Goal: Information Seeking & Learning: Learn about a topic

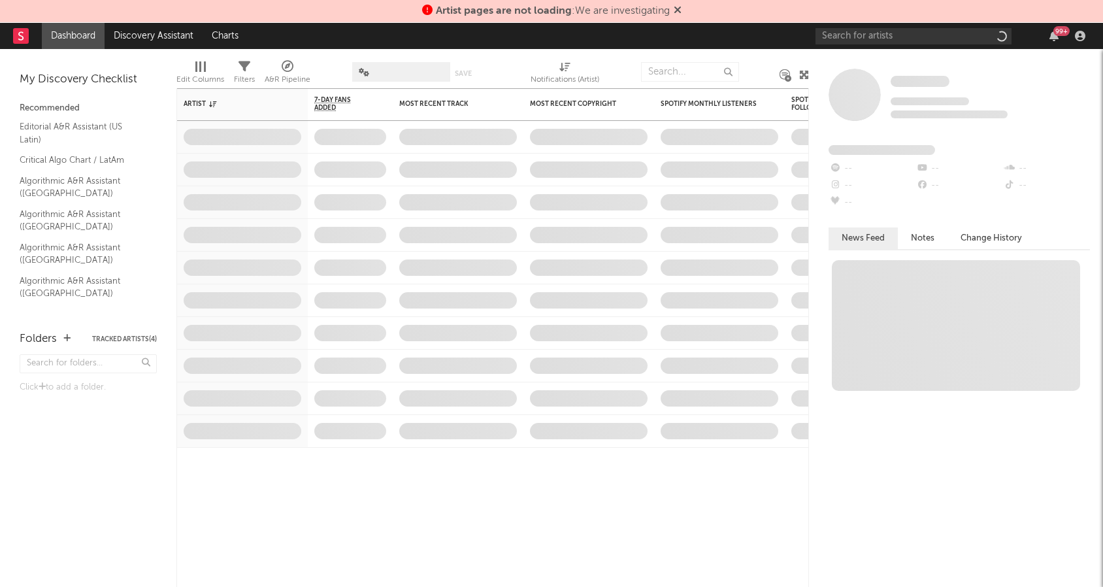
click at [679, 11] on icon at bounding box center [678, 10] width 8 height 10
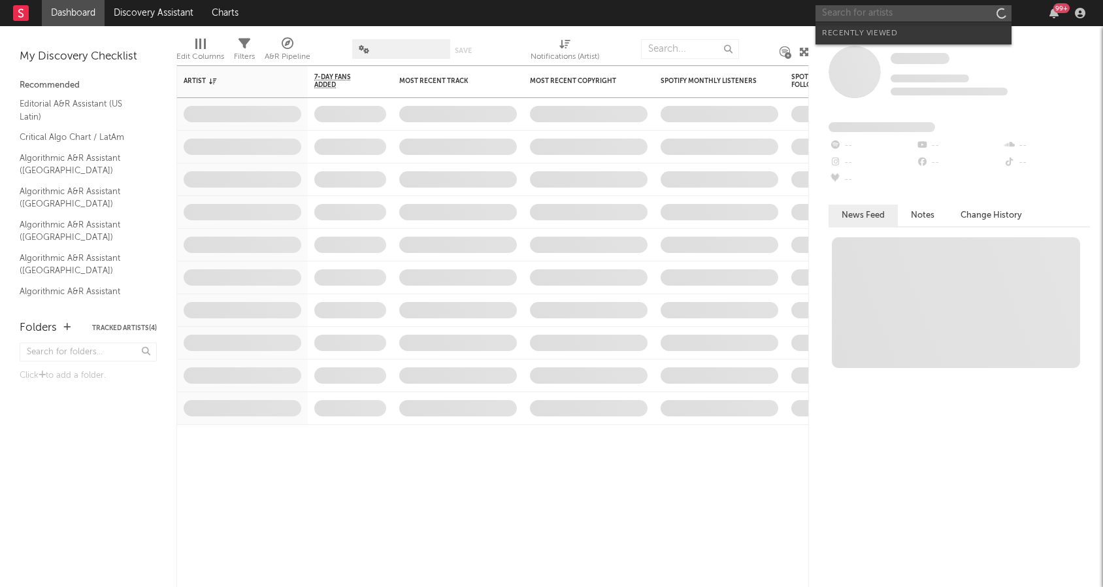
click at [849, 12] on input "text" at bounding box center [913, 13] width 196 height 16
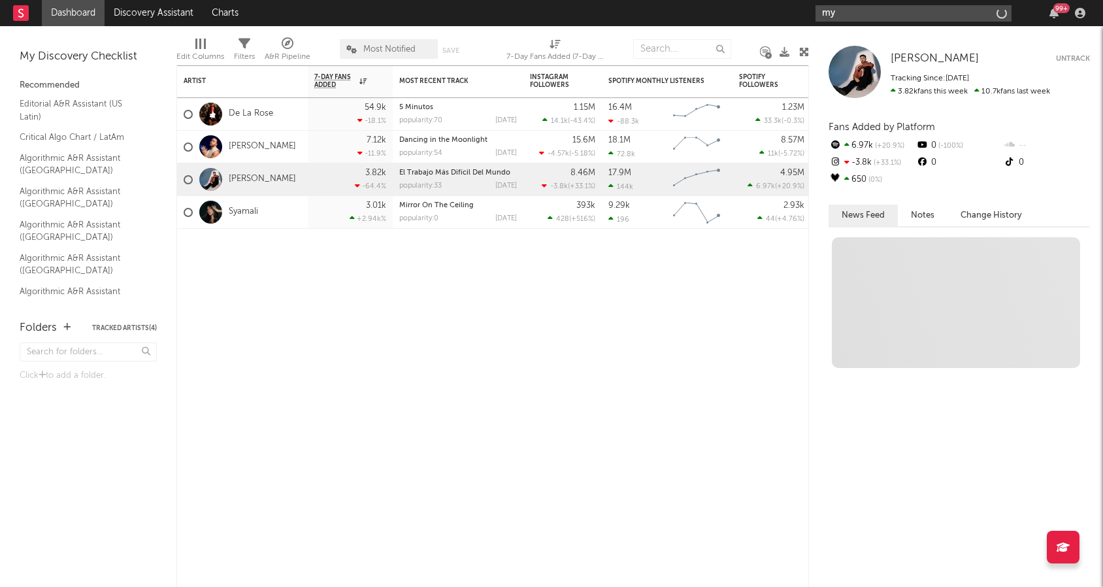
type input "m"
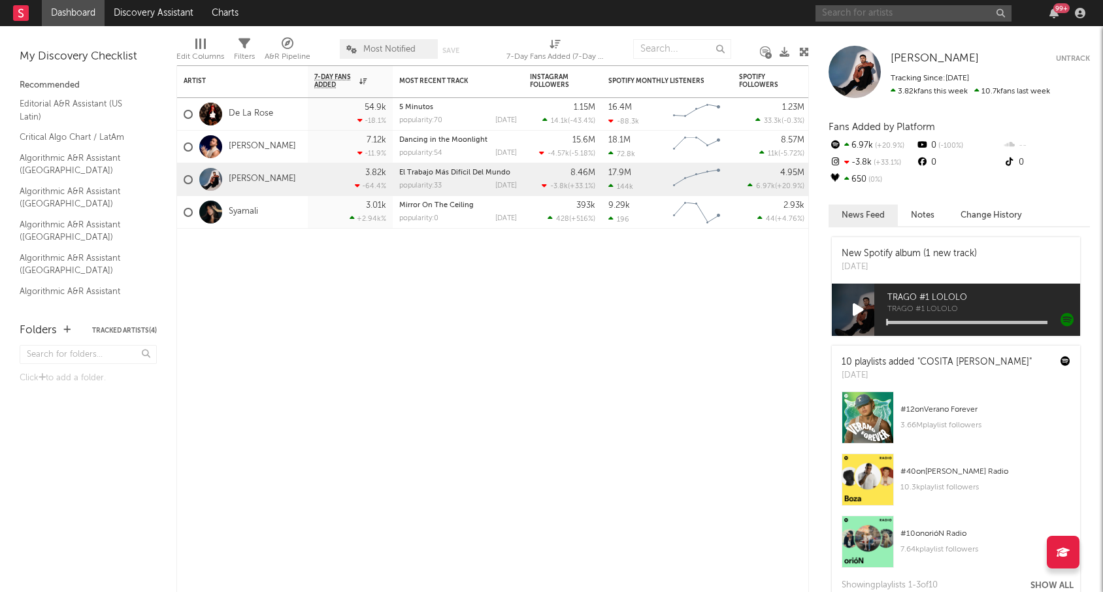
click at [893, 14] on input "text" at bounding box center [913, 13] width 196 height 16
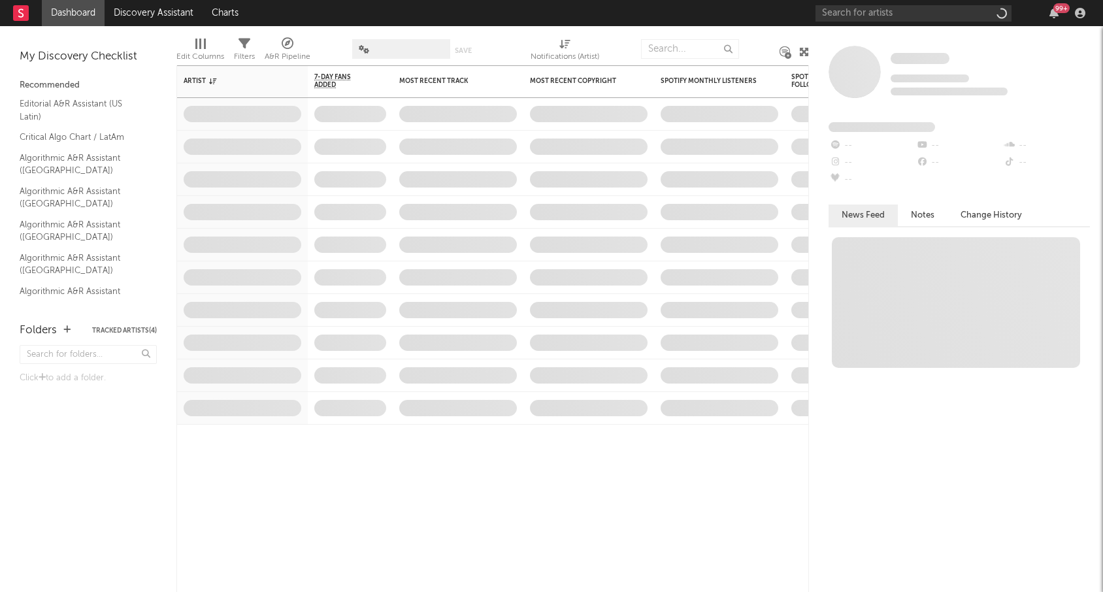
click at [689, 16] on nav "Dashboard Discovery Assistant Charts 99 +" at bounding box center [551, 13] width 1103 height 26
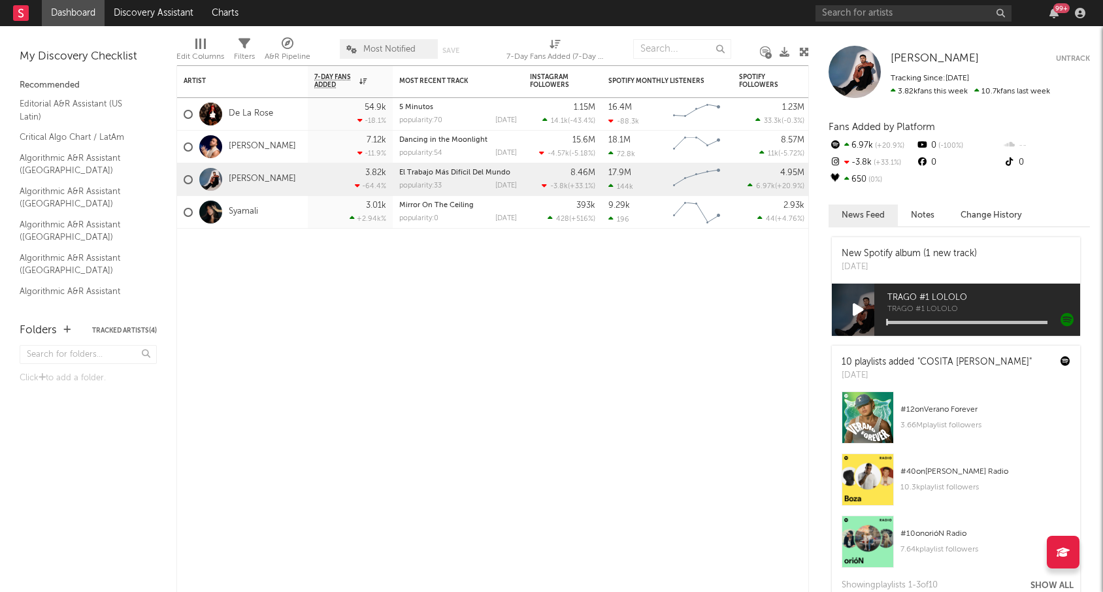
click at [730, 29] on div "Edit Columns Filters A&R Pipeline Most Notified Save Save as 7-Day Fans Added (…" at bounding box center [492, 45] width 632 height 39
click at [794, 23] on nav "Dashboard Discovery Assistant Charts 99 +" at bounding box center [551, 13] width 1103 height 26
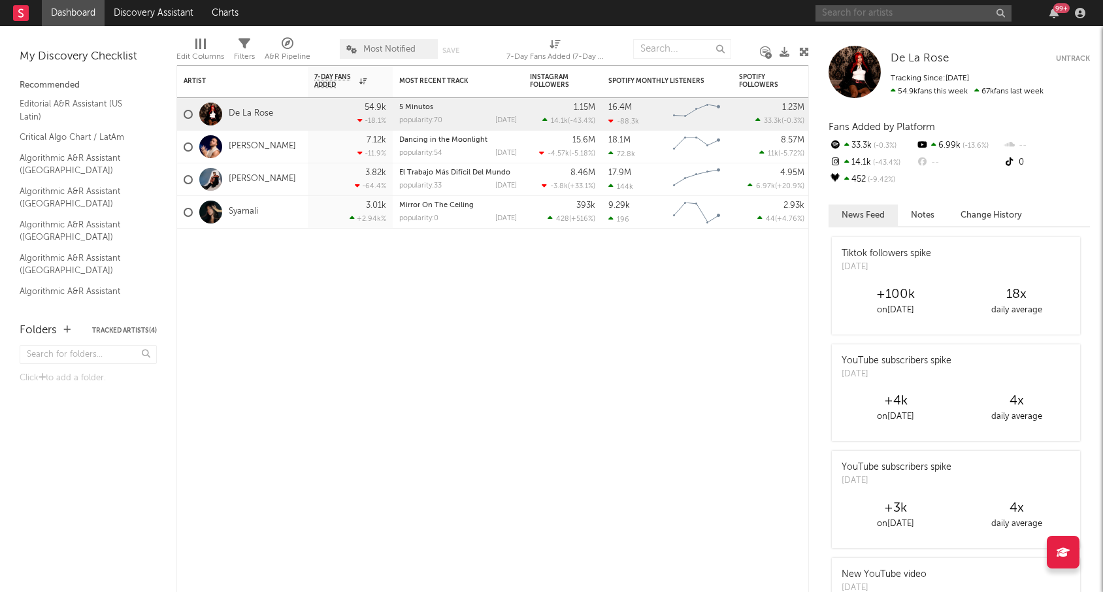
click at [840, 19] on input "text" at bounding box center [913, 13] width 196 height 16
click at [862, 16] on input "text" at bounding box center [913, 13] width 196 height 16
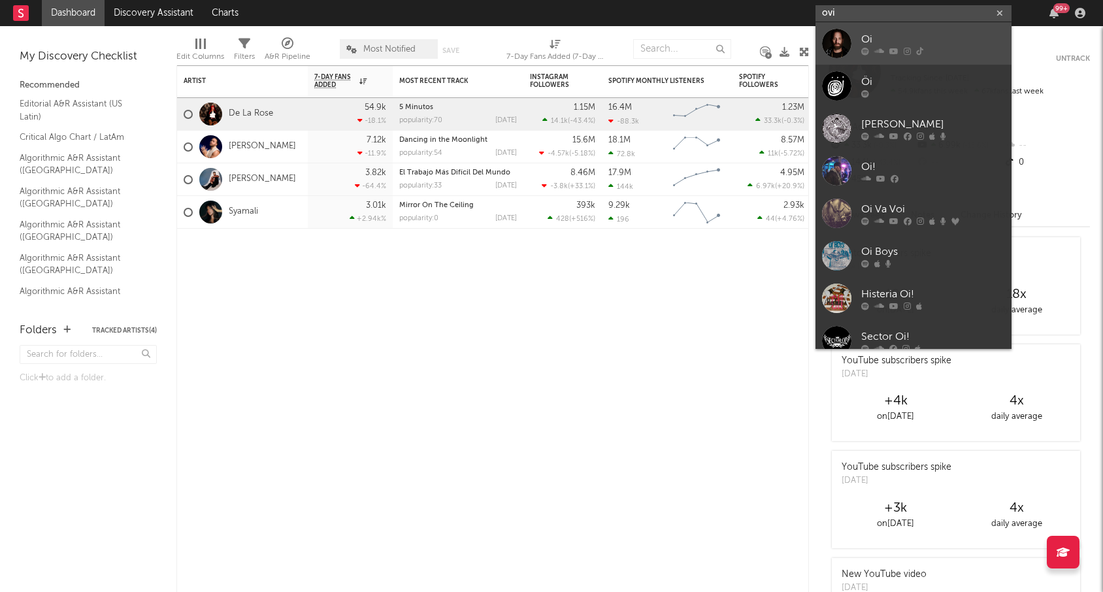
type input "ovi"
click at [879, 47] on icon at bounding box center [879, 51] width 10 height 8
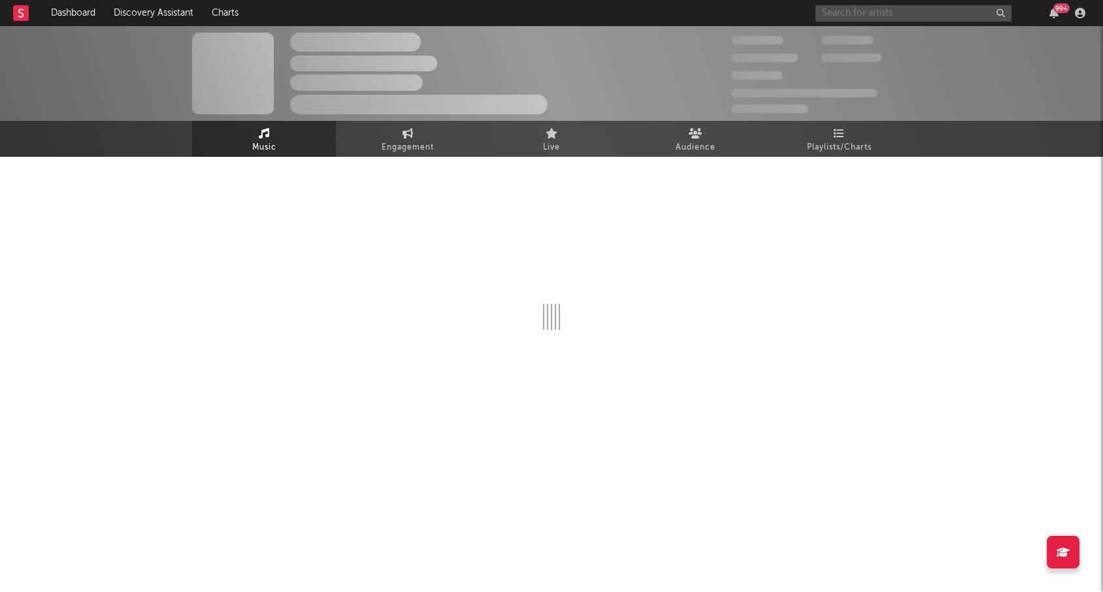
click at [868, 15] on input "text" at bounding box center [913, 13] width 196 height 16
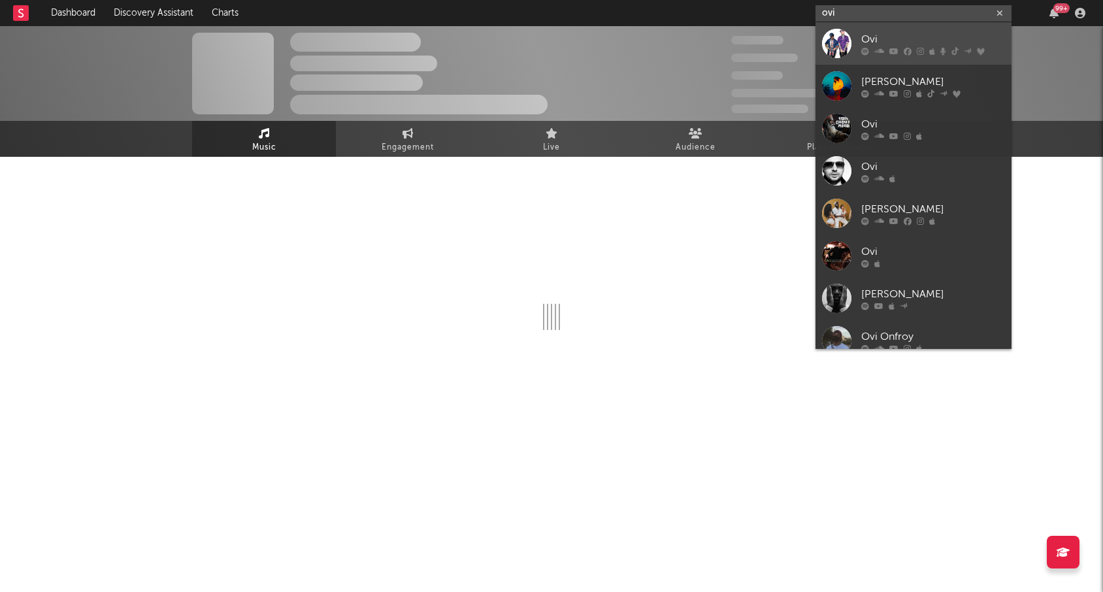
type input "ovi"
click at [863, 41] on div "Ovi" at bounding box center [933, 39] width 144 height 16
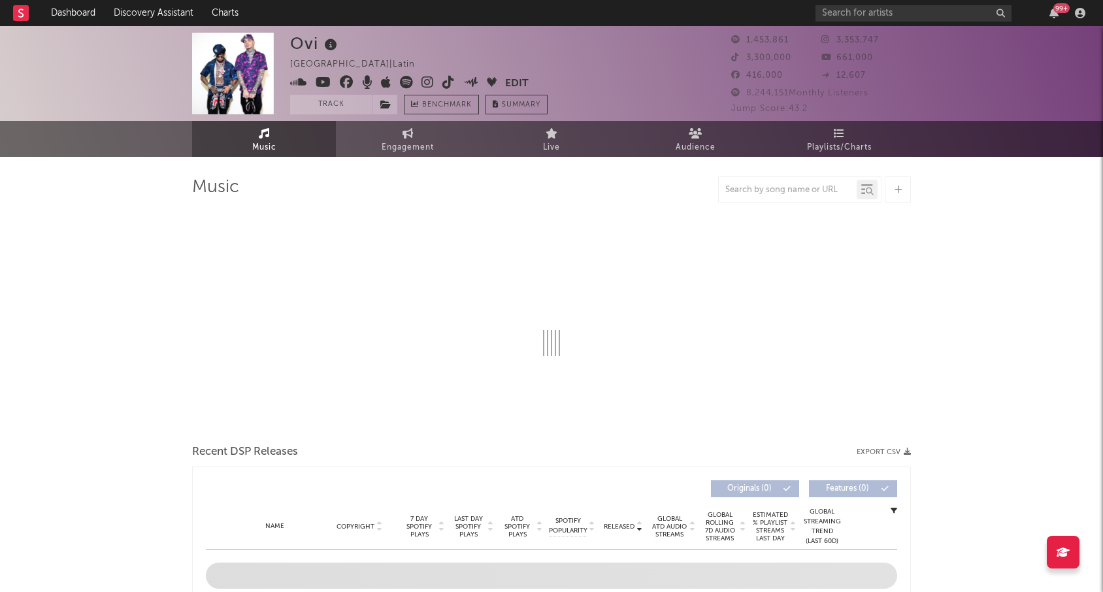
select select "6m"
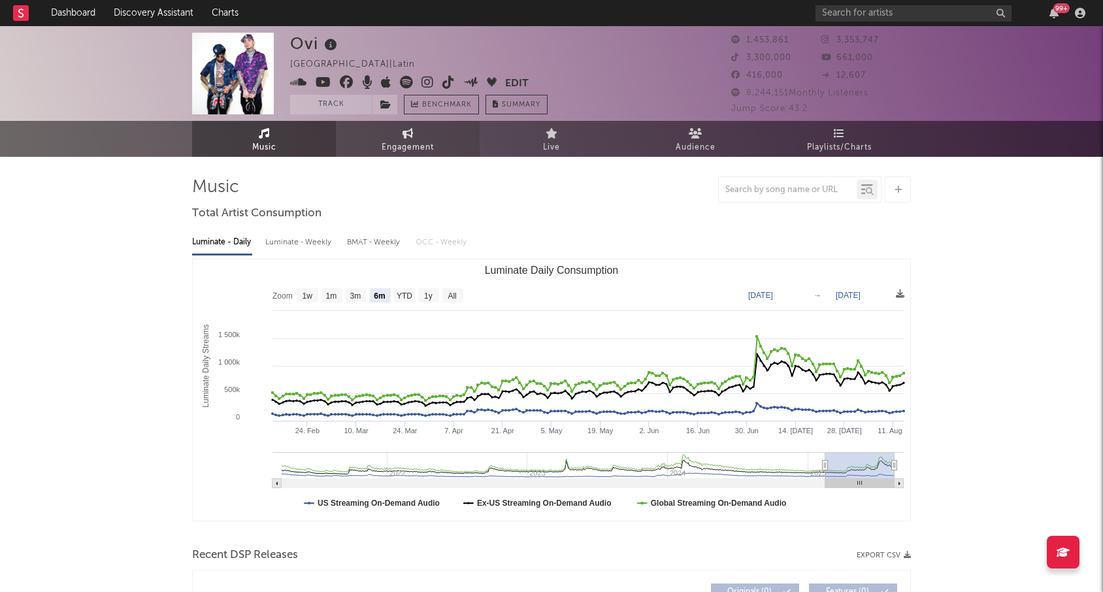
click at [394, 139] on link "Engagement" at bounding box center [408, 139] width 144 height 36
select select "1w"
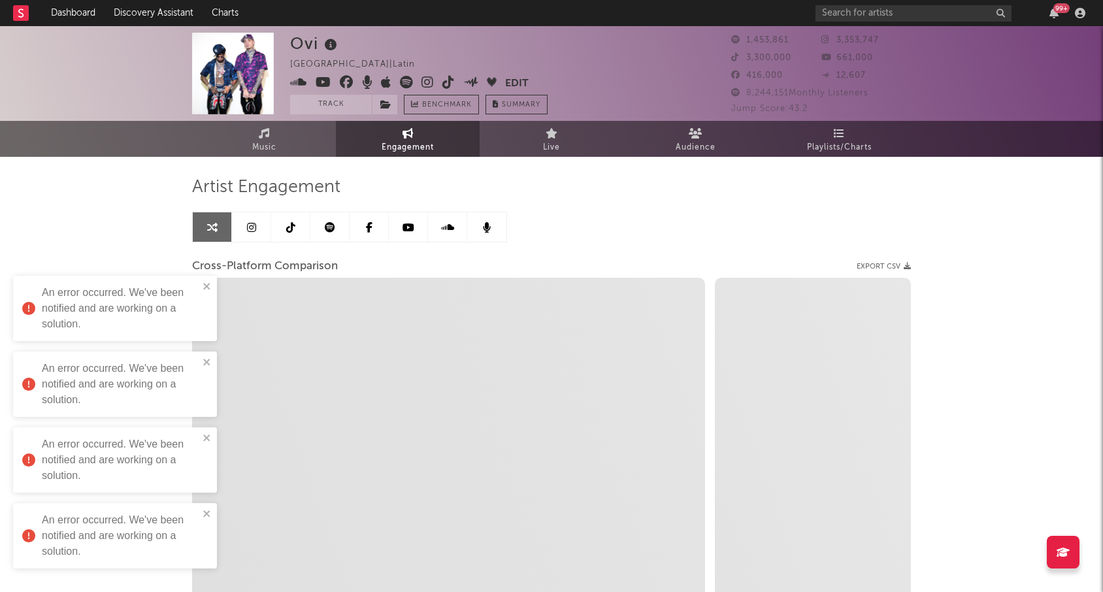
click at [254, 222] on icon at bounding box center [251, 227] width 9 height 10
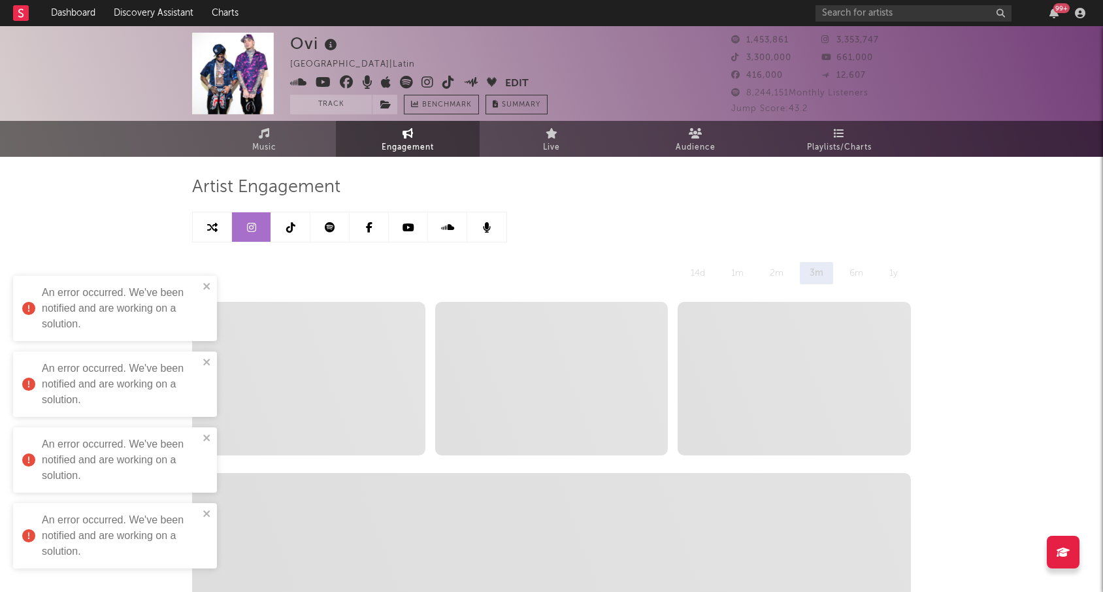
select select "6m"
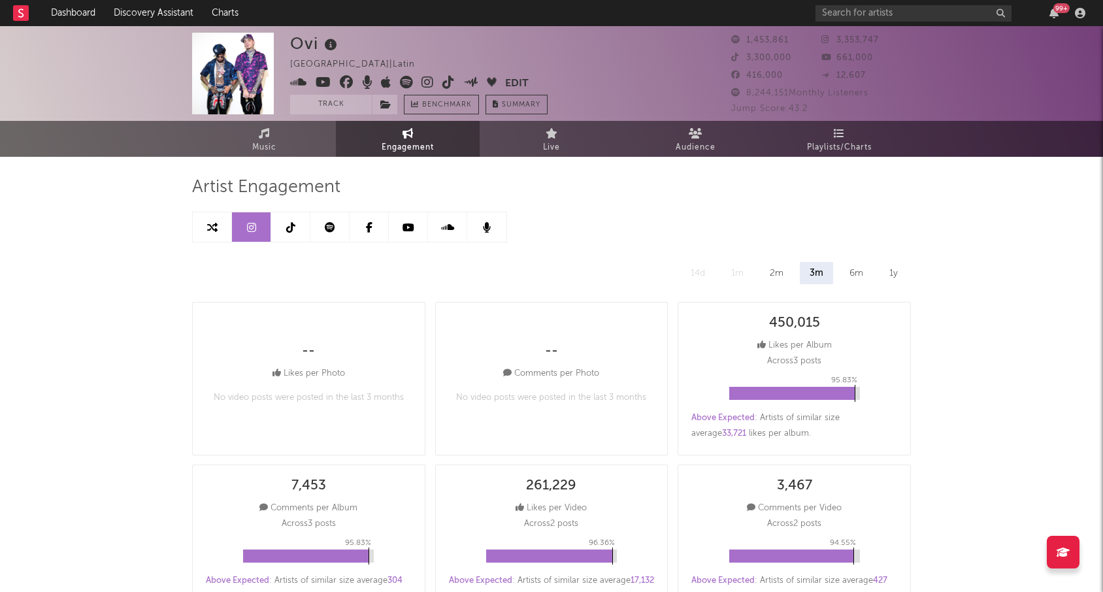
click at [326, 230] on icon at bounding box center [330, 227] width 10 height 10
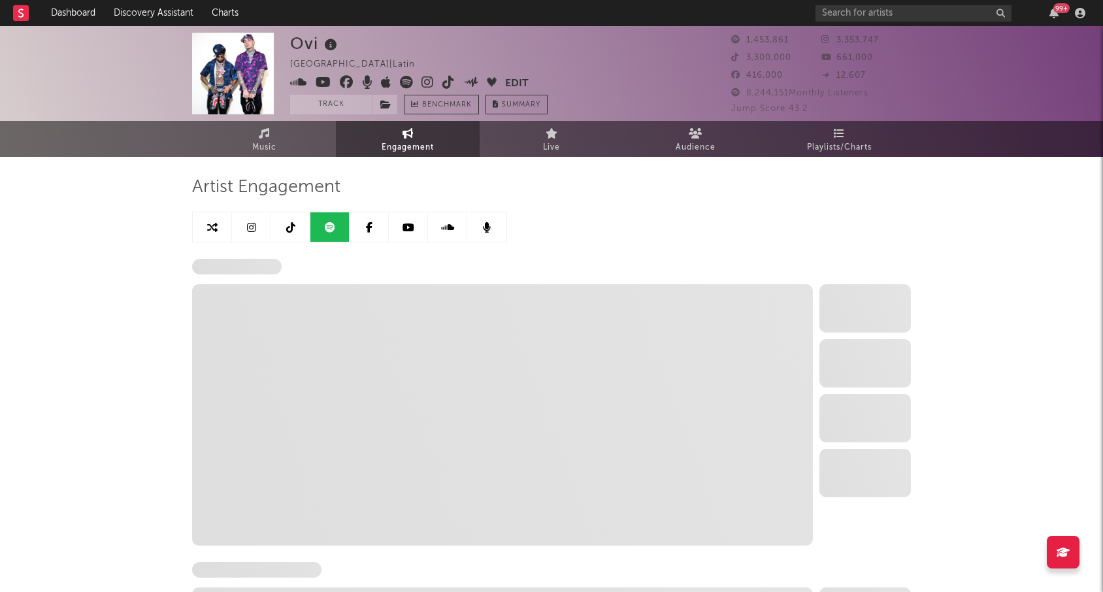
select select "6m"
select select "1w"
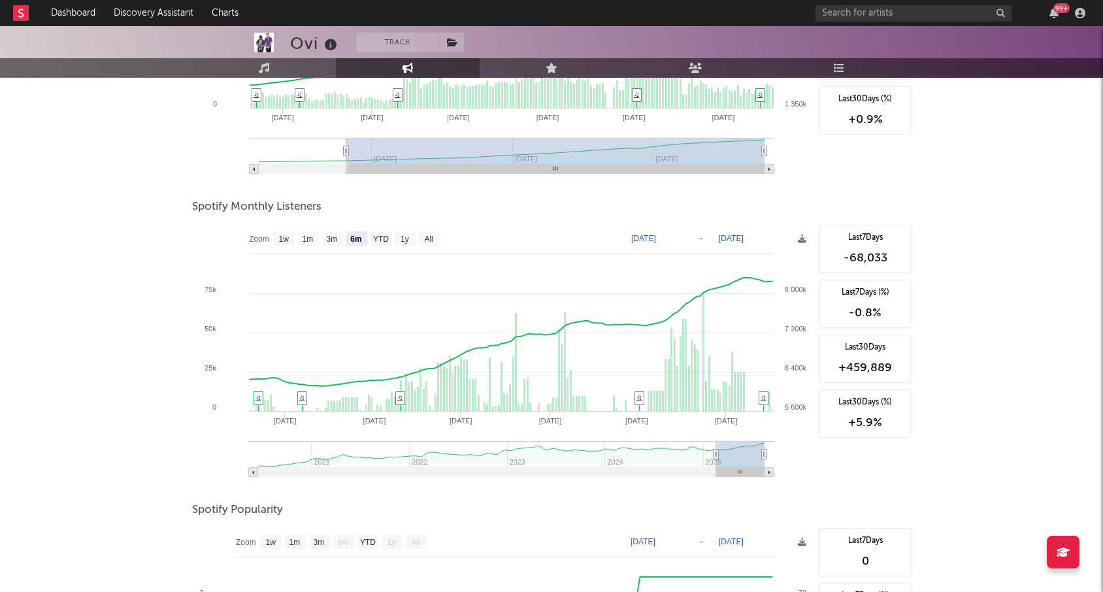
scroll to position [357, 0]
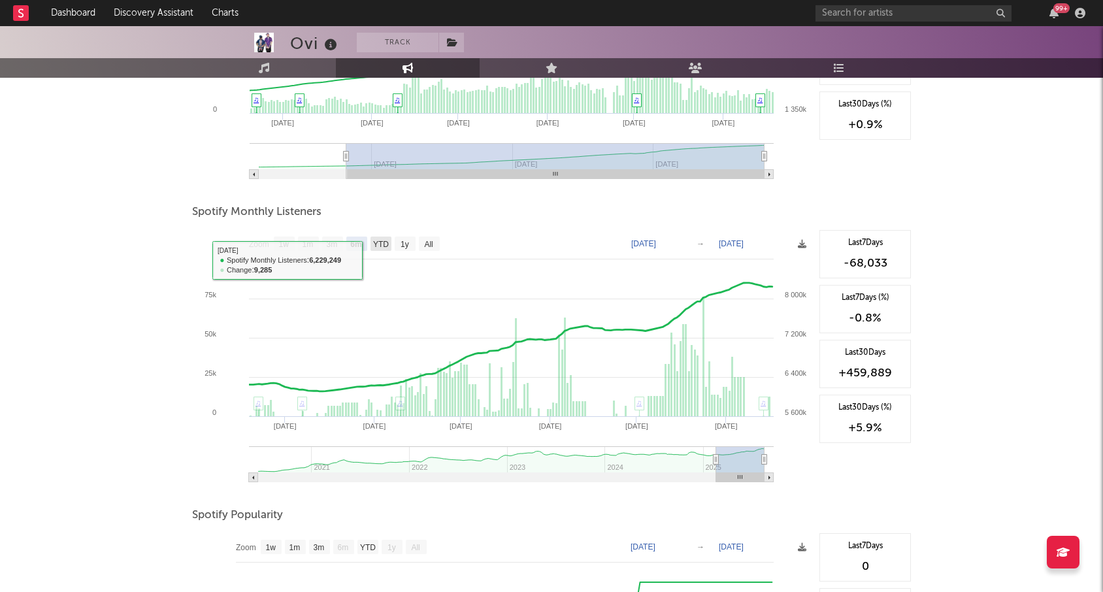
click at [378, 249] on rect at bounding box center [380, 244] width 21 height 14
select select "YTD"
type input "[DATE]"
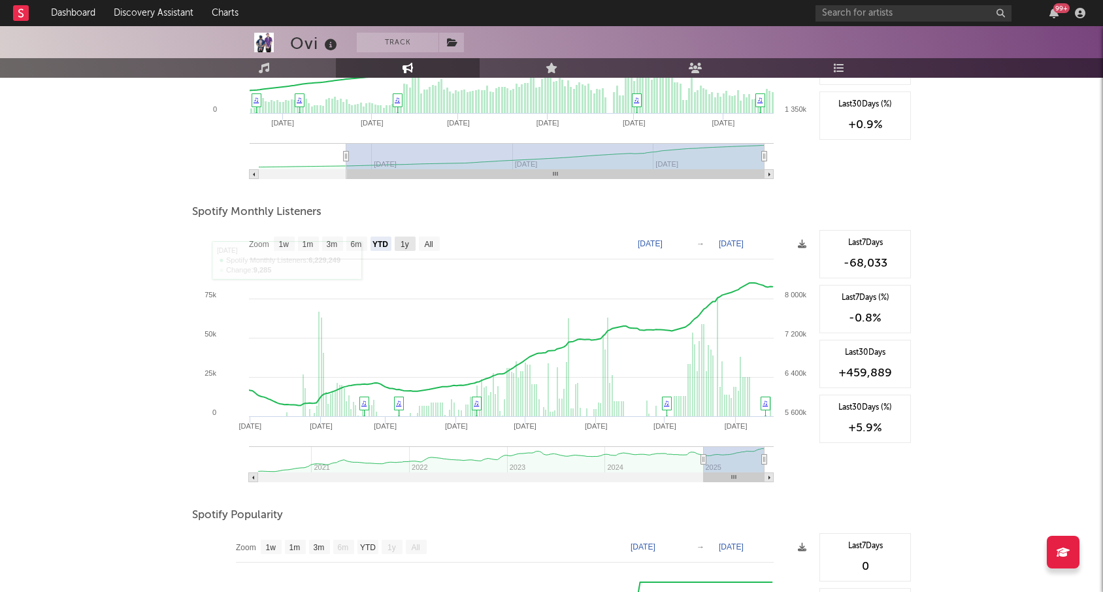
click at [416, 244] on rect at bounding box center [502, 360] width 621 height 261
click at [427, 244] on text "All" at bounding box center [428, 244] width 8 height 9
select select "All"
type input "2020-06-01"
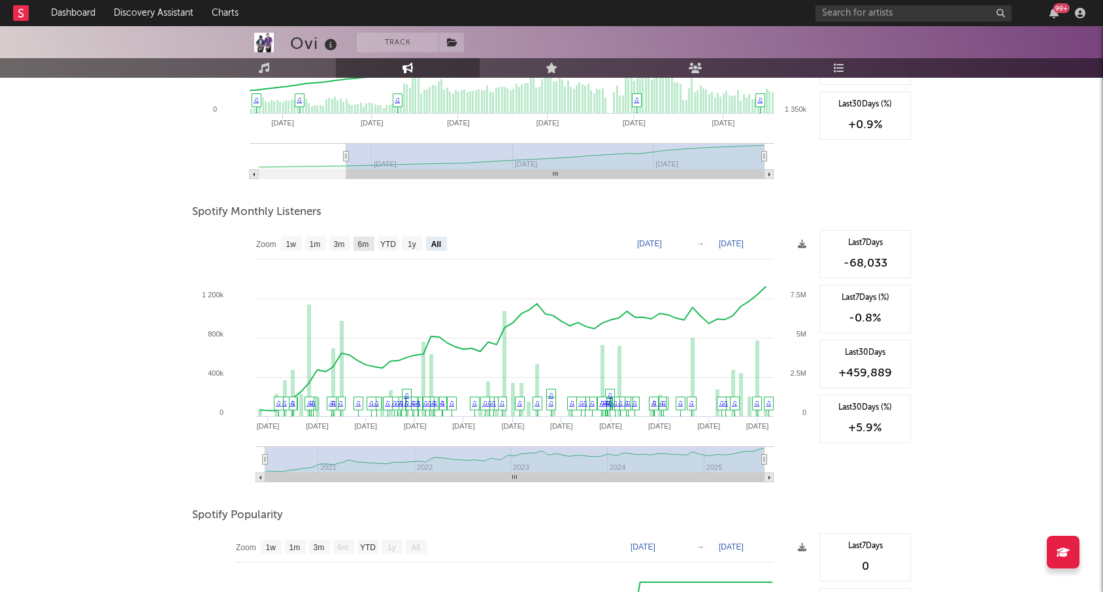
click at [367, 248] on text "6m" at bounding box center [363, 244] width 11 height 9
select select "6m"
type input "[DATE]"
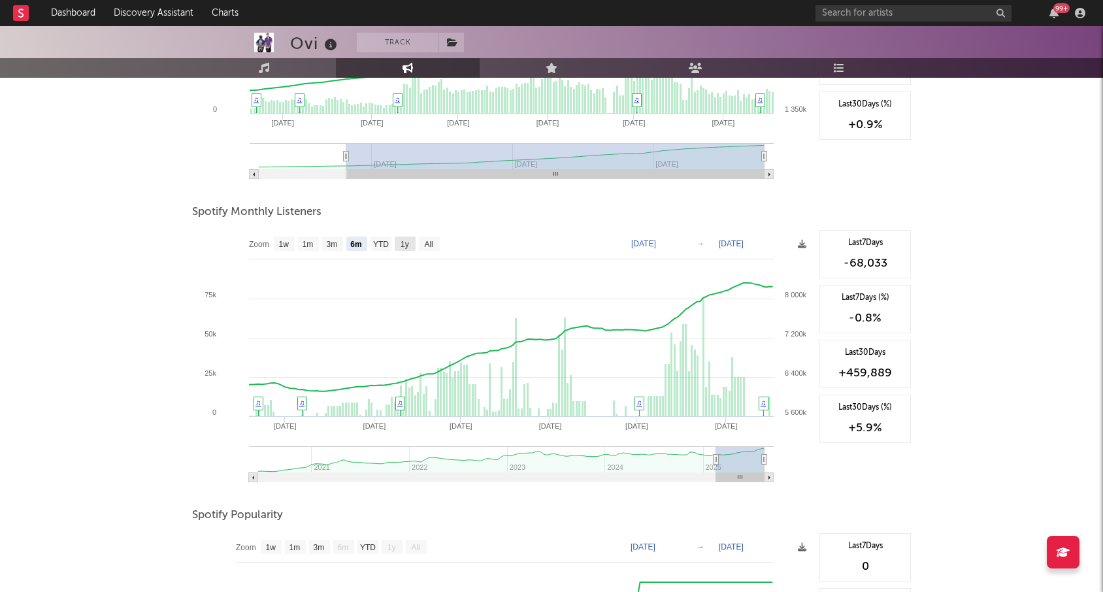
click at [411, 244] on rect at bounding box center [405, 244] width 21 height 14
select select "1y"
type input "2024-08-17"
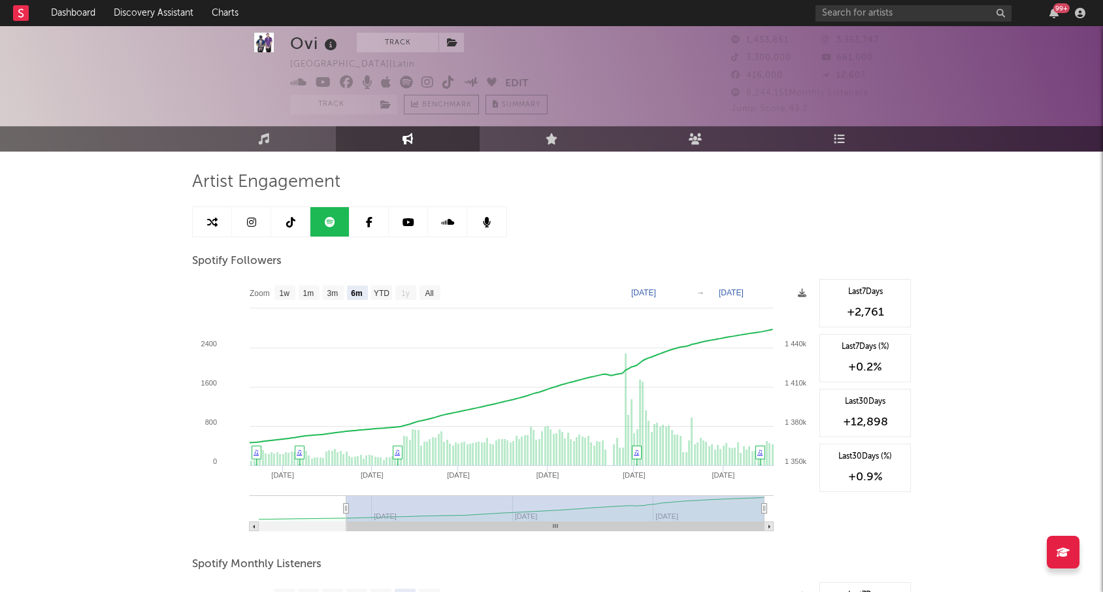
scroll to position [0, 0]
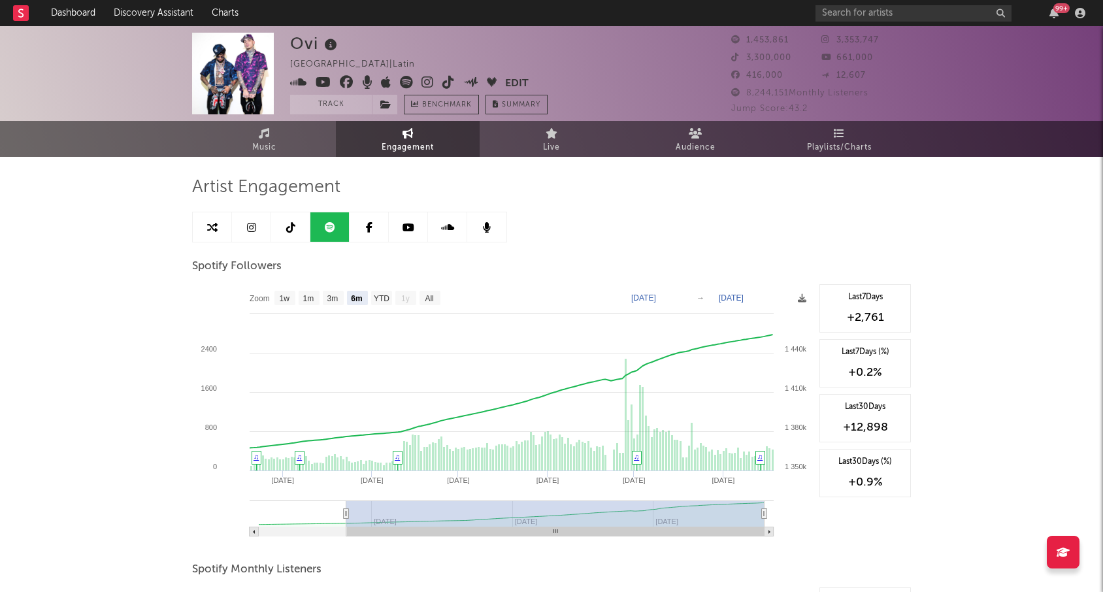
click at [250, 231] on icon at bounding box center [251, 227] width 9 height 10
select select "6m"
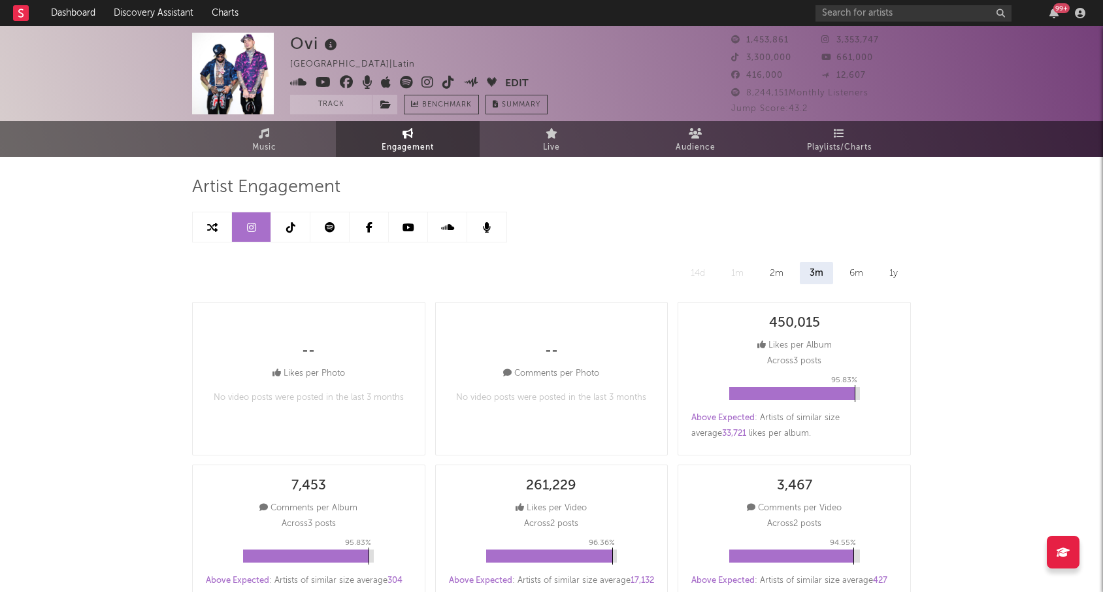
click at [301, 228] on link at bounding box center [290, 226] width 39 height 29
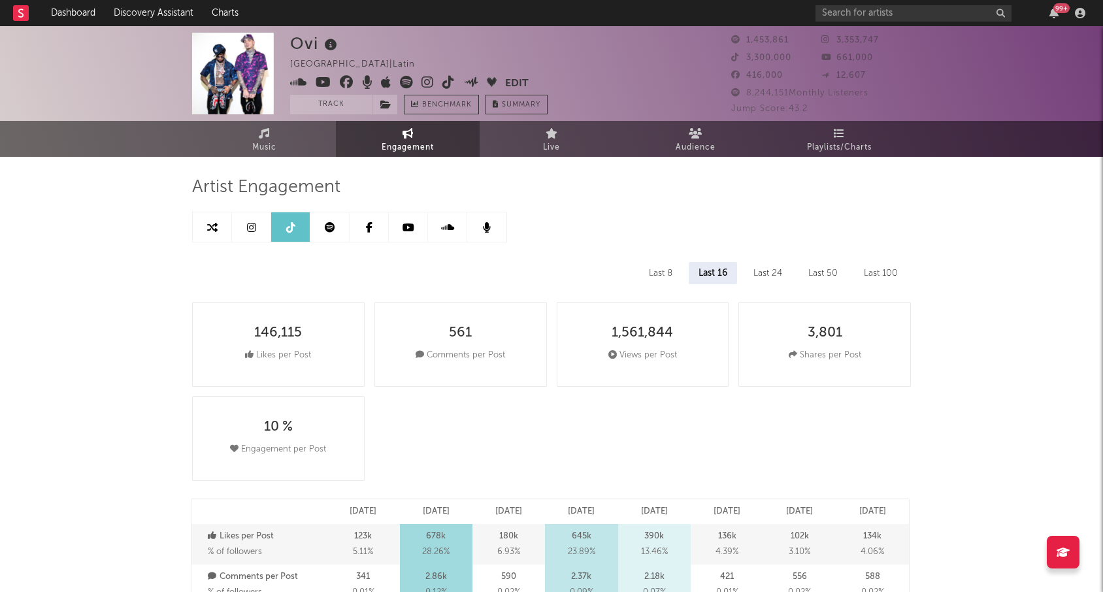
click at [333, 222] on icon at bounding box center [330, 227] width 10 height 10
select select "6m"
select select "1w"
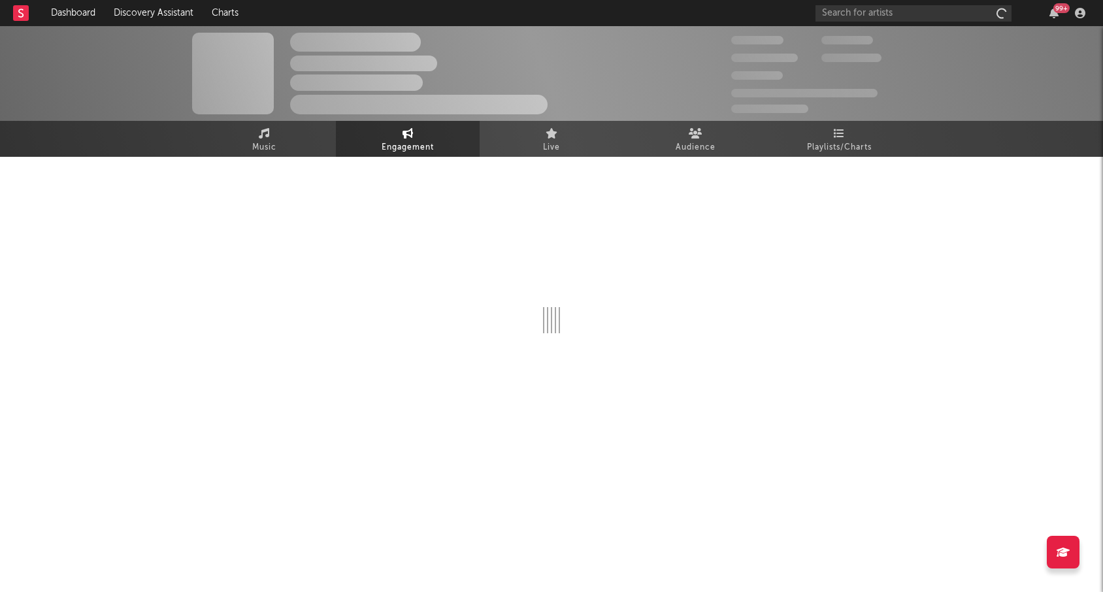
select select "6m"
select select "1w"
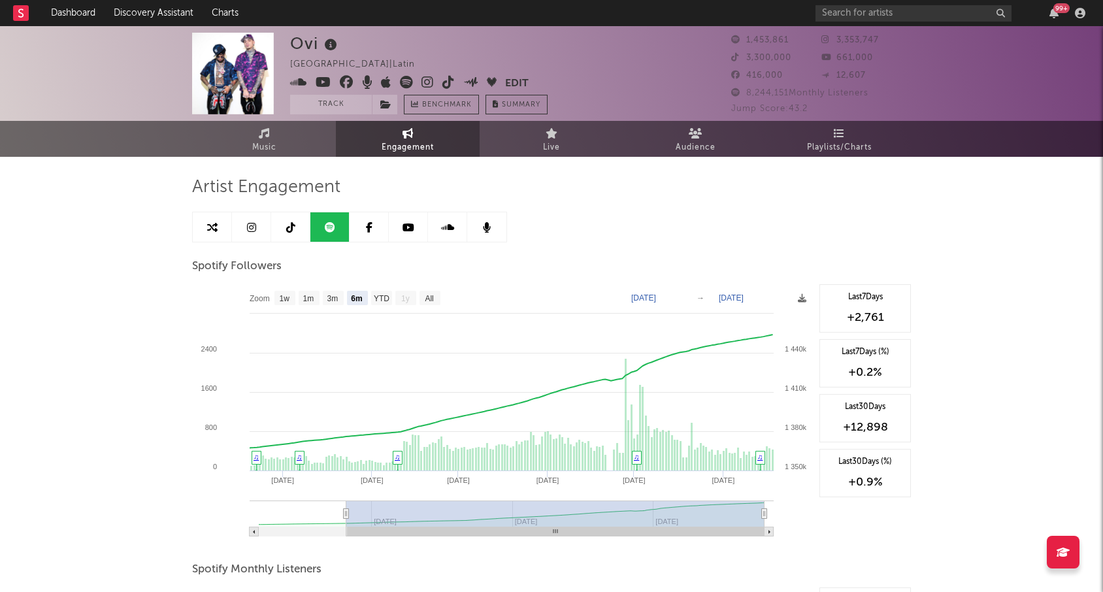
click at [864, 12] on input "text" at bounding box center [913, 13] width 196 height 16
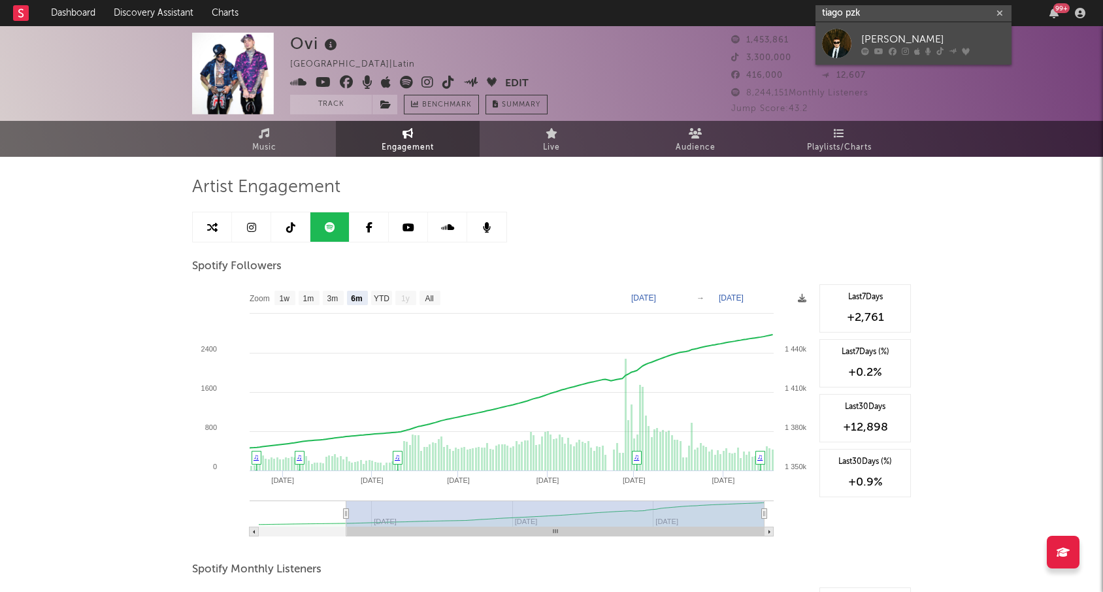
type input "tiago pzk"
click at [879, 39] on div "[PERSON_NAME]" at bounding box center [933, 39] width 144 height 16
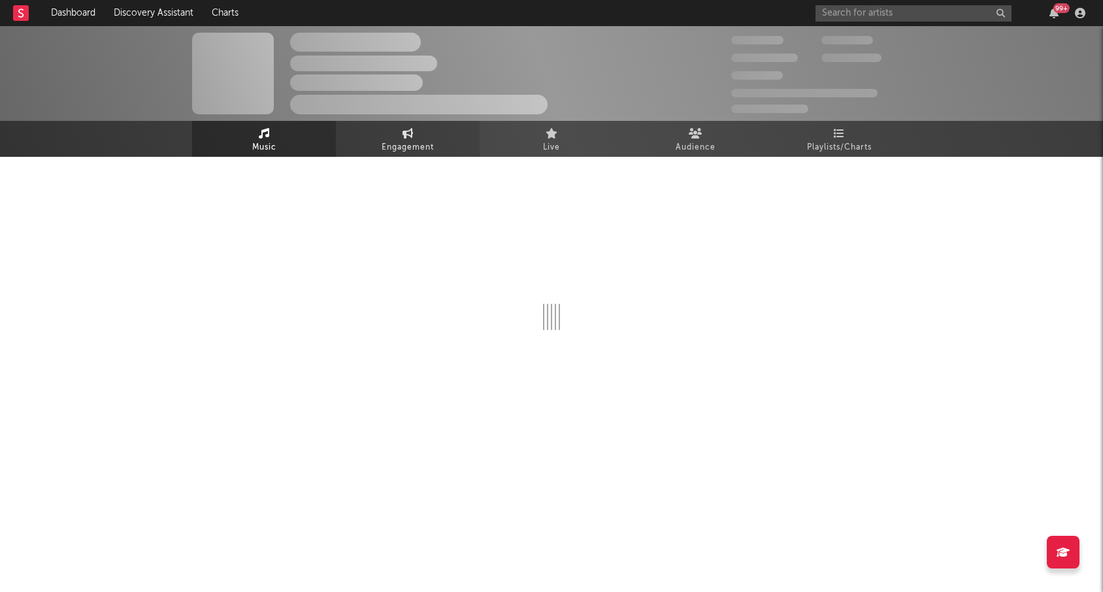
click at [399, 130] on link "Engagement" at bounding box center [408, 139] width 144 height 36
select select "1w"
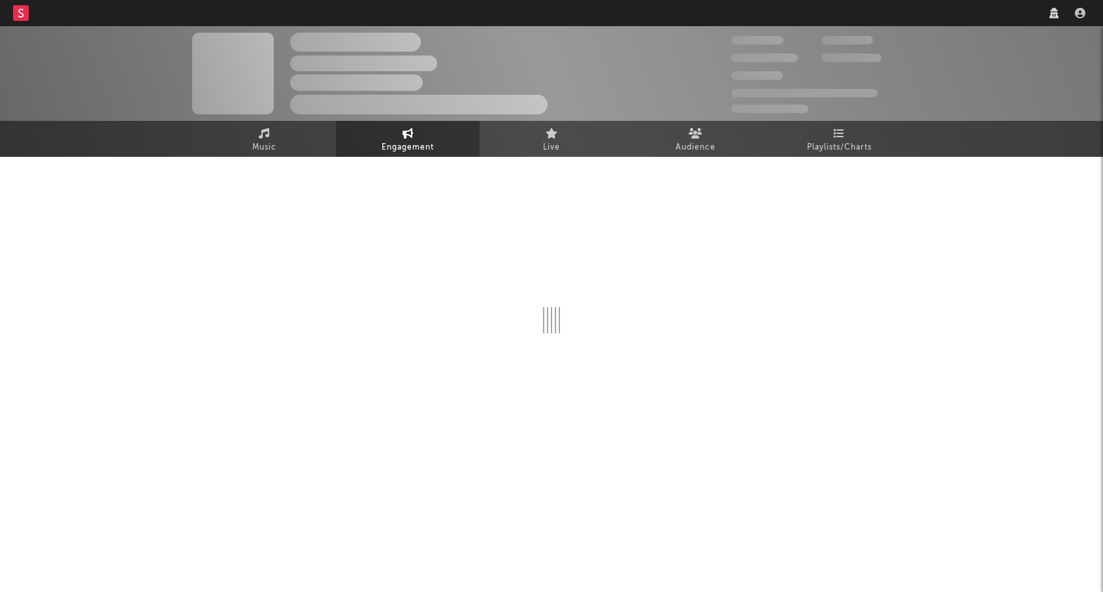
select select "1w"
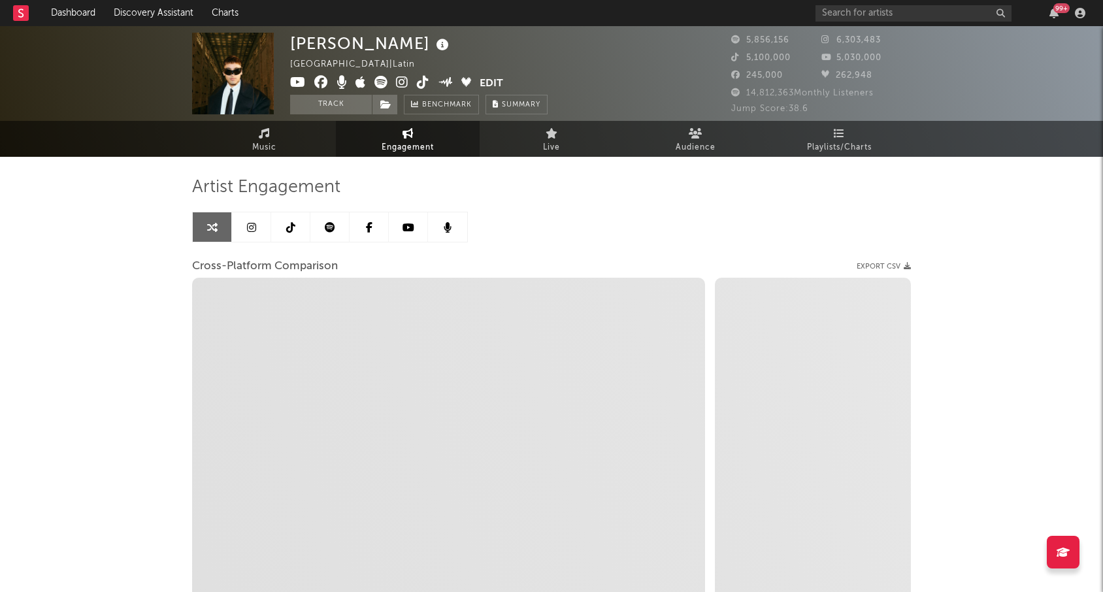
click at [257, 240] on link at bounding box center [251, 226] width 39 height 29
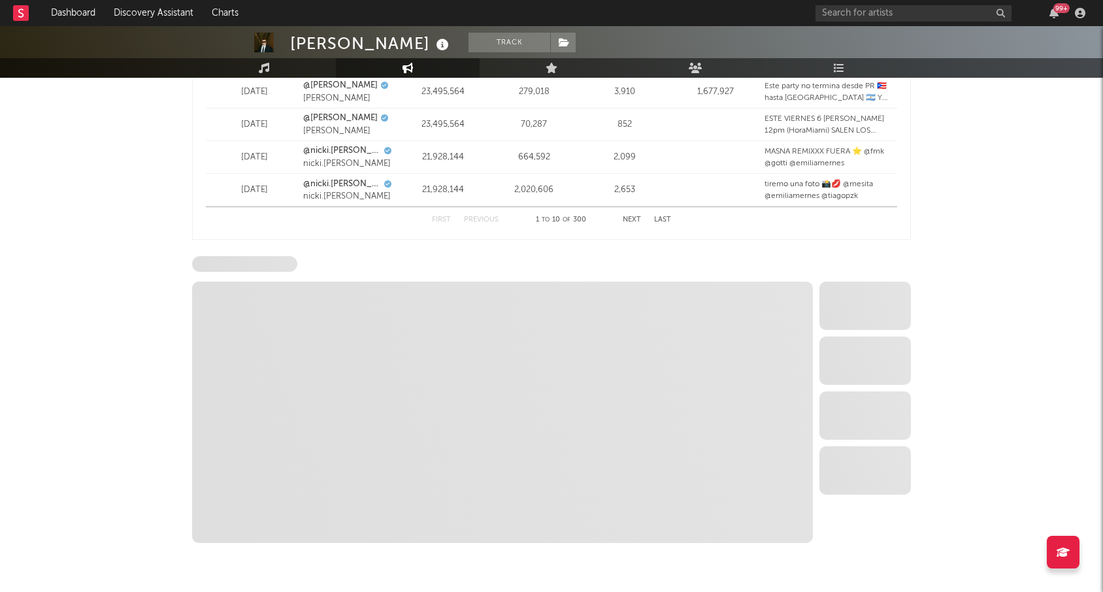
select select "6m"
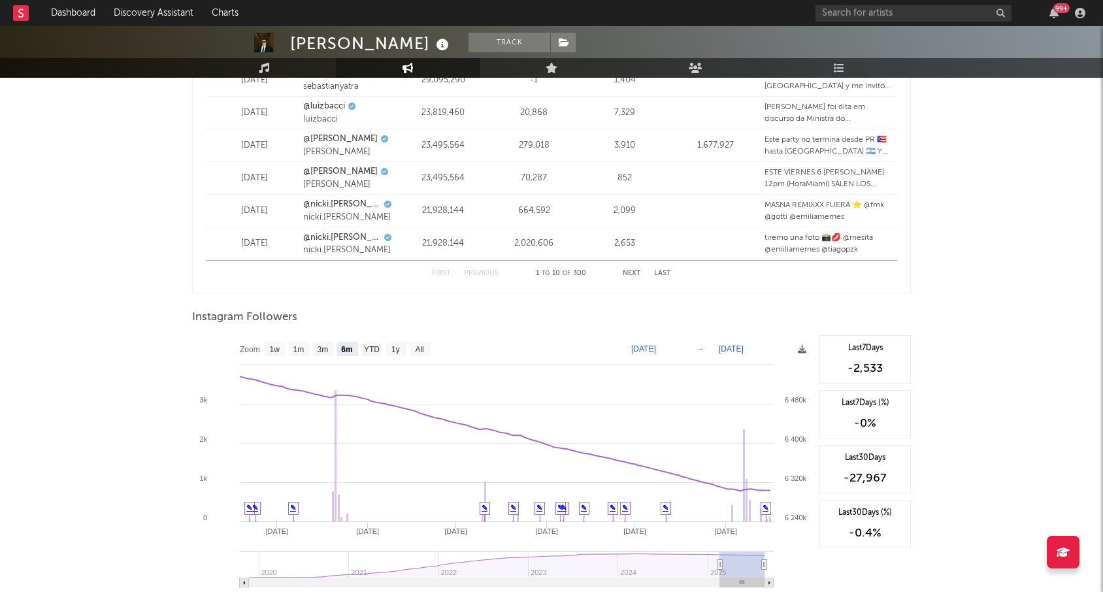
scroll to position [1889, 0]
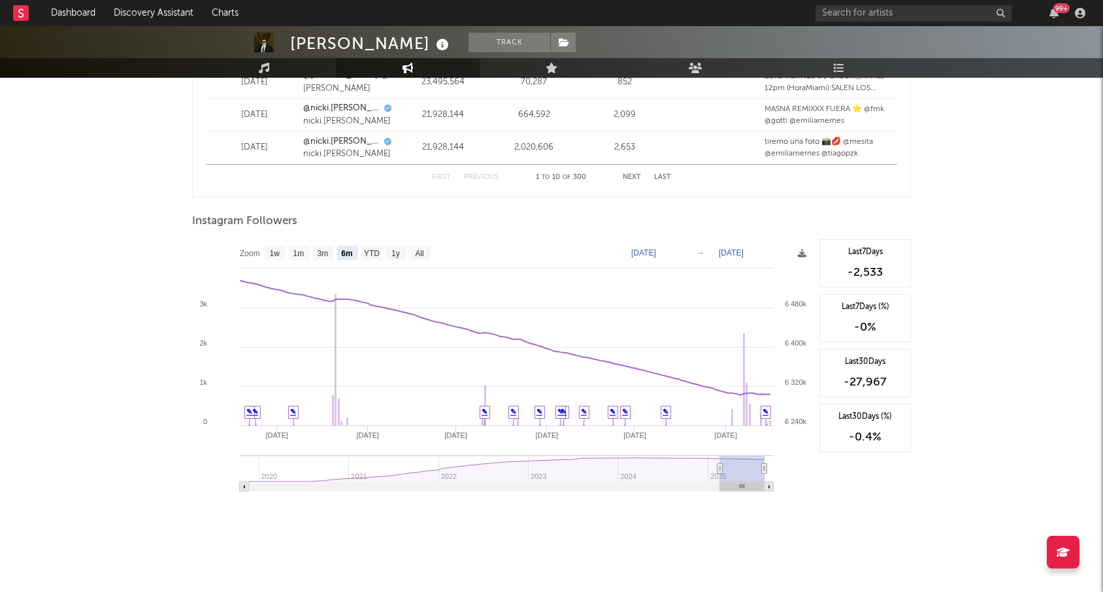
click at [194, 221] on span "Instagram Followers" at bounding box center [244, 222] width 105 height 16
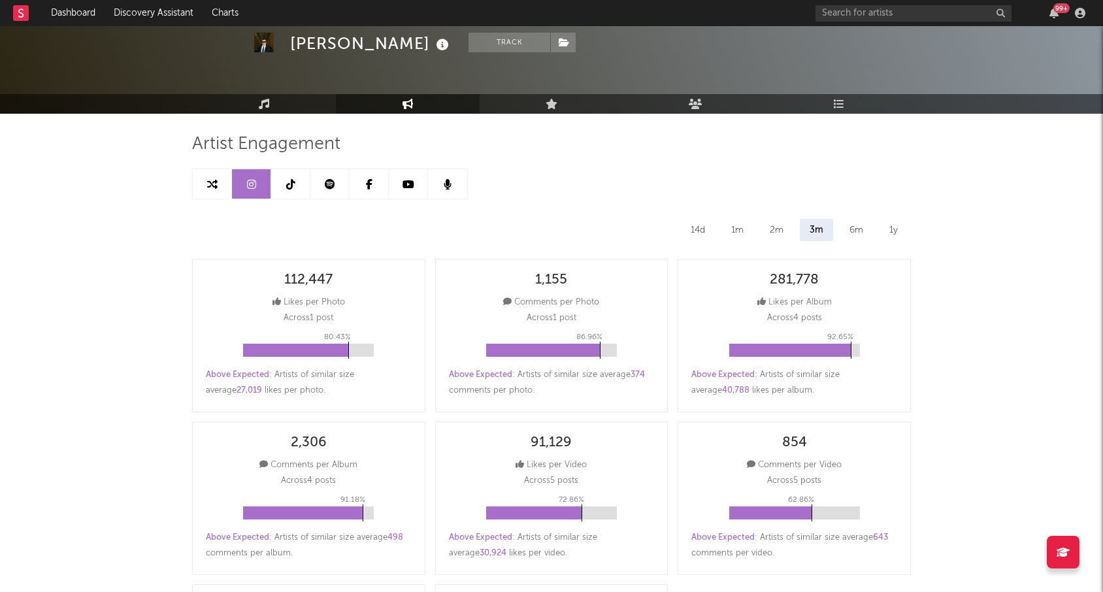
scroll to position [0, 0]
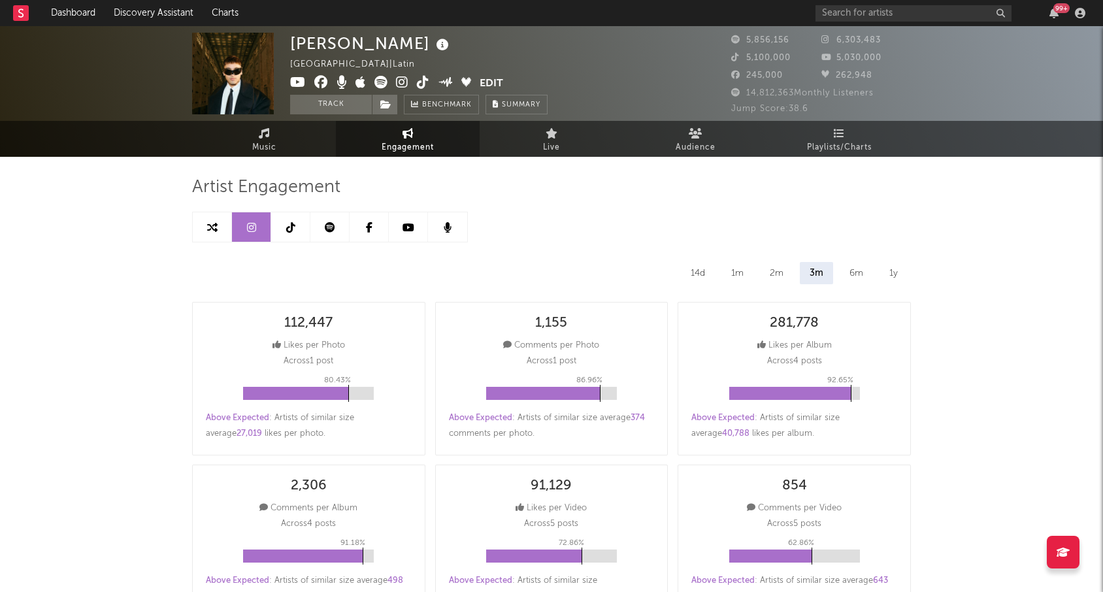
click at [346, 232] on link at bounding box center [329, 226] width 39 height 29
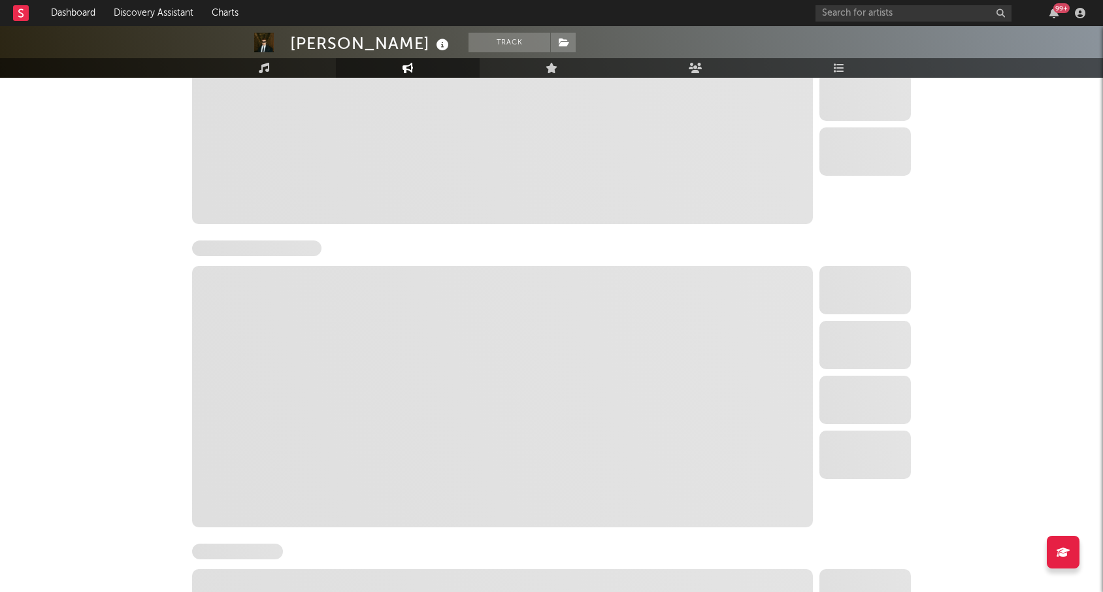
select select "6m"
select select "1w"
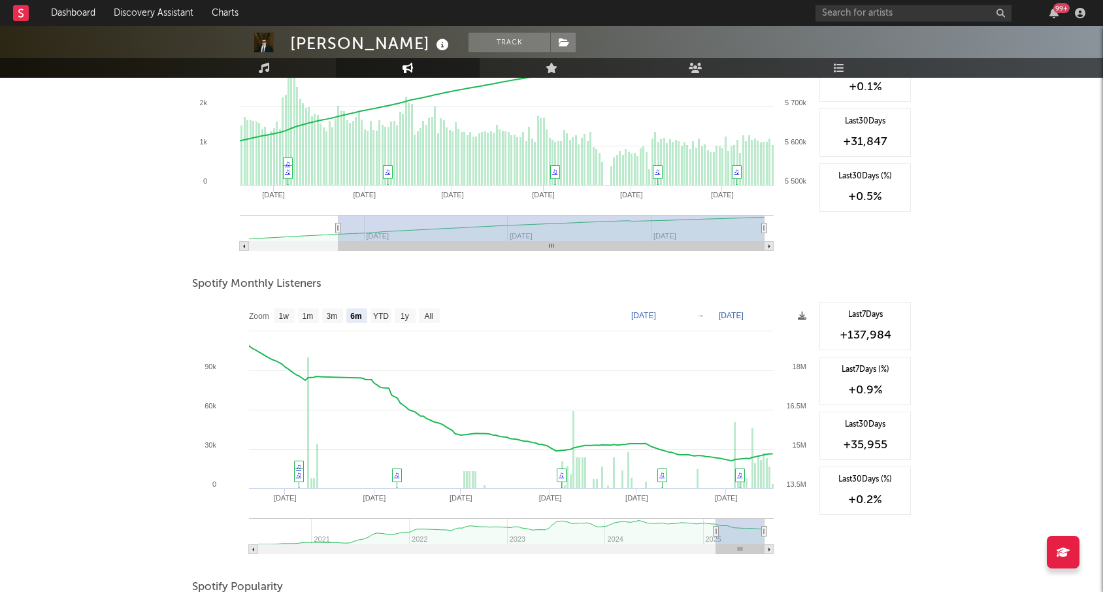
scroll to position [270, 0]
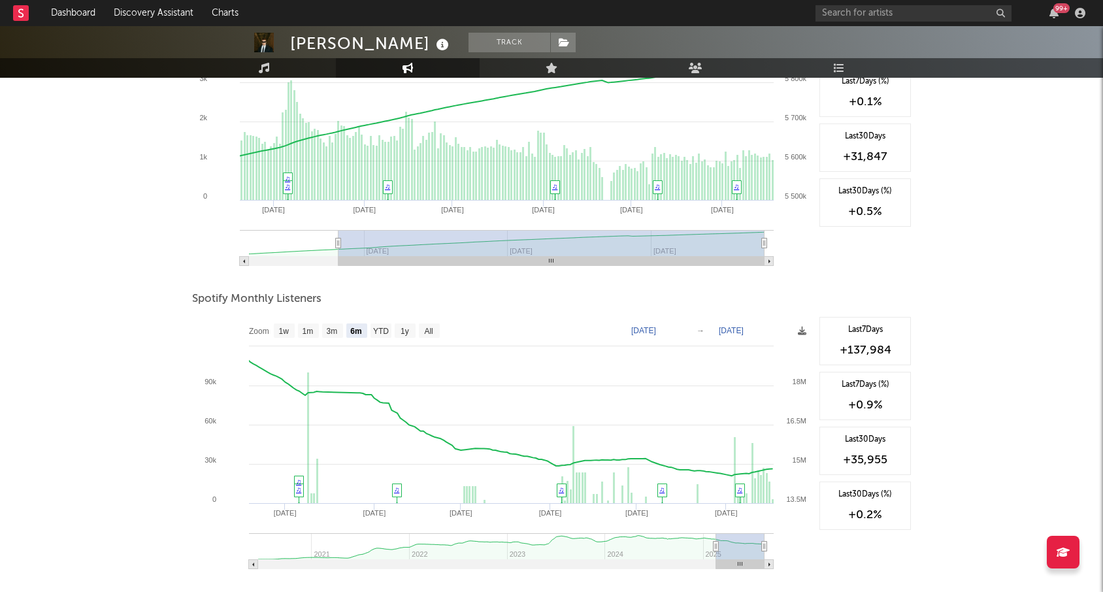
click at [254, 295] on span "Spotify Monthly Listeners" at bounding box center [256, 299] width 129 height 16
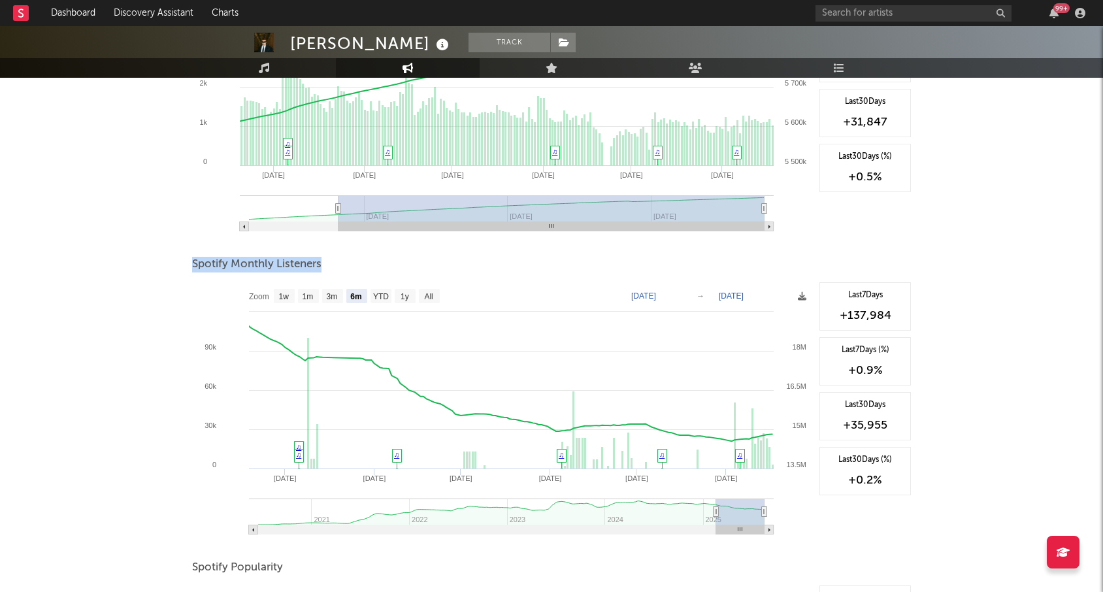
scroll to position [323, 0]
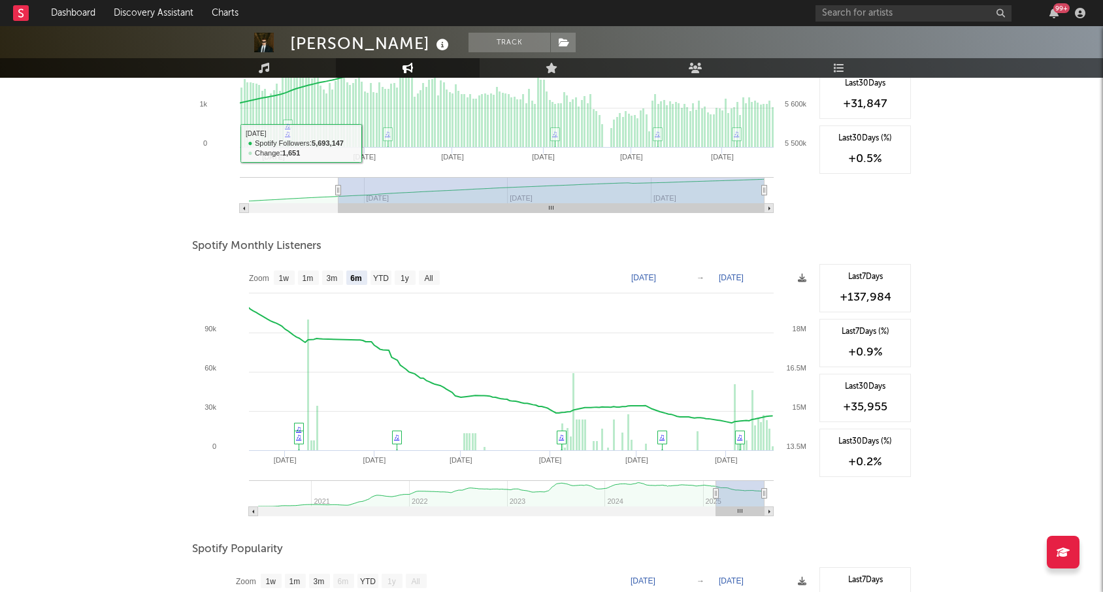
click at [185, 287] on div "Tiago PZK Track Argentina | Latin Edit Track Benchmark Summary 5,856,156 6,303,…" at bounding box center [551, 311] width 1103 height 1217
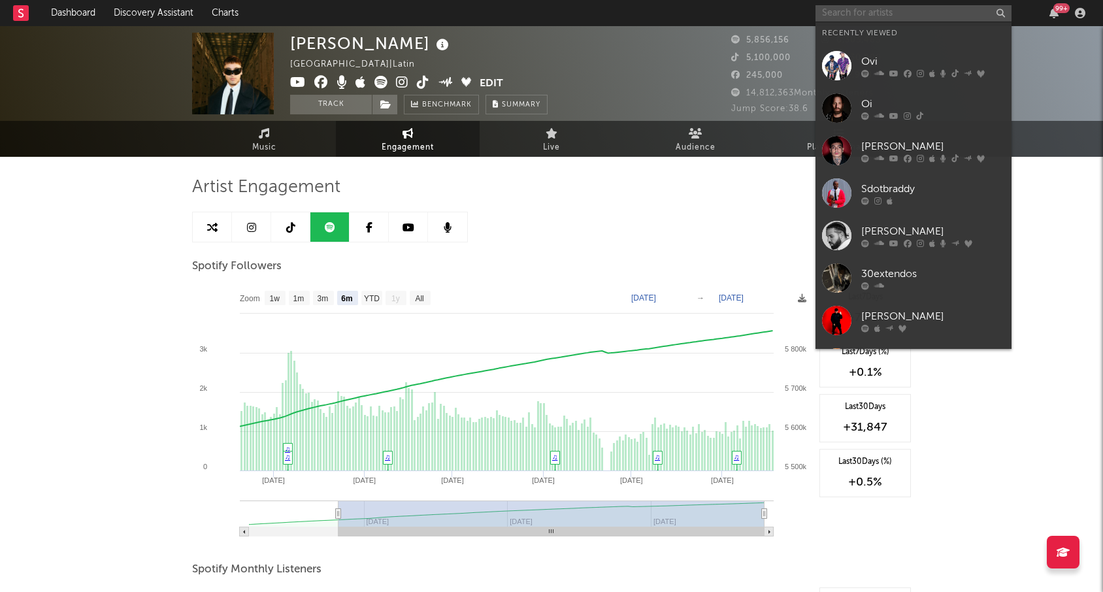
click at [860, 10] on input "text" at bounding box center [913, 13] width 196 height 16
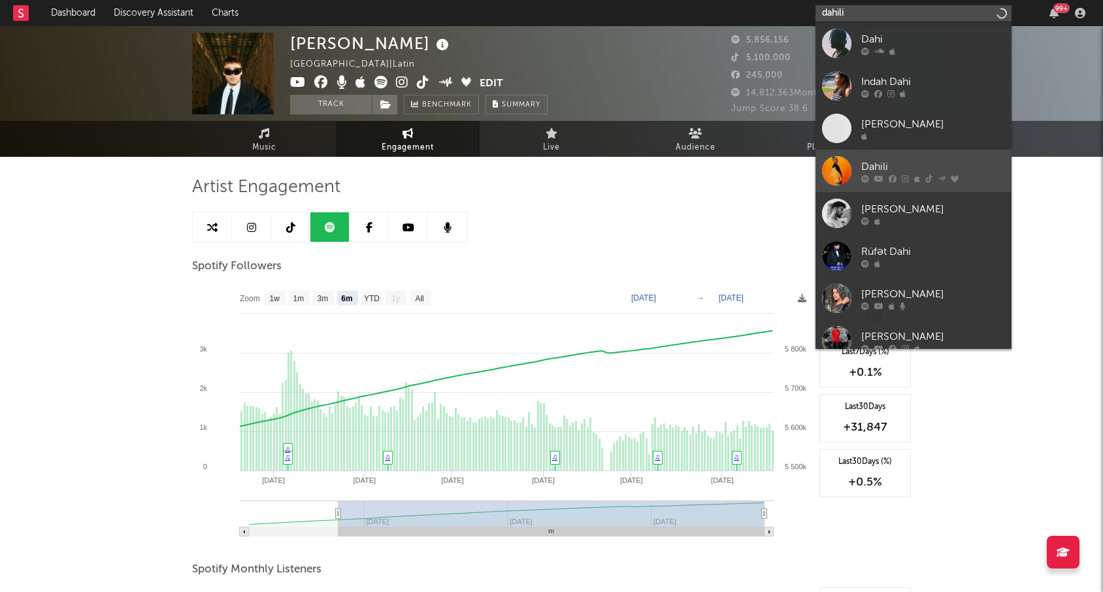
type input "dahili"
click at [887, 182] on link "Dahili" at bounding box center [913, 171] width 196 height 42
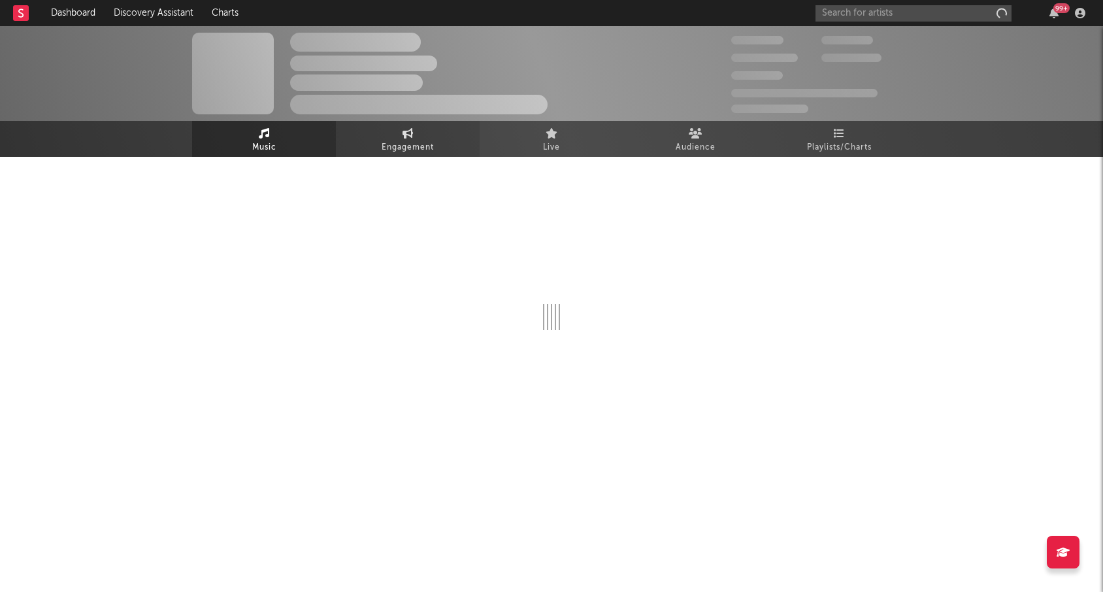
click at [389, 139] on link "Engagement" at bounding box center [408, 139] width 144 height 36
select select "1w"
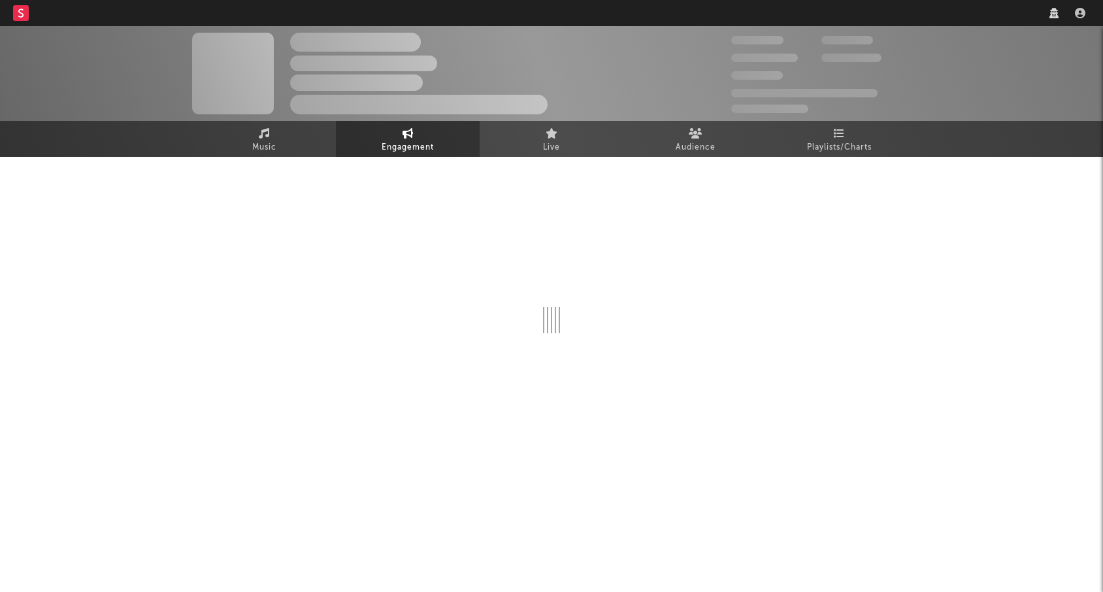
select select "1w"
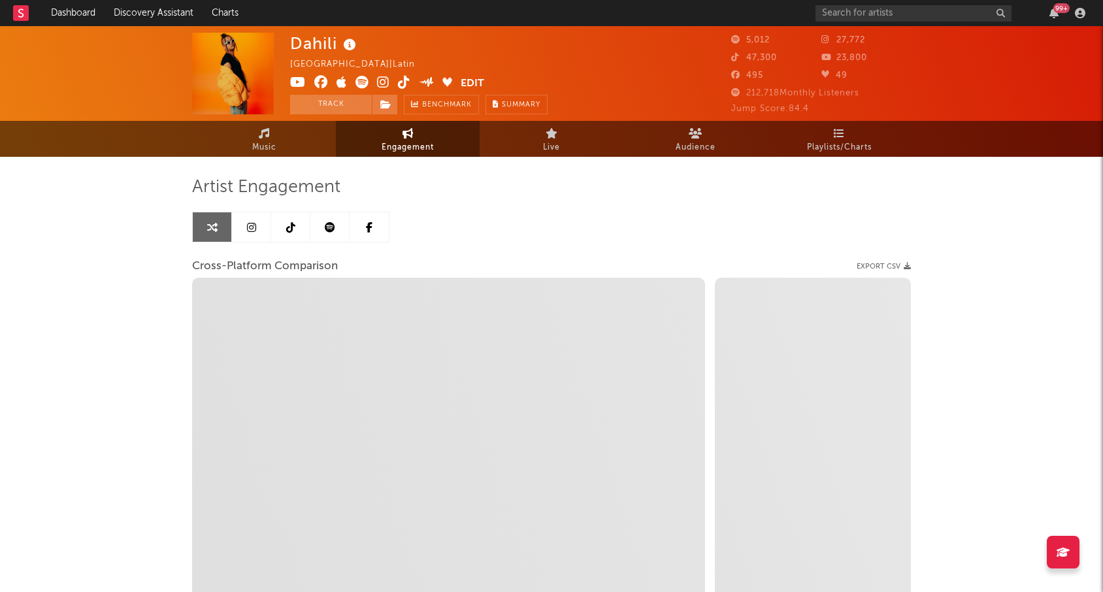
click at [238, 231] on link at bounding box center [251, 226] width 39 height 29
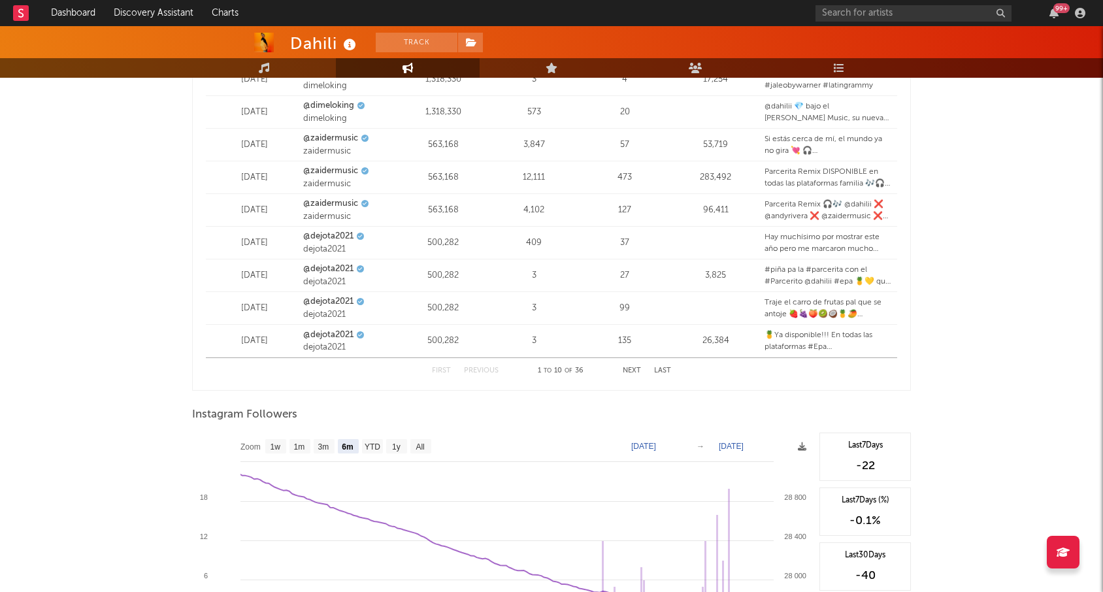
scroll to position [1889, 0]
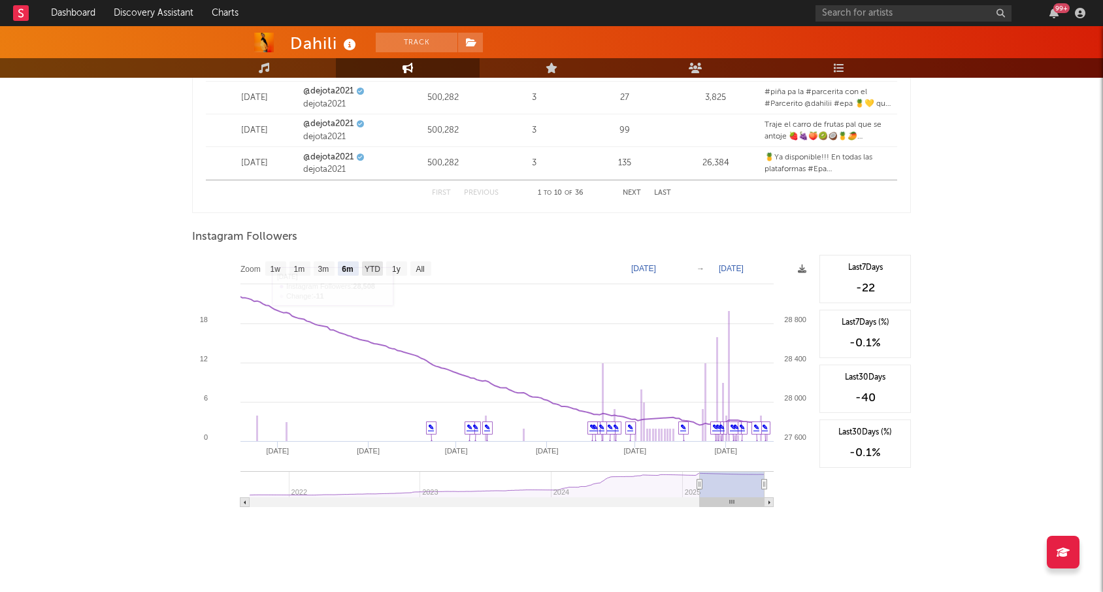
click at [370, 265] on text "YTD" at bounding box center [373, 269] width 16 height 9
select select "YTD"
type input "[DATE]"
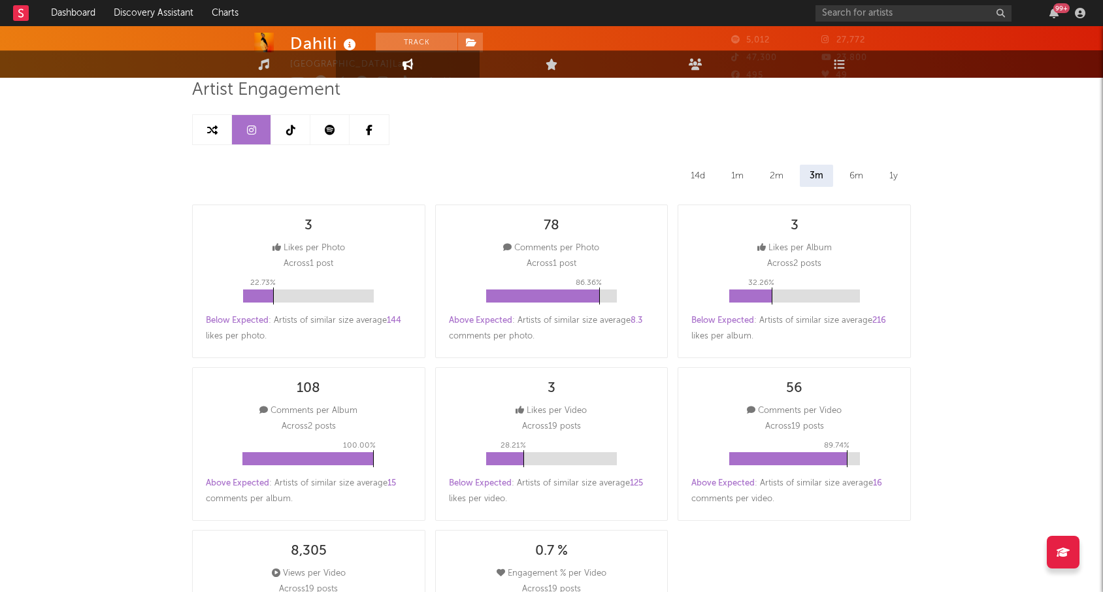
scroll to position [0, 0]
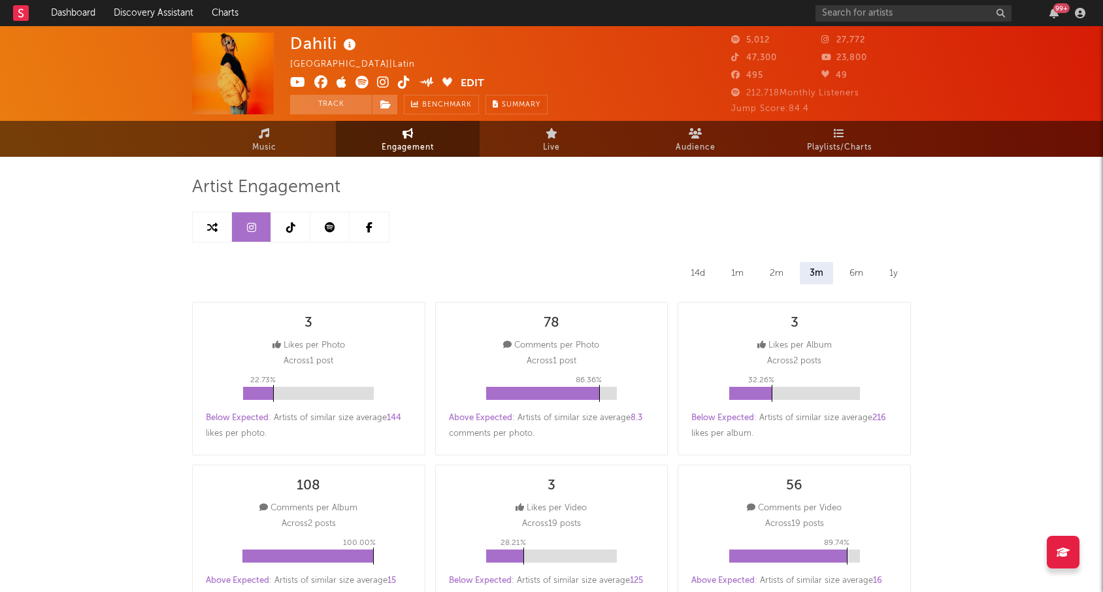
click at [332, 233] on link at bounding box center [329, 226] width 39 height 29
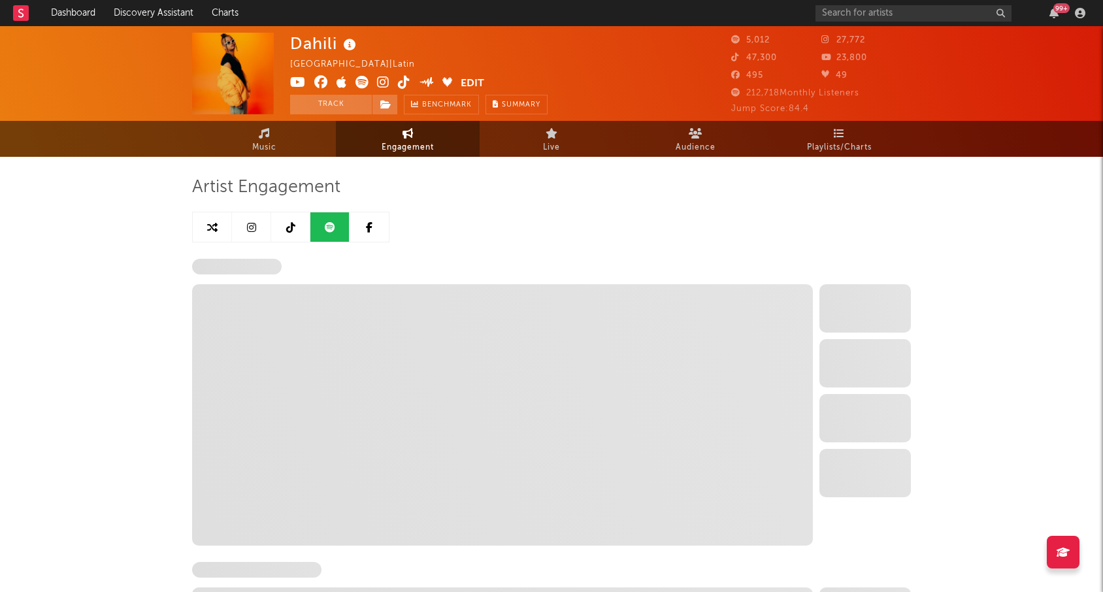
select select "6m"
select select "1w"
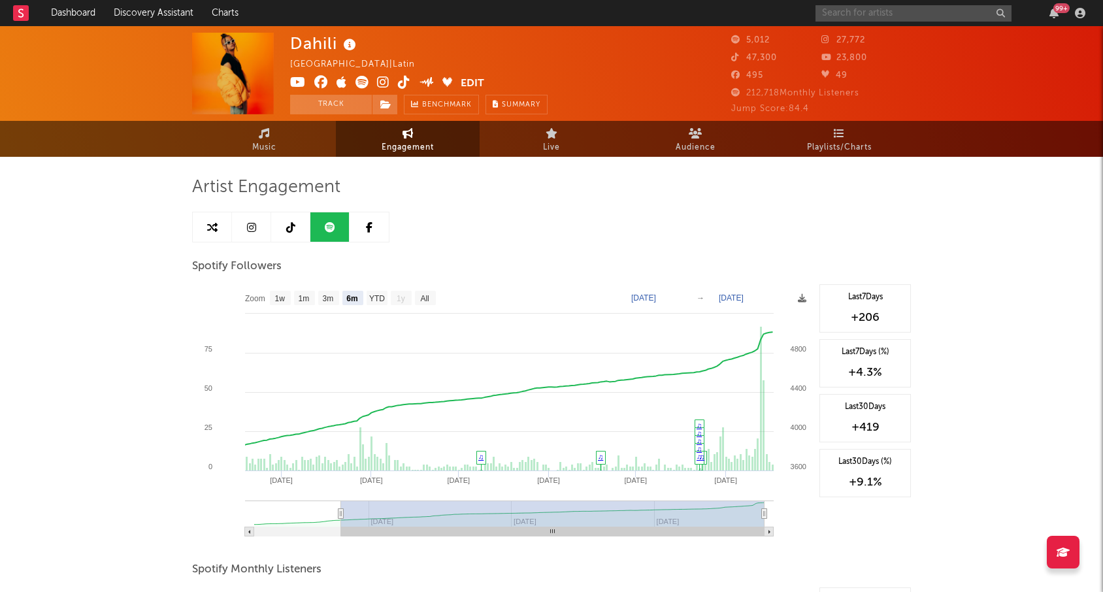
click at [836, 13] on input "text" at bounding box center [913, 13] width 196 height 16
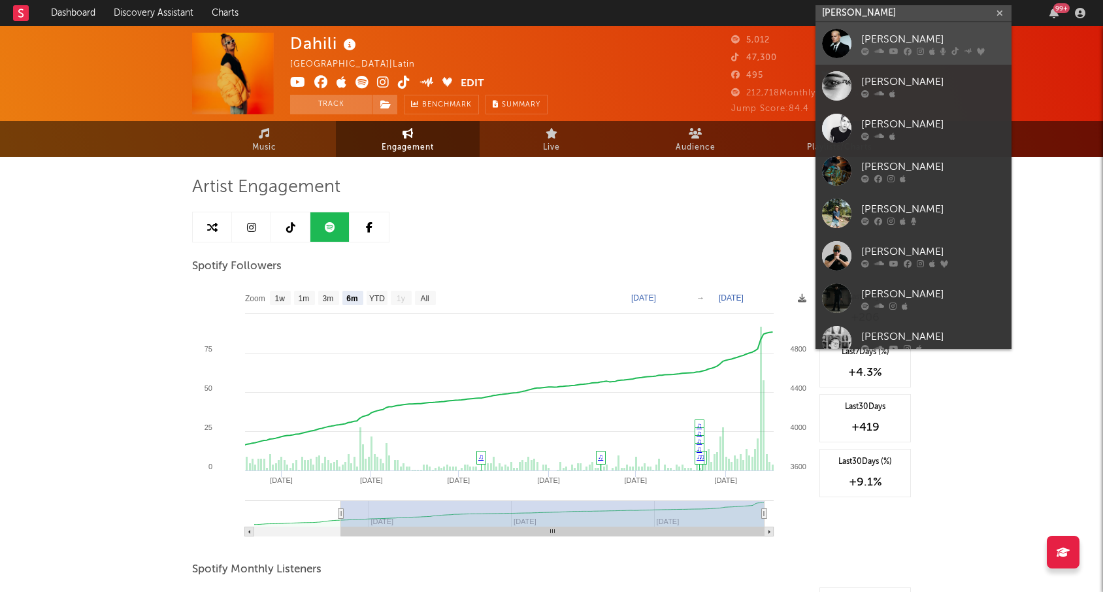
type input "[PERSON_NAME]"
click at [881, 35] on div "[PERSON_NAME]" at bounding box center [933, 39] width 144 height 16
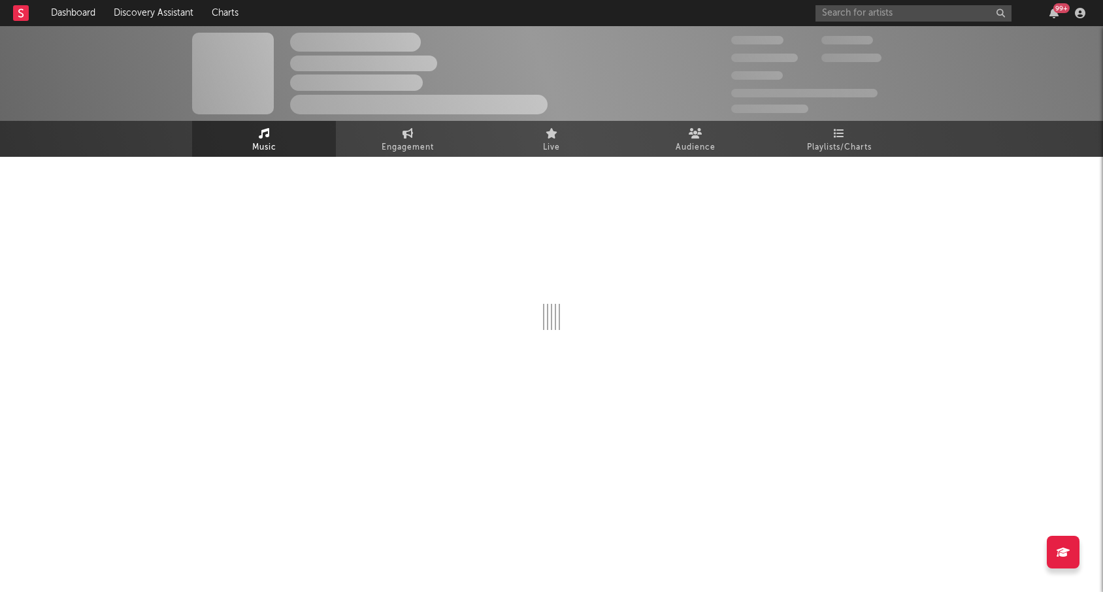
select select "6m"
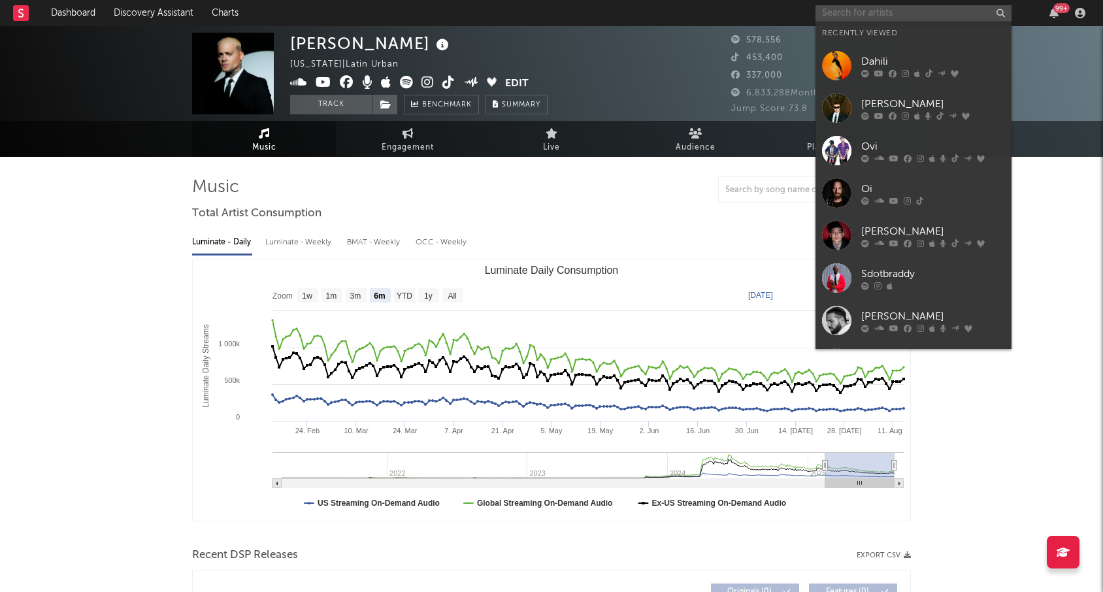
click at [845, 8] on input "text" at bounding box center [913, 13] width 196 height 16
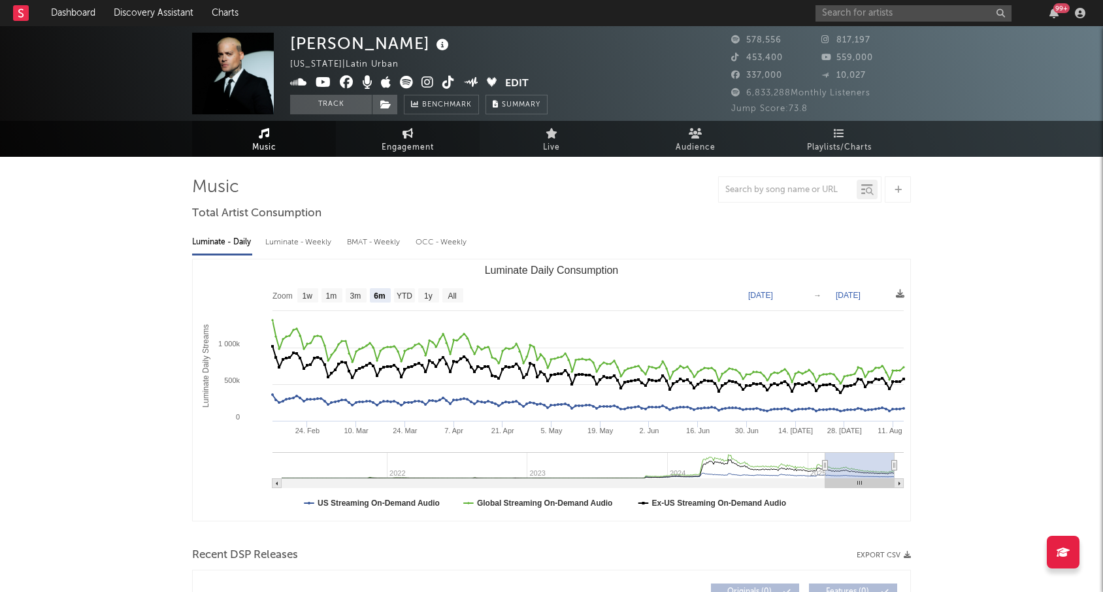
click at [420, 144] on span "Engagement" at bounding box center [408, 148] width 52 height 16
select select "1w"
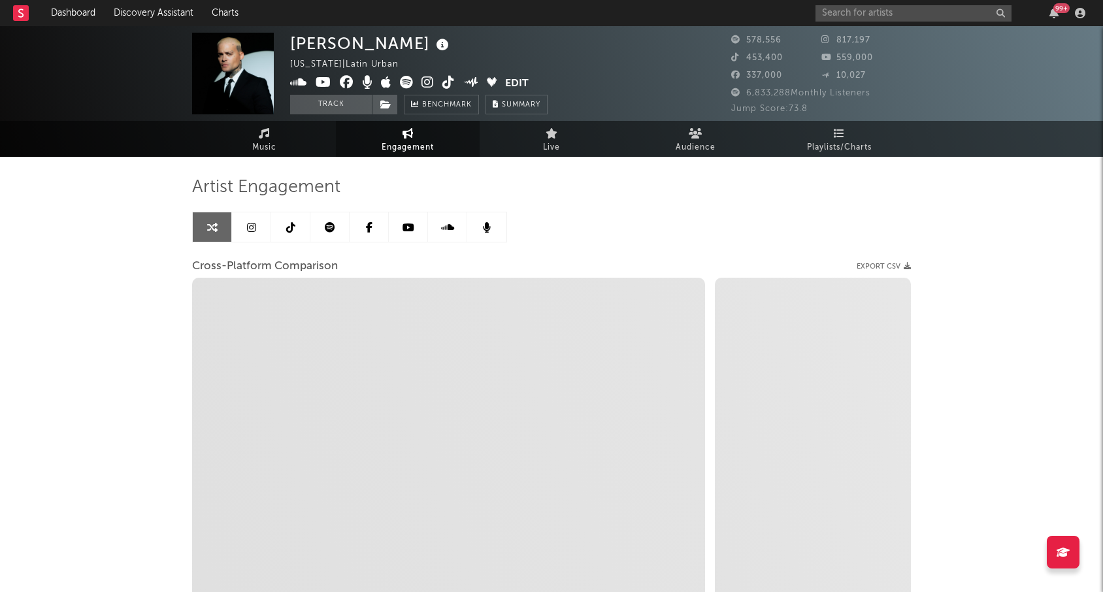
click at [260, 240] on link at bounding box center [251, 226] width 39 height 29
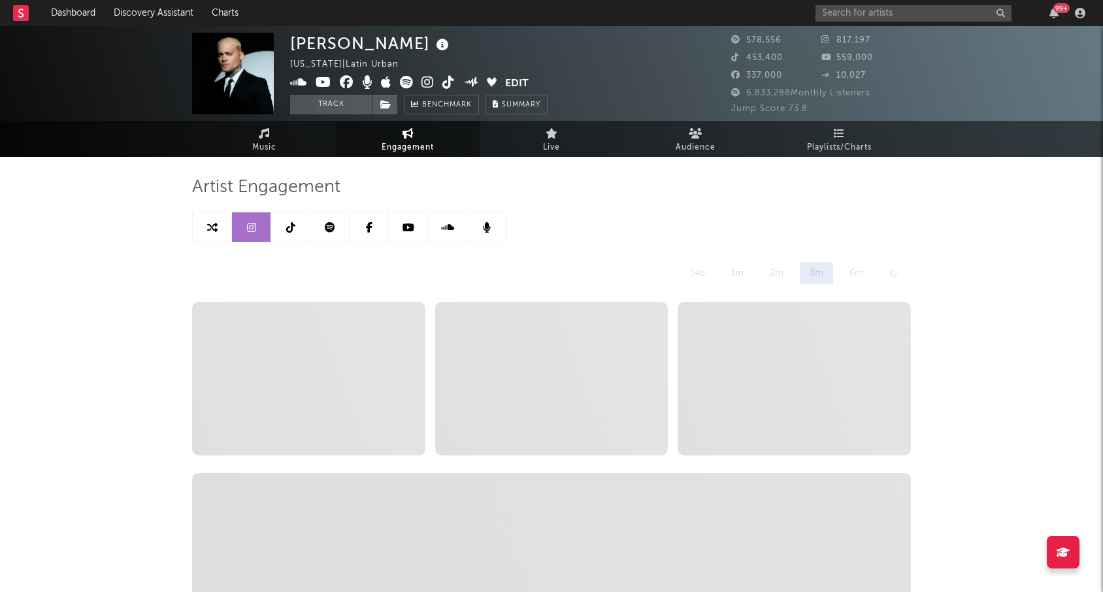
click at [210, 229] on icon at bounding box center [212, 227] width 10 height 10
select select "1w"
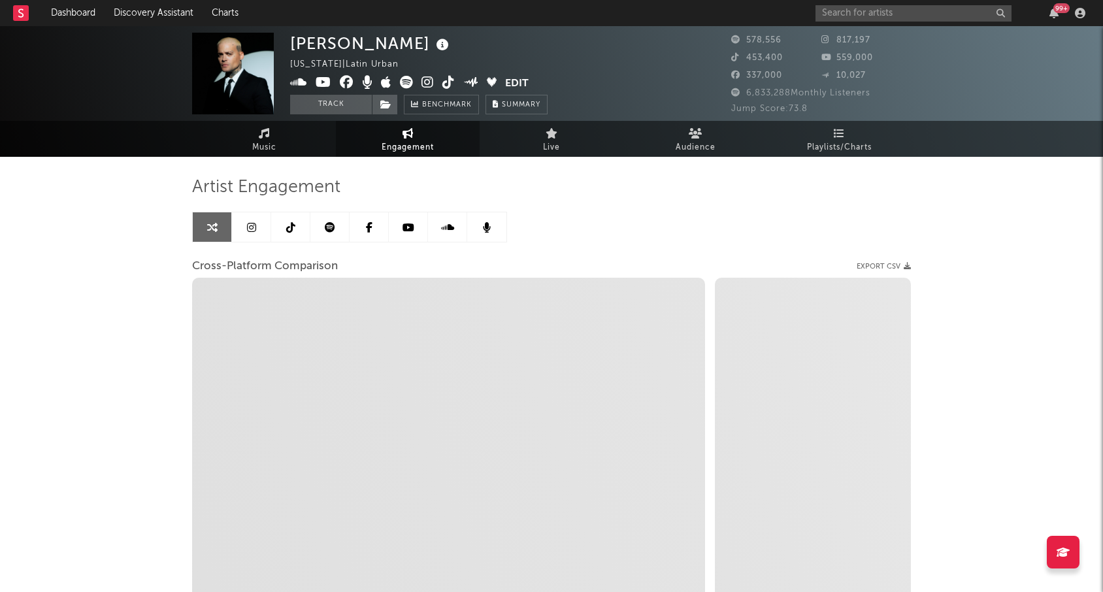
click at [252, 229] on icon at bounding box center [251, 227] width 9 height 10
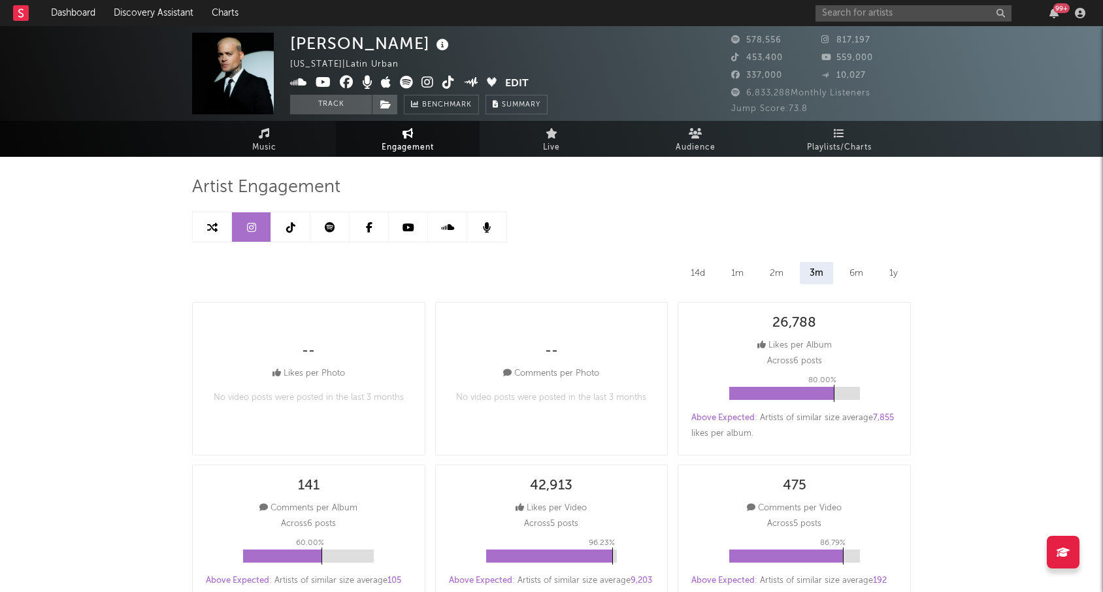
select select "6m"
click at [851, 14] on input "text" at bounding box center [913, 13] width 196 height 16
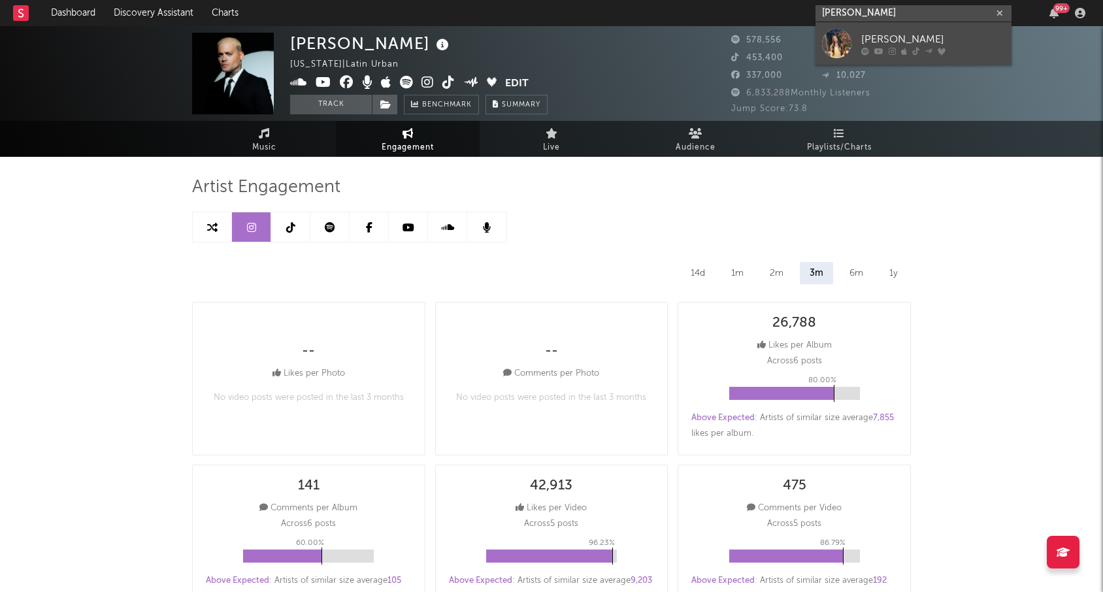
type input "[PERSON_NAME]"
click at [862, 36] on div "[PERSON_NAME]" at bounding box center [933, 39] width 144 height 16
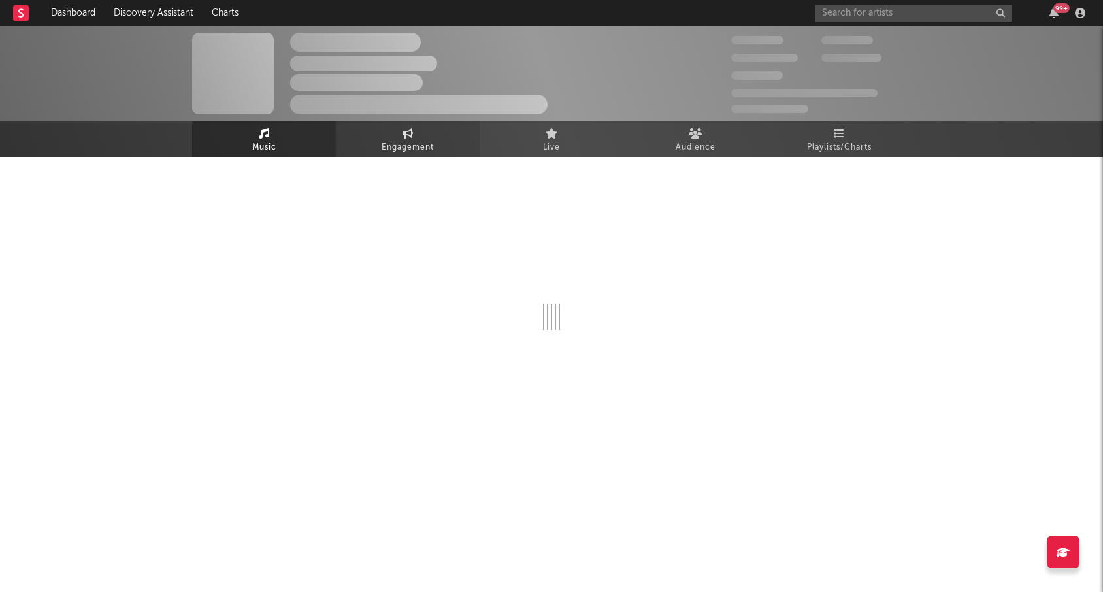
click at [395, 144] on span "Engagement" at bounding box center [408, 148] width 52 height 16
select select "1w"
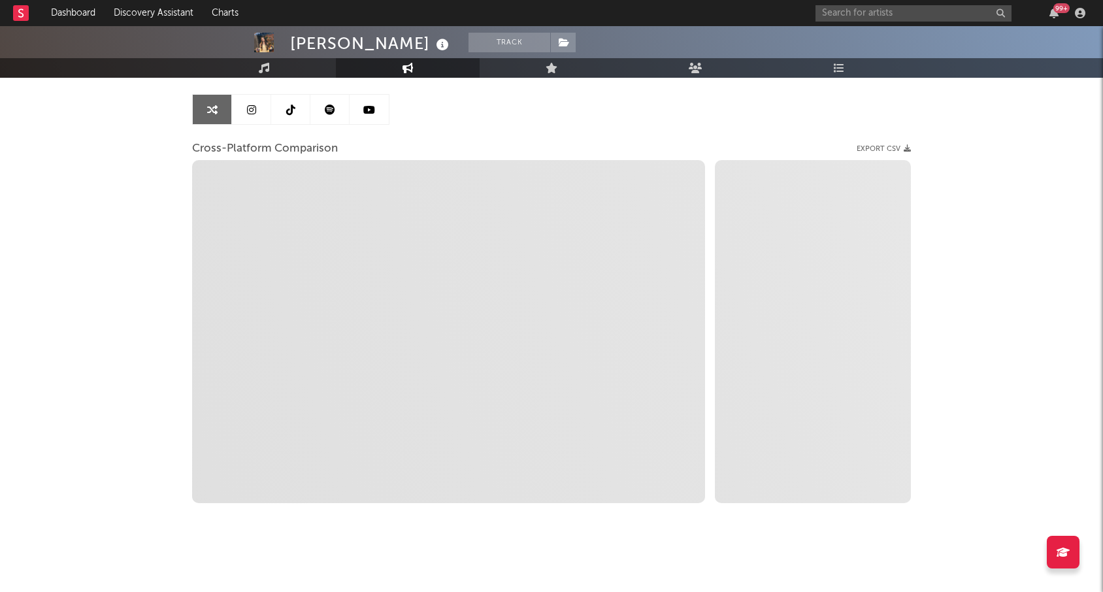
scroll to position [120, 0]
click at [247, 110] on icon at bounding box center [251, 107] width 9 height 10
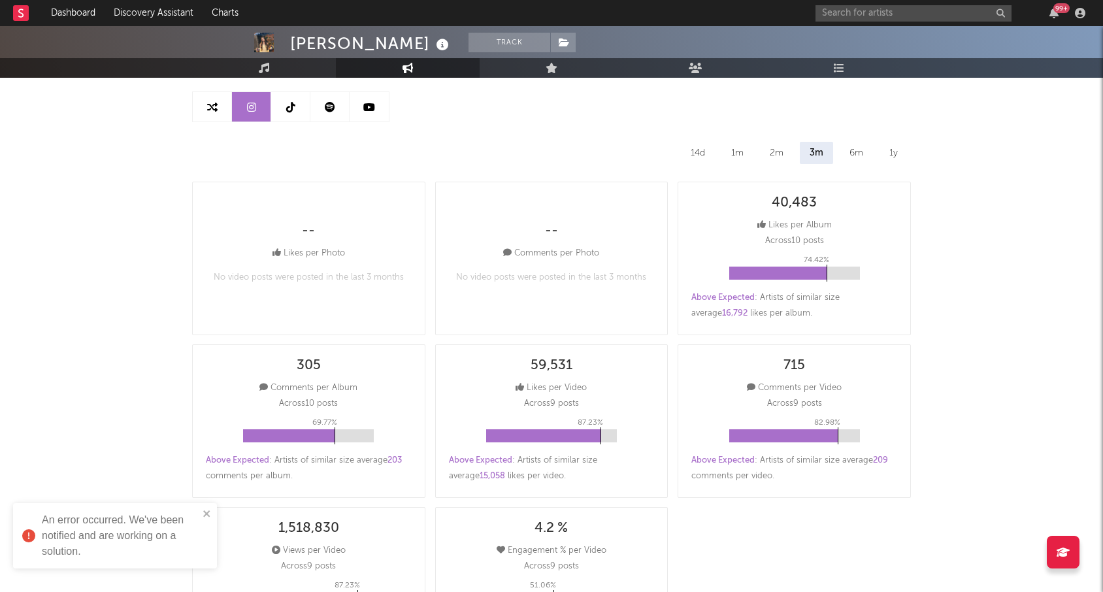
select select "6m"
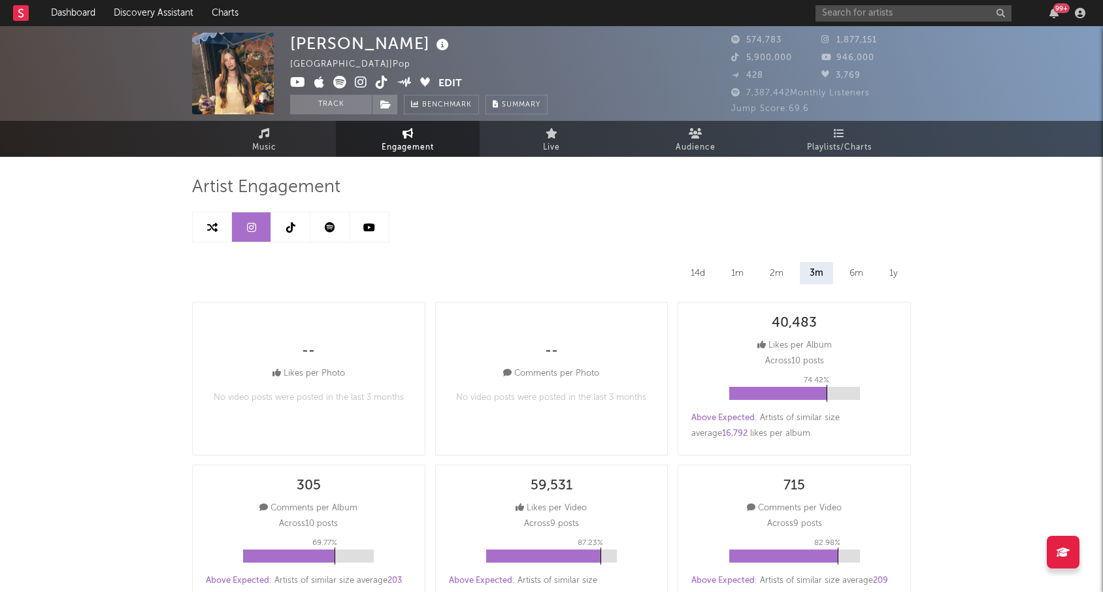
click at [281, 216] on link at bounding box center [290, 226] width 39 height 29
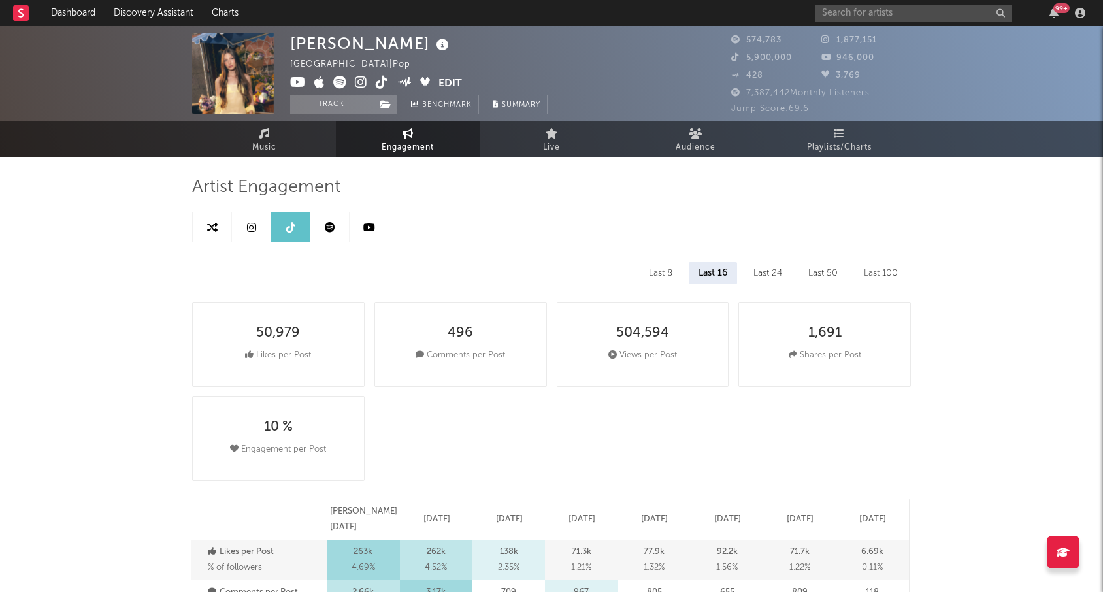
click at [335, 228] on link at bounding box center [329, 226] width 39 height 29
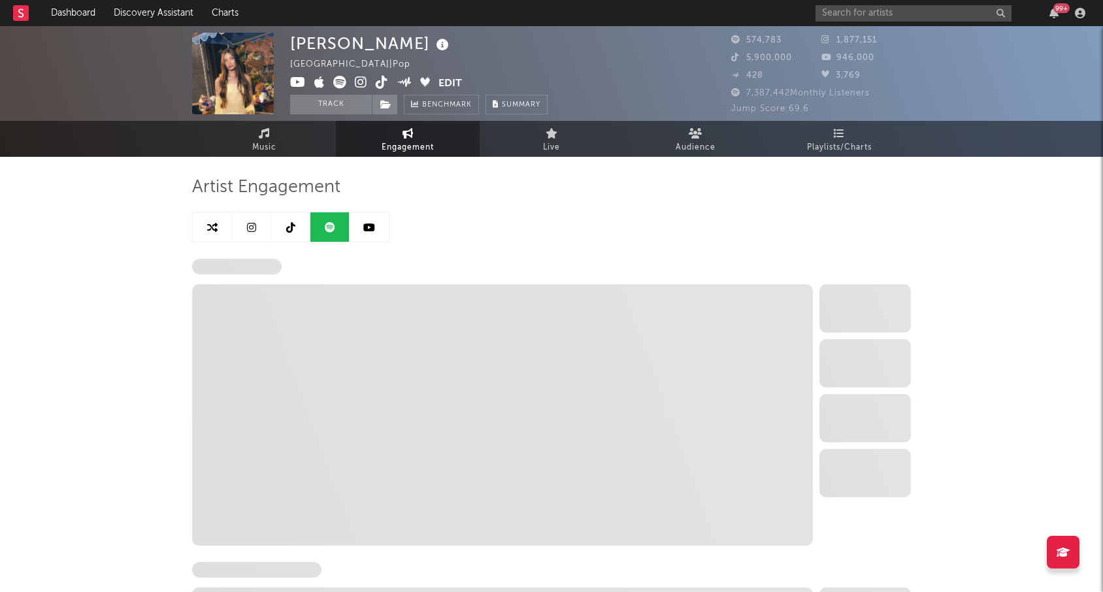
select select "6m"
select select "1w"
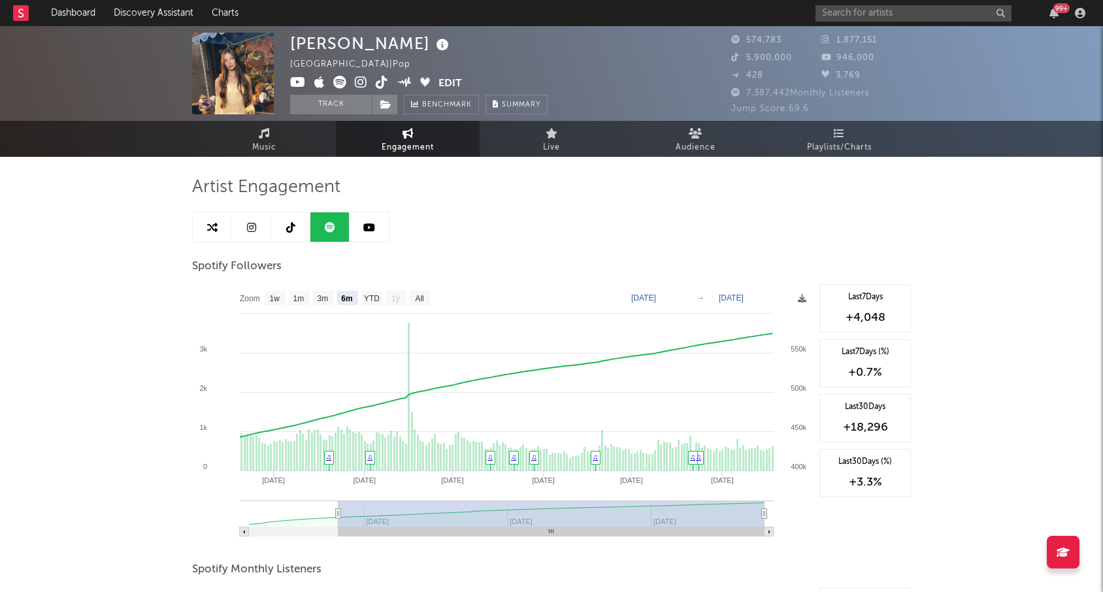
click at [248, 217] on link at bounding box center [251, 226] width 39 height 29
select select "6m"
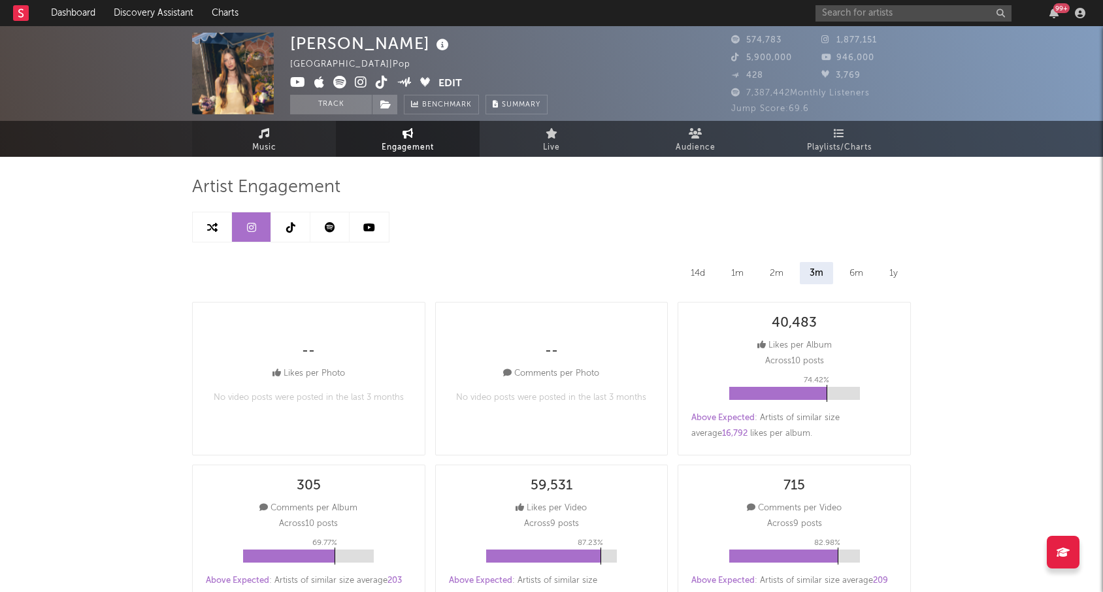
click at [268, 130] on icon at bounding box center [264, 133] width 11 height 10
select select "6m"
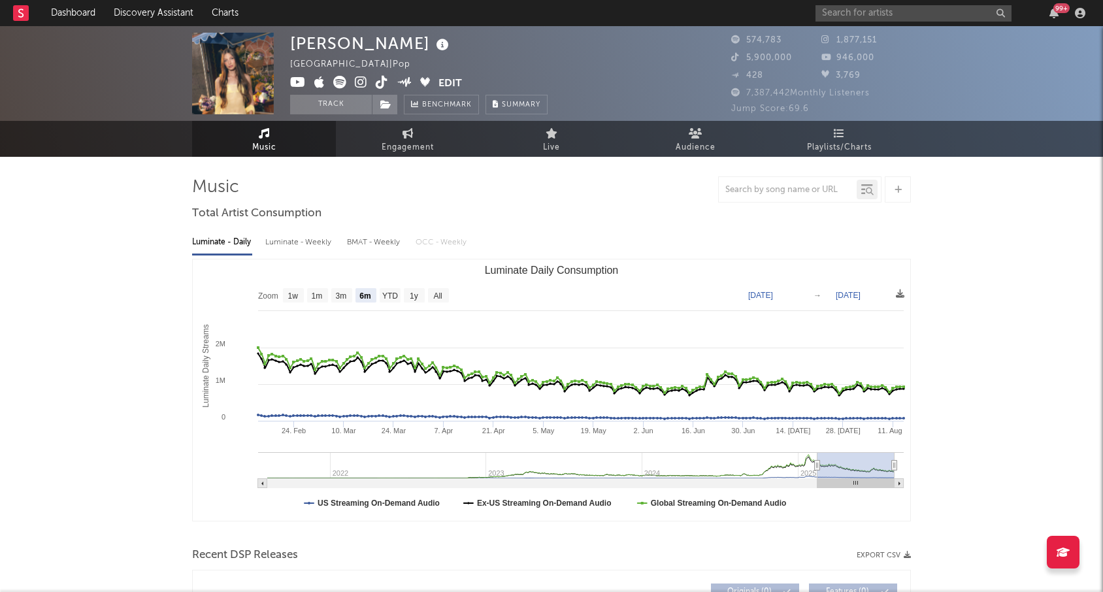
click at [576, 193] on div at bounding box center [551, 189] width 719 height 26
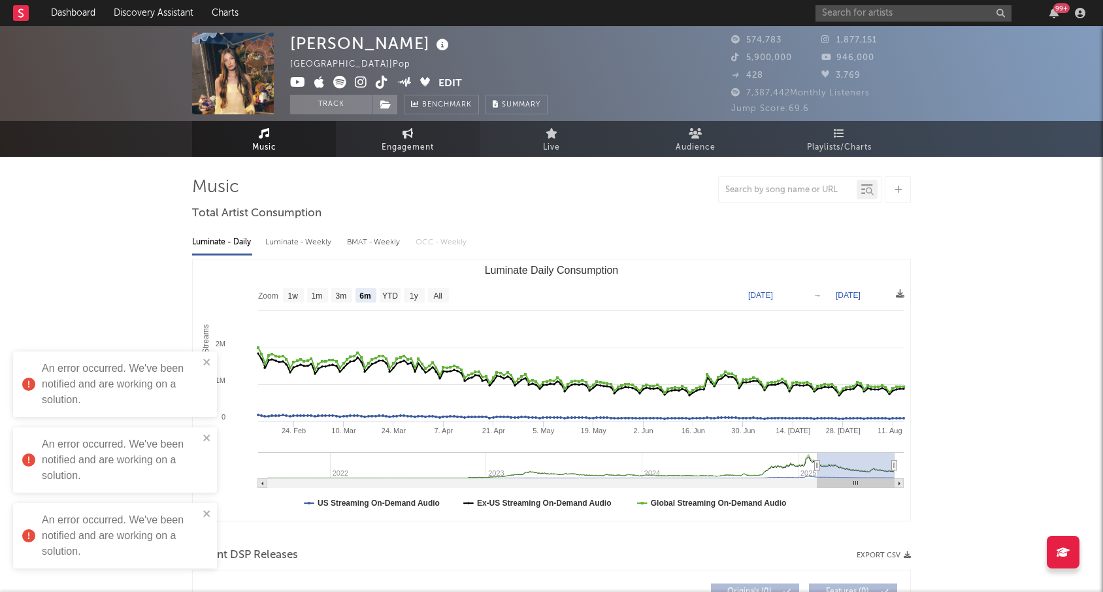
click at [386, 134] on link "Engagement" at bounding box center [408, 139] width 144 height 36
select select "1w"
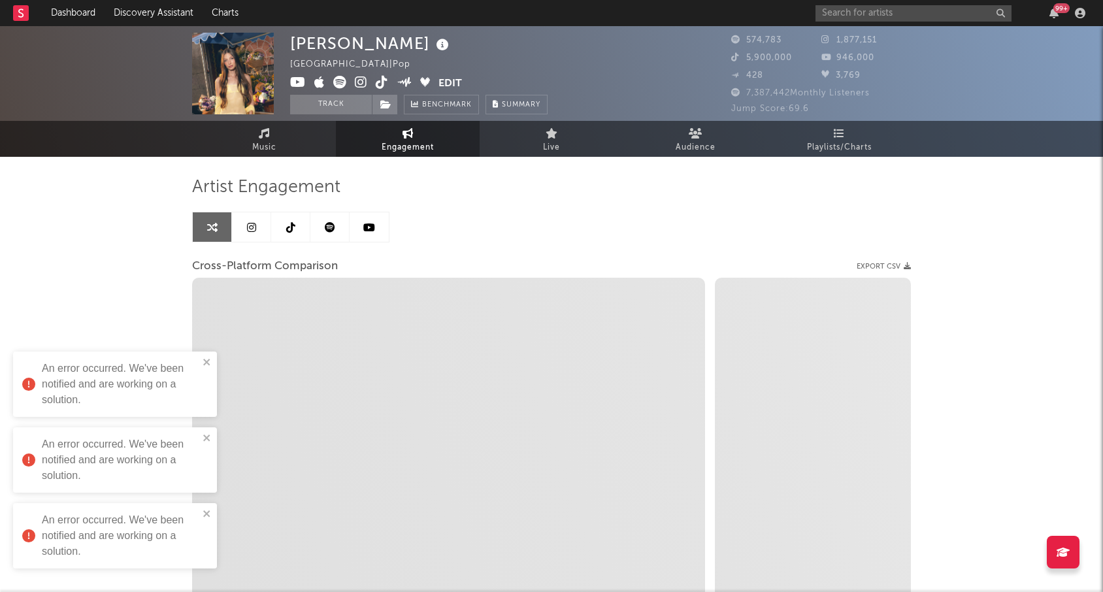
click at [297, 226] on link at bounding box center [290, 226] width 39 height 29
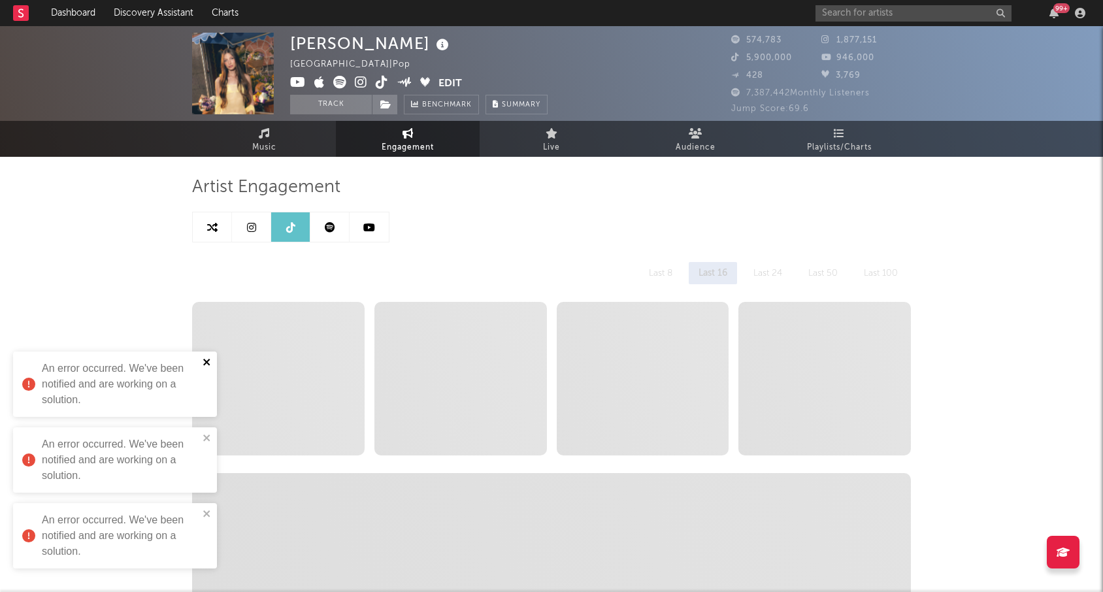
click at [208, 362] on icon "close" at bounding box center [207, 362] width 9 height 10
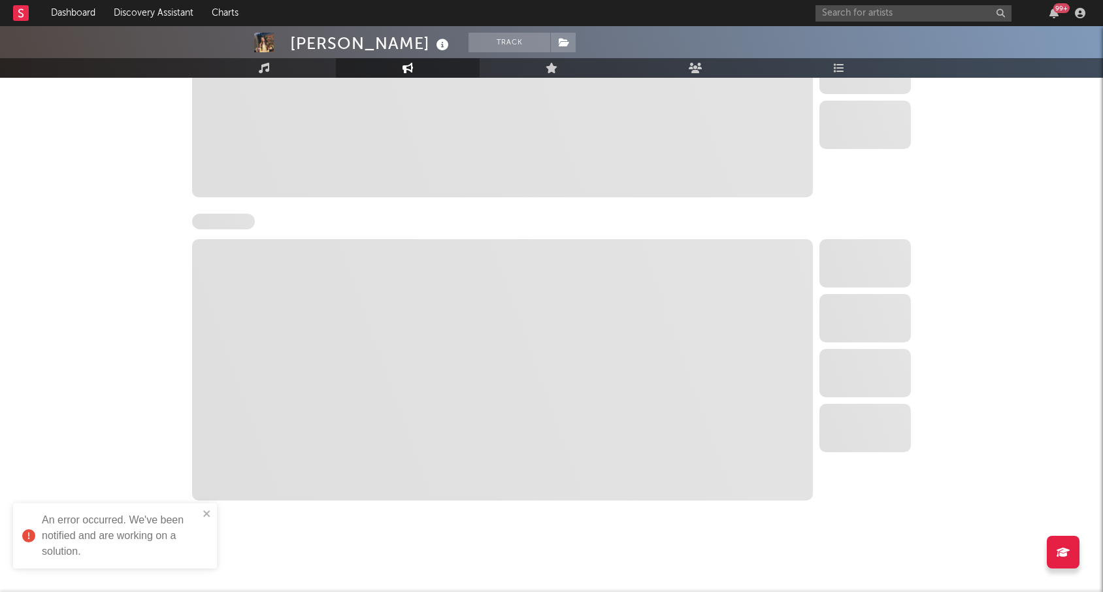
scroll to position [1385, 0]
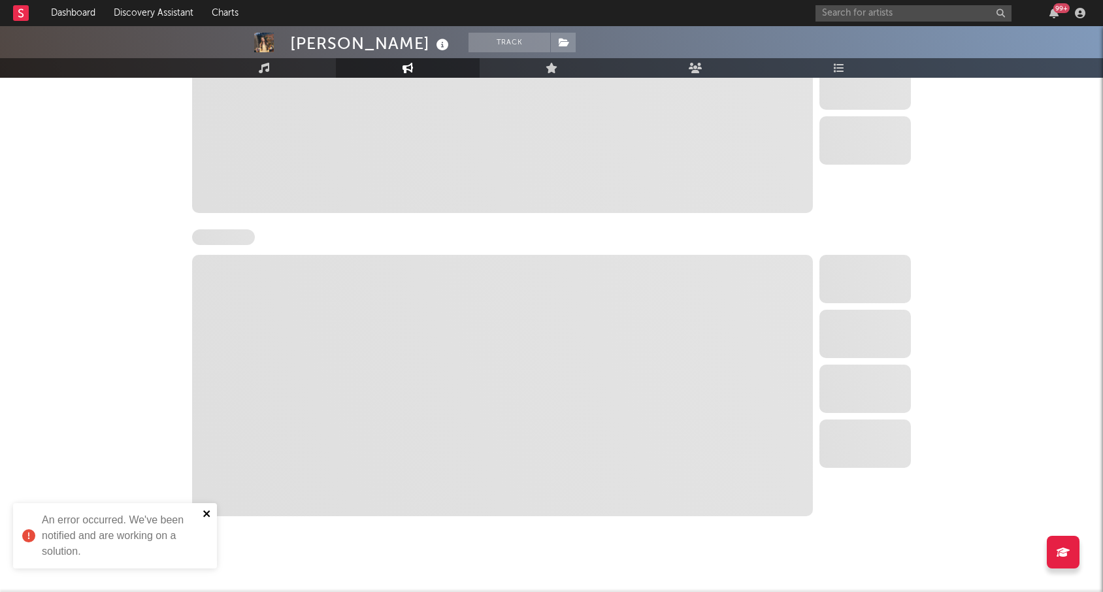
click at [206, 510] on icon "close" at bounding box center [207, 513] width 9 height 10
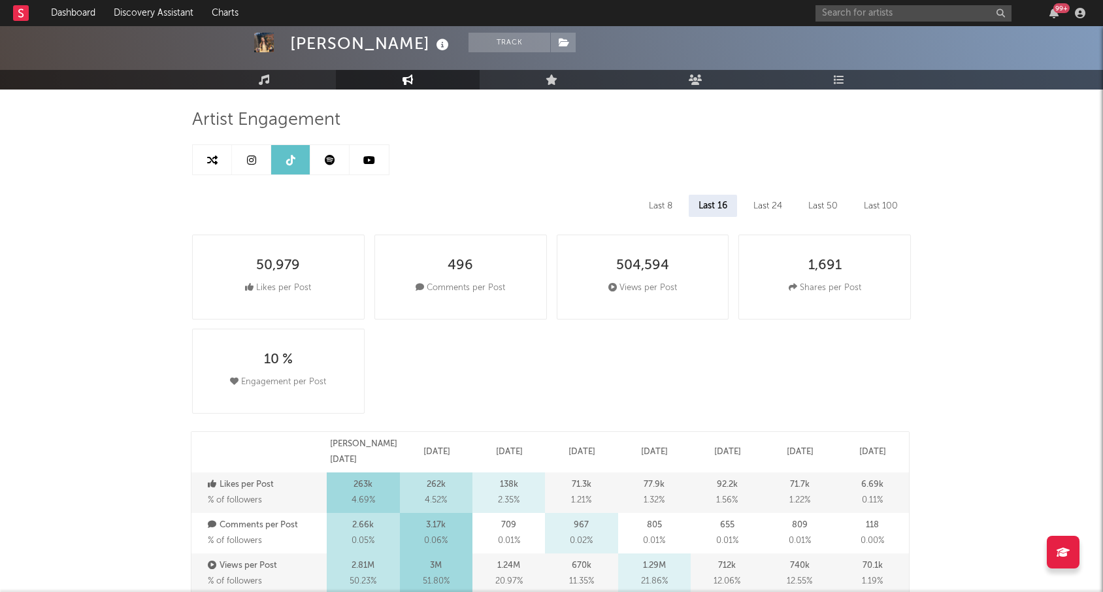
scroll to position [0, 0]
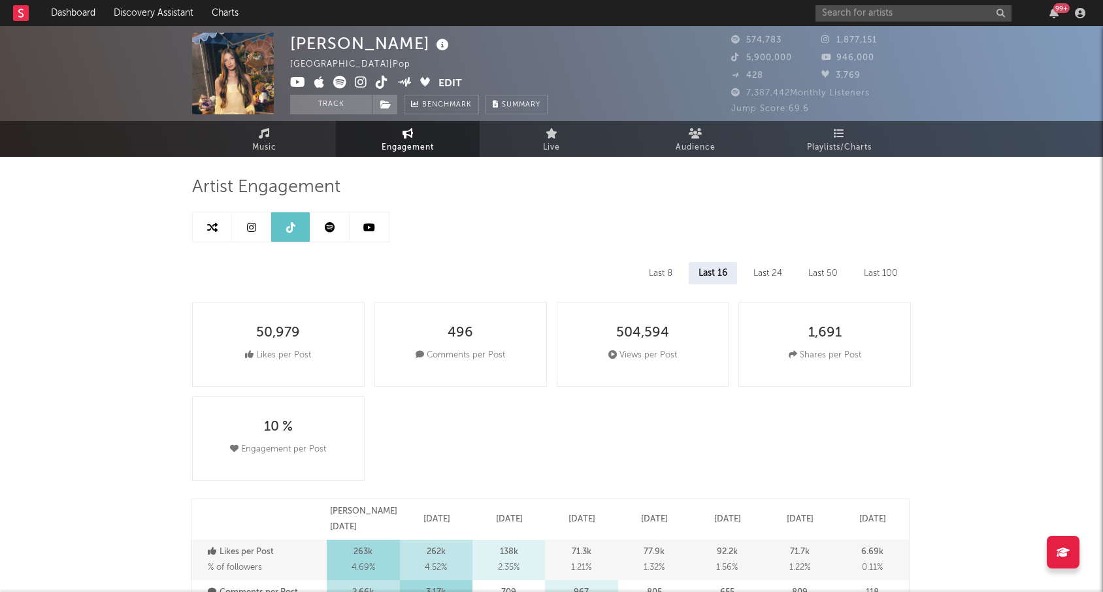
select select "6m"
click at [915, 11] on input "text" at bounding box center [913, 13] width 196 height 16
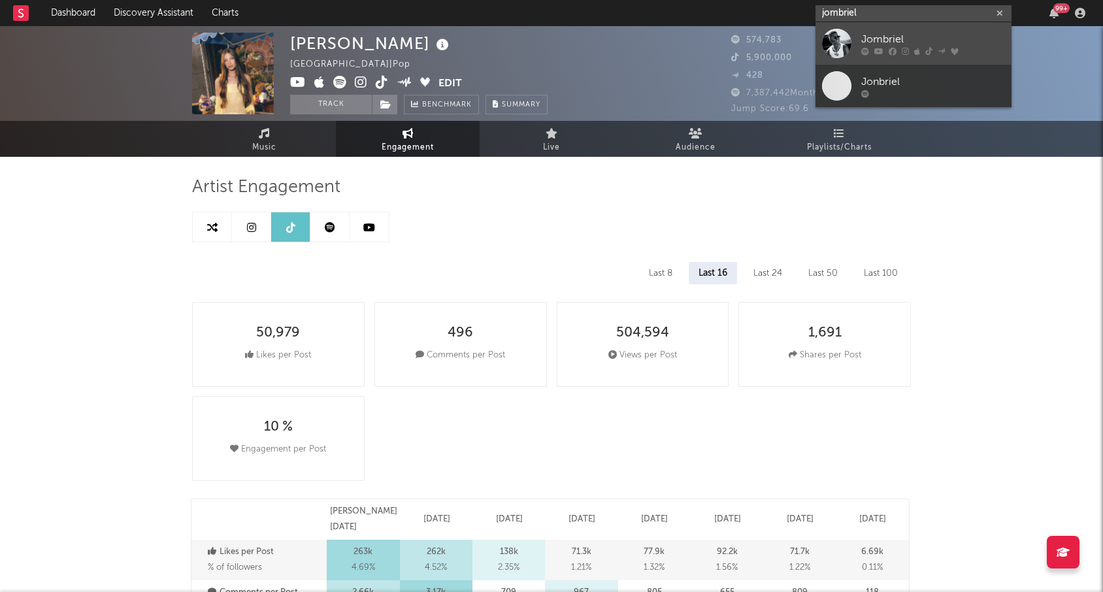
type input "jombriel"
click at [930, 41] on div "Jombriel" at bounding box center [933, 39] width 144 height 16
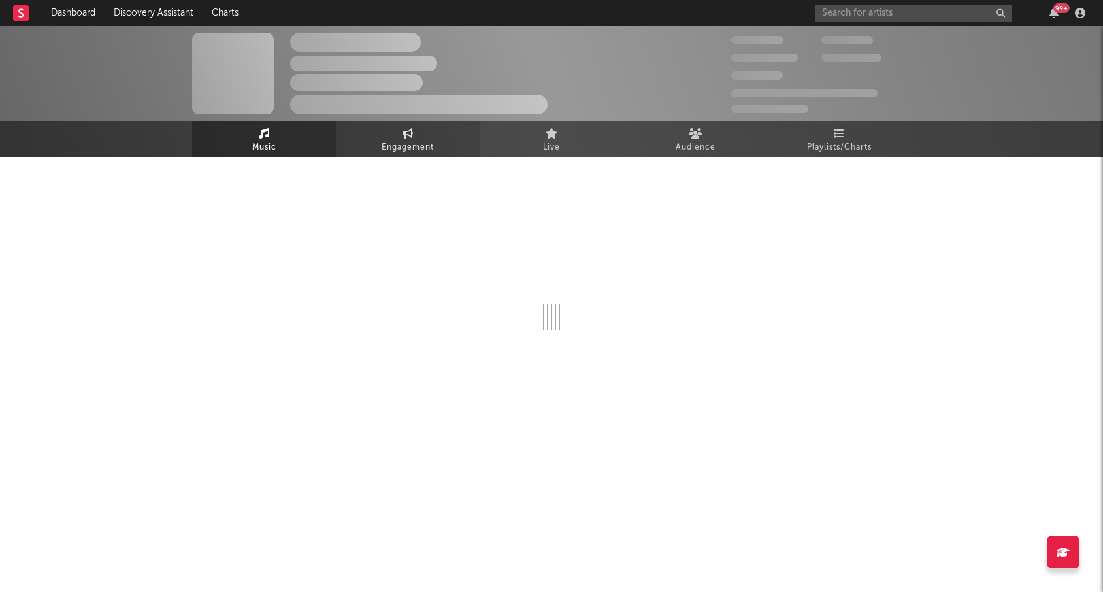
select select "6m"
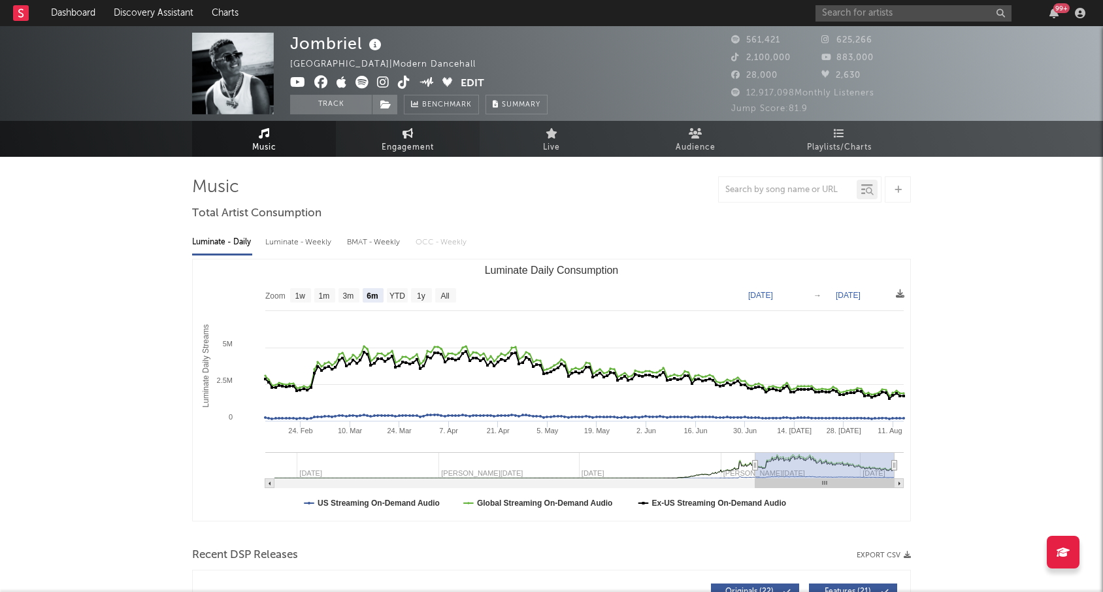
click at [407, 133] on icon at bounding box center [407, 133] width 11 height 10
select select "1w"
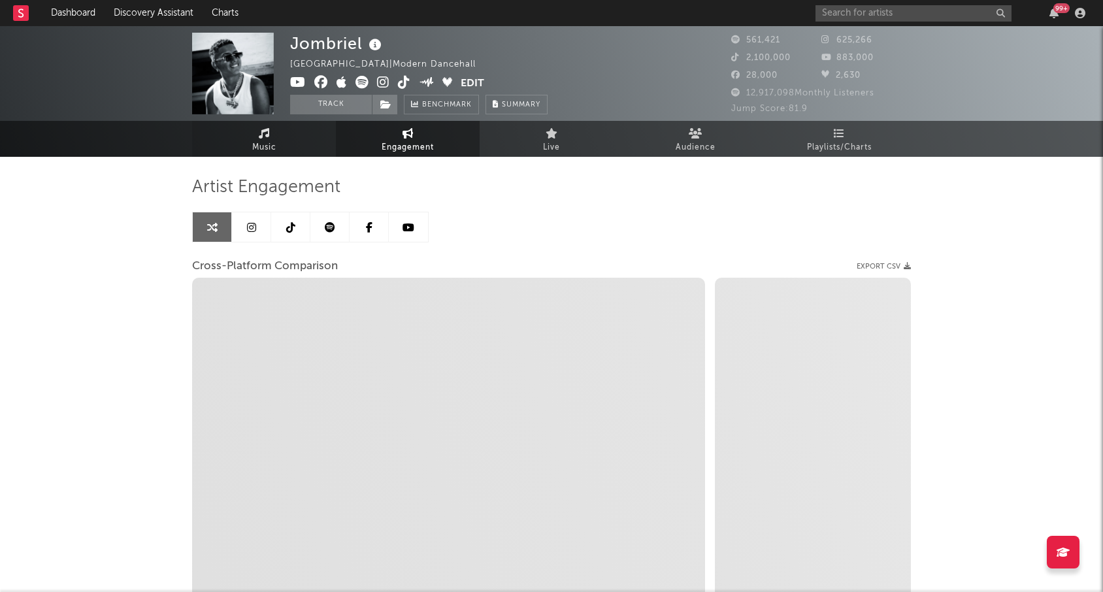
click at [254, 148] on span "Music" at bounding box center [264, 148] width 24 height 16
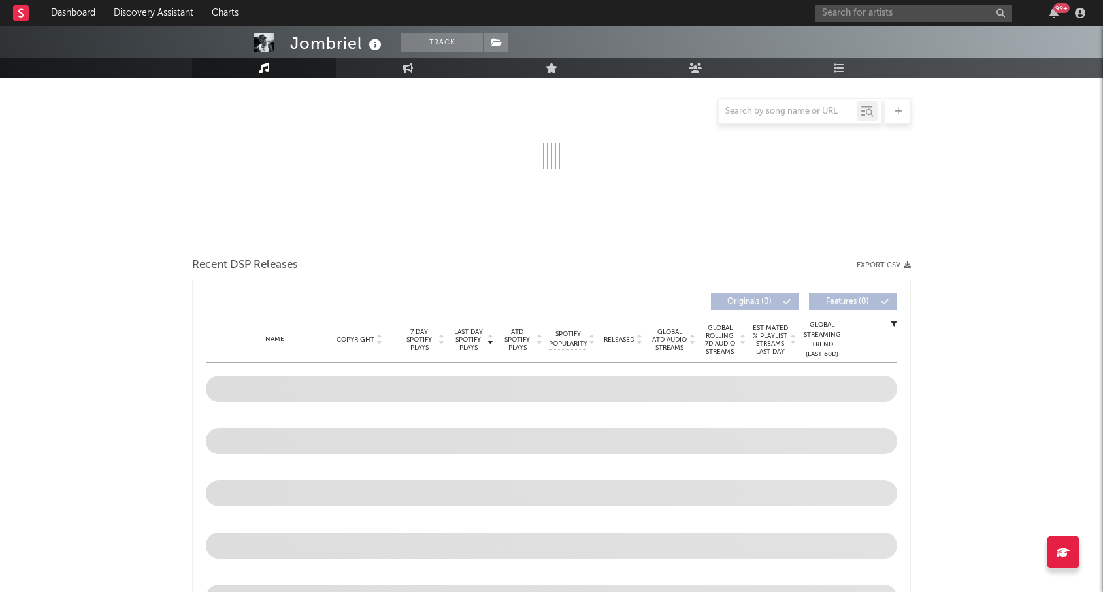
scroll to position [188, 0]
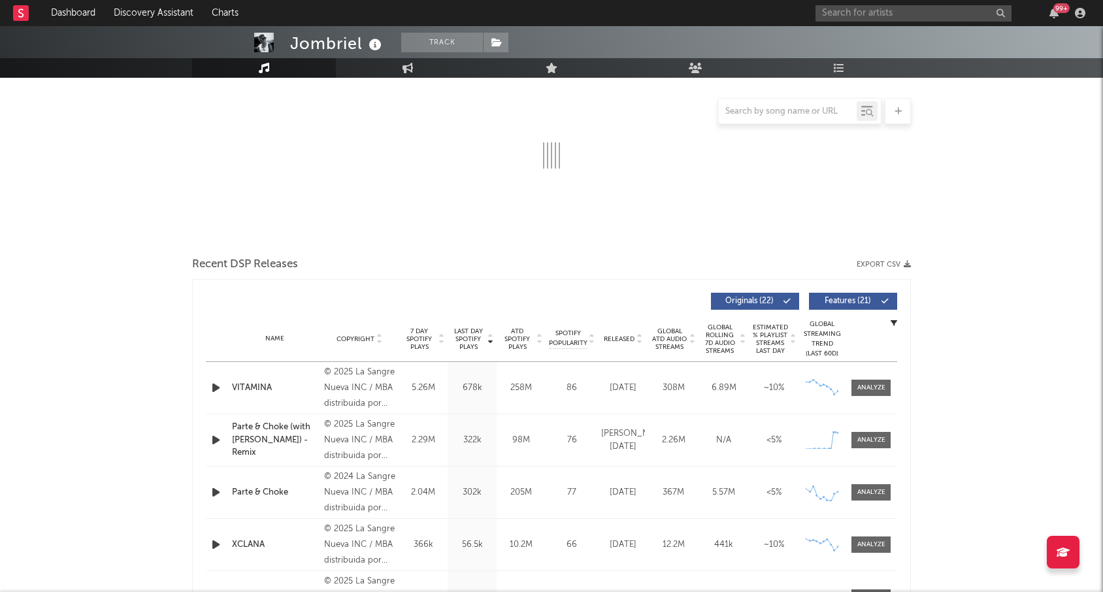
select select "6m"
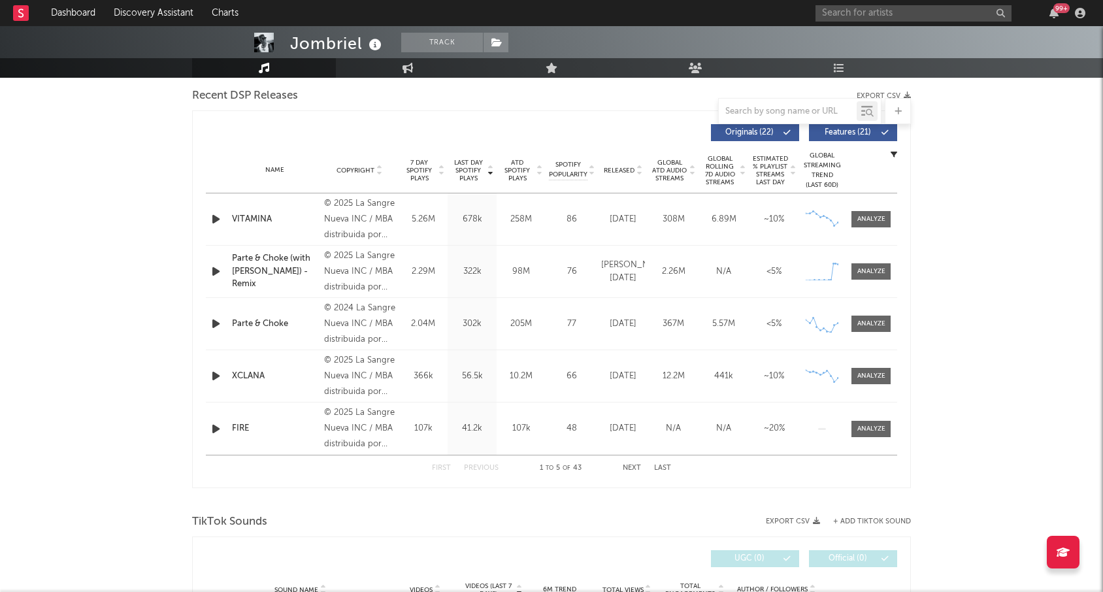
scroll to position [459, 0]
click at [872, 212] on span at bounding box center [870, 220] width 39 height 16
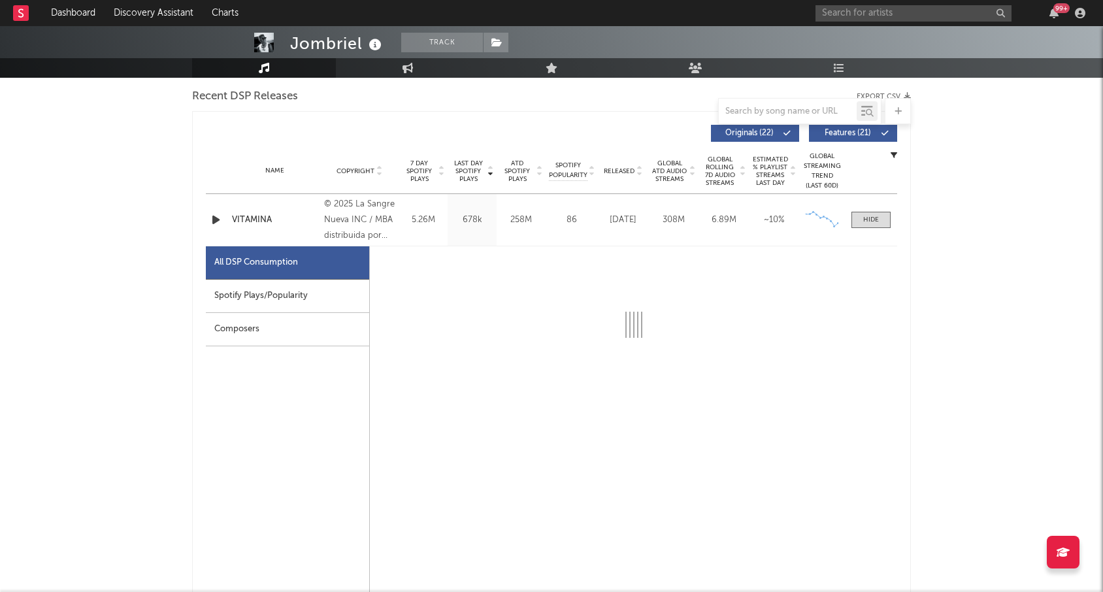
click at [279, 297] on div "Spotify Plays/Popularity" at bounding box center [287, 296] width 163 height 33
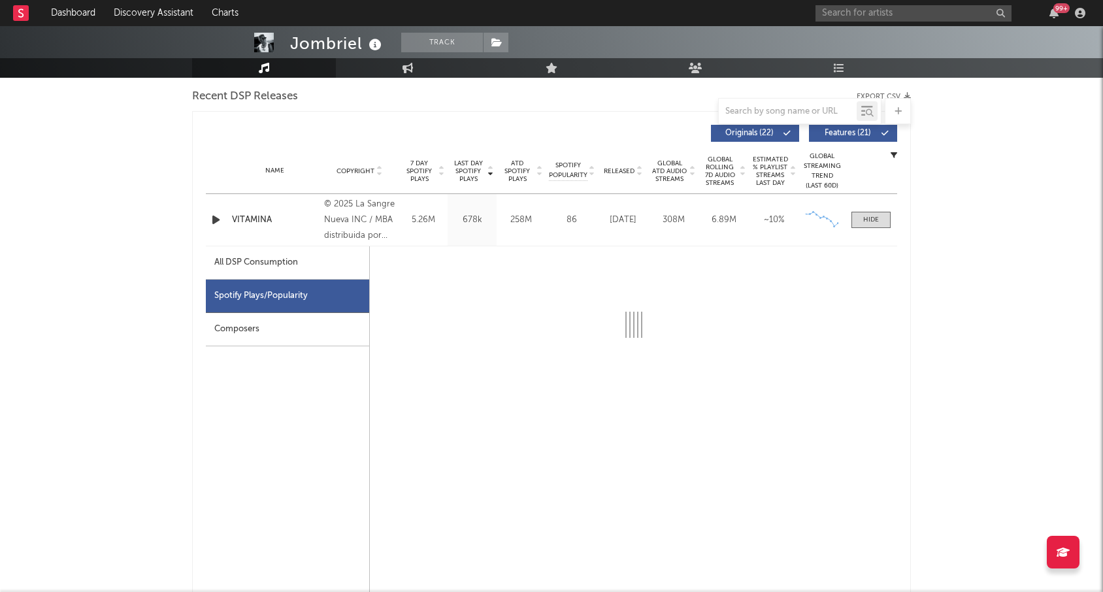
select select "1w"
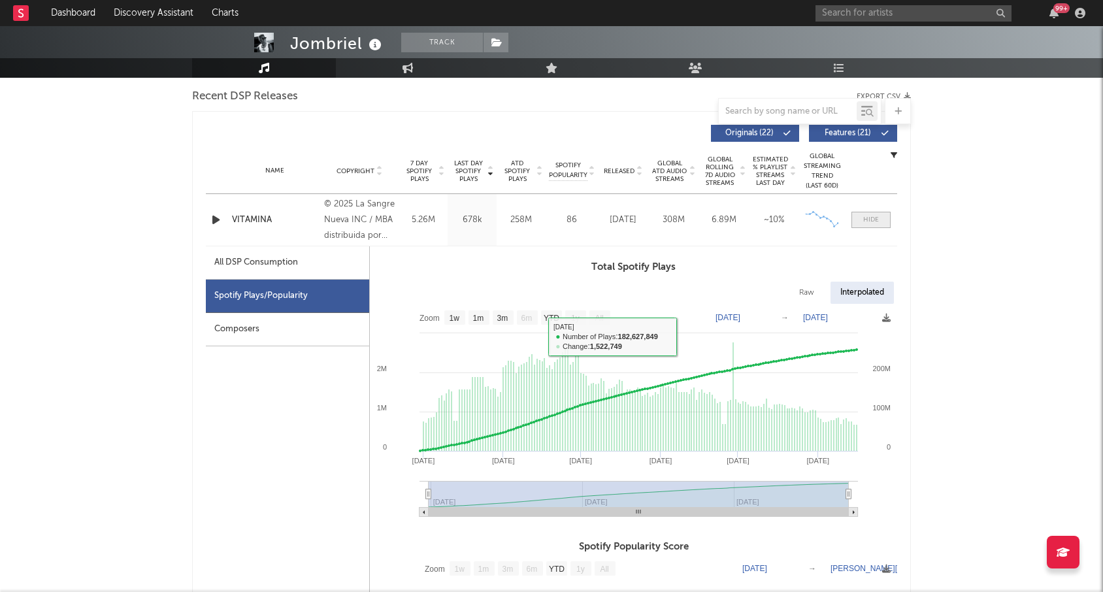
click at [876, 216] on div at bounding box center [871, 220] width 16 height 10
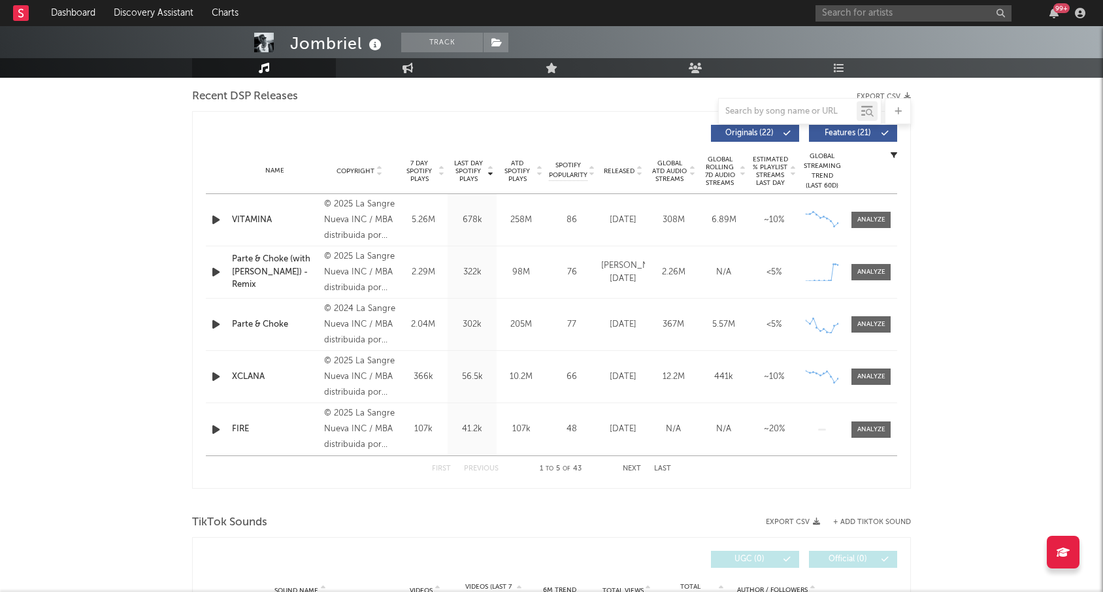
click at [623, 174] on span "Released" at bounding box center [619, 171] width 31 height 8
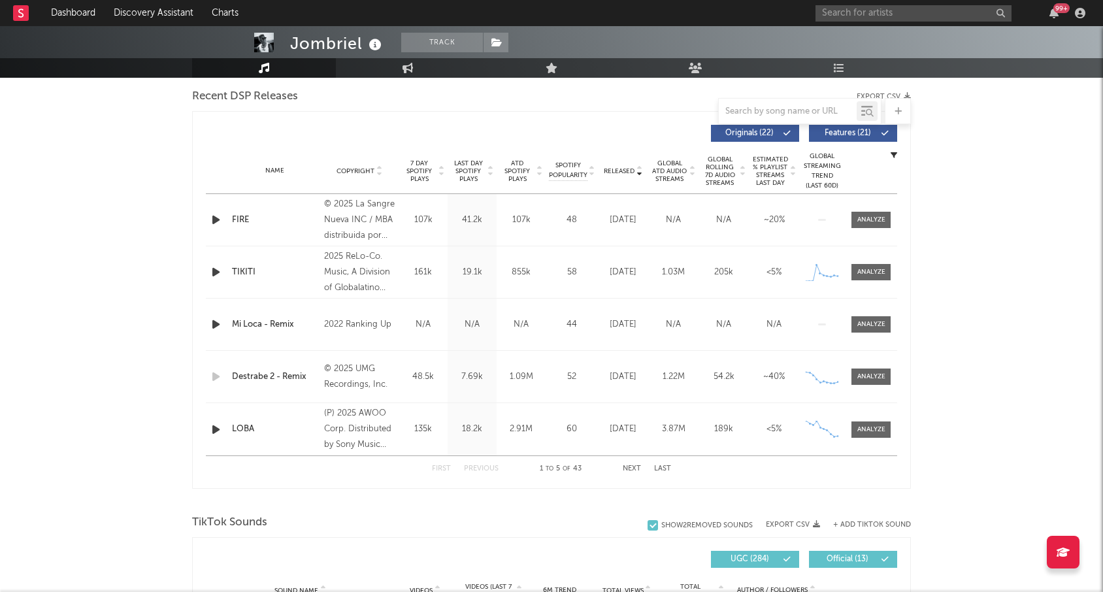
click at [636, 467] on button "Next" at bounding box center [632, 468] width 18 height 7
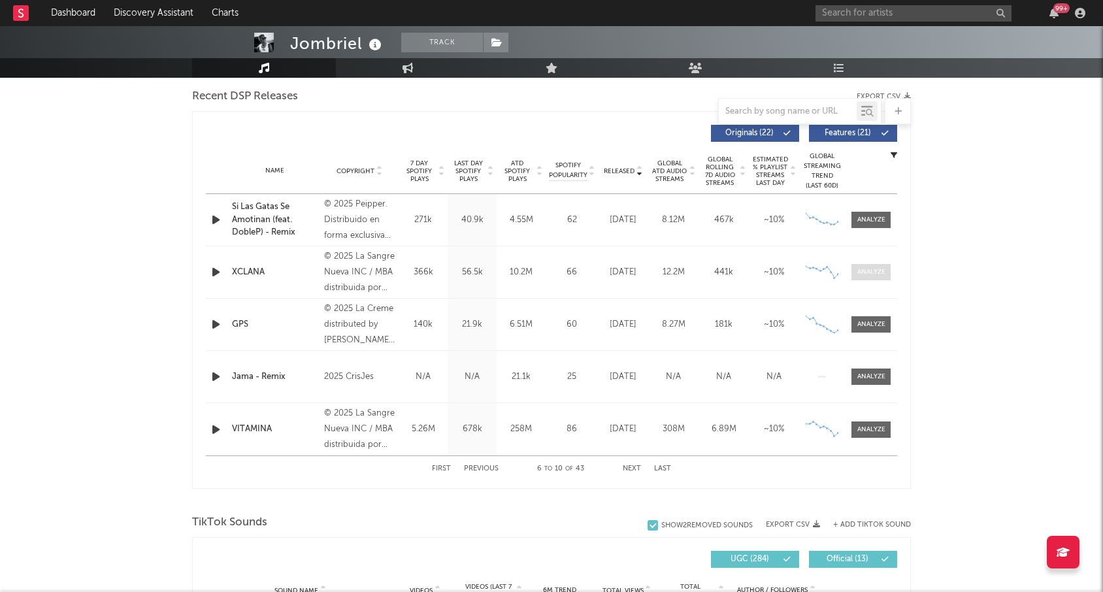
click at [869, 273] on div at bounding box center [871, 272] width 28 height 10
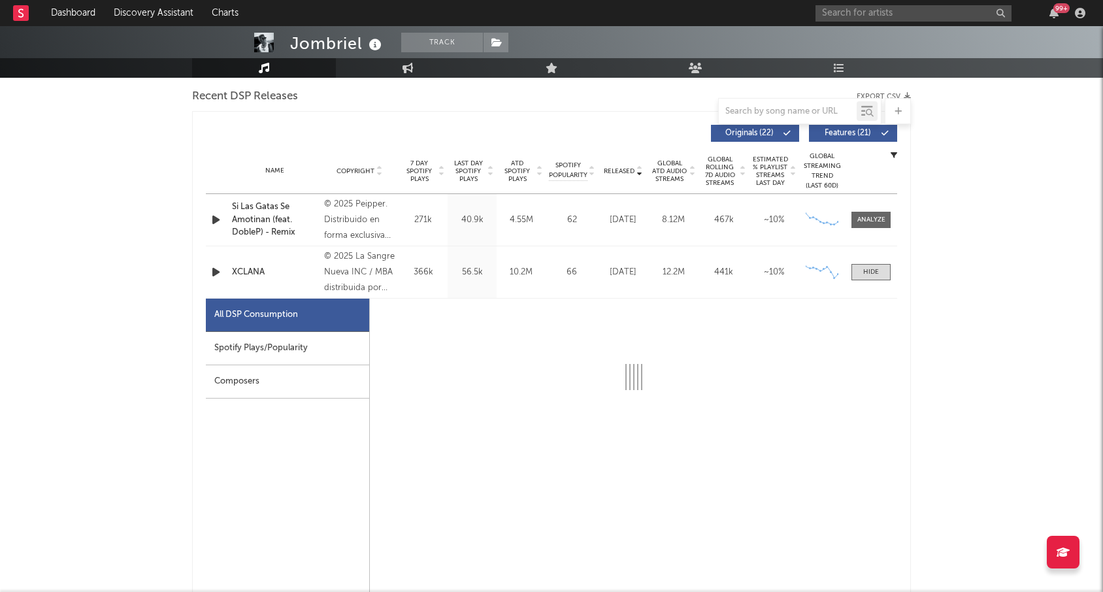
select select "1w"
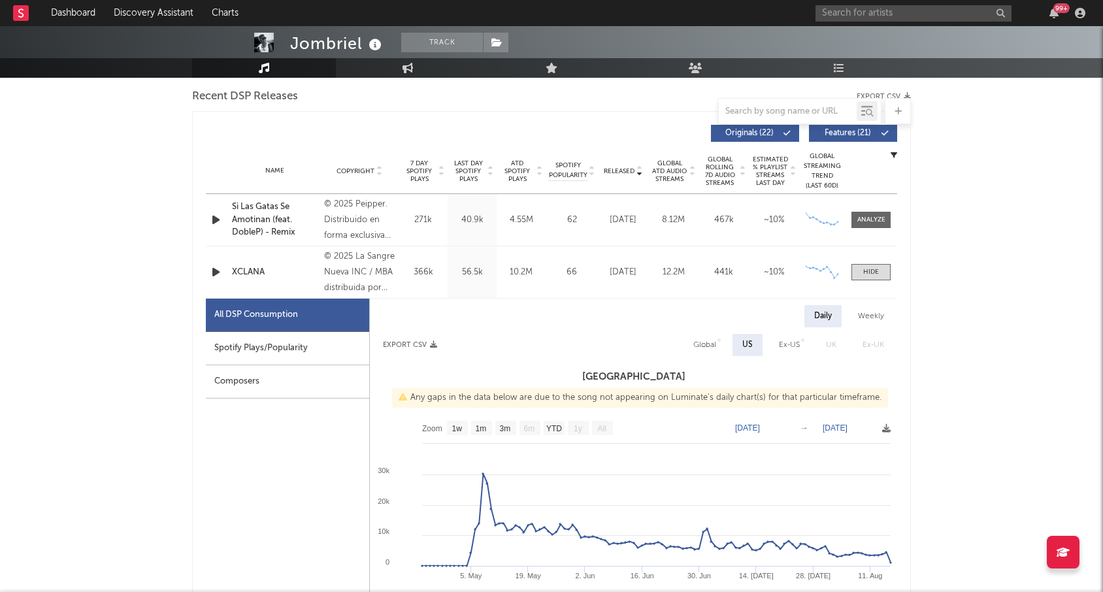
click at [283, 344] on div "Spotify Plays/Popularity" at bounding box center [287, 348] width 163 height 33
select select "1w"
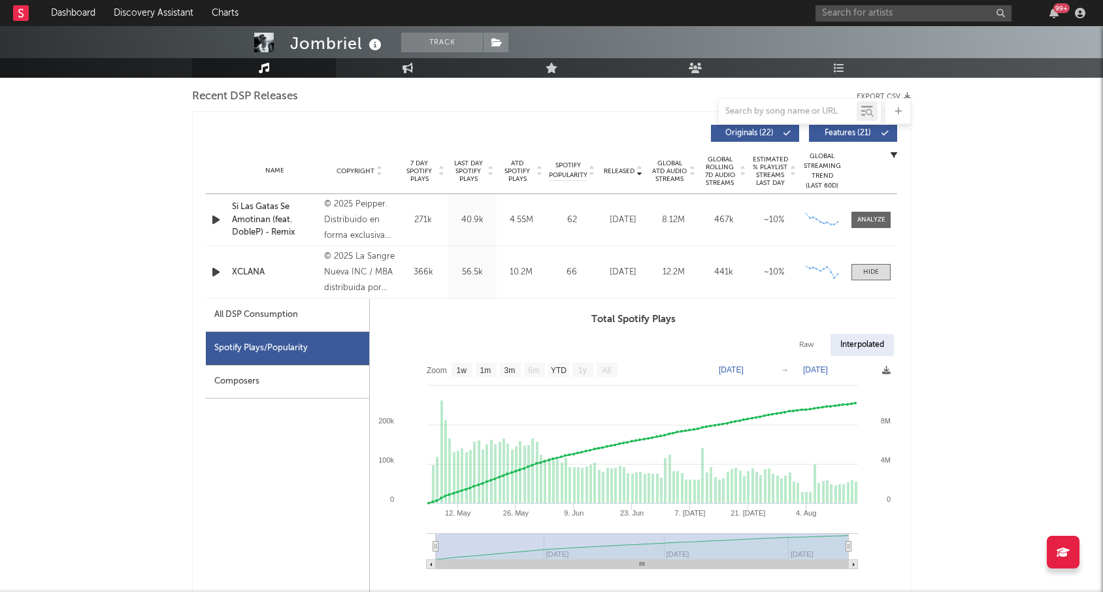
click at [506, 369] on text "3m" at bounding box center [509, 370] width 11 height 9
select select "3m"
type input "[DATE]"
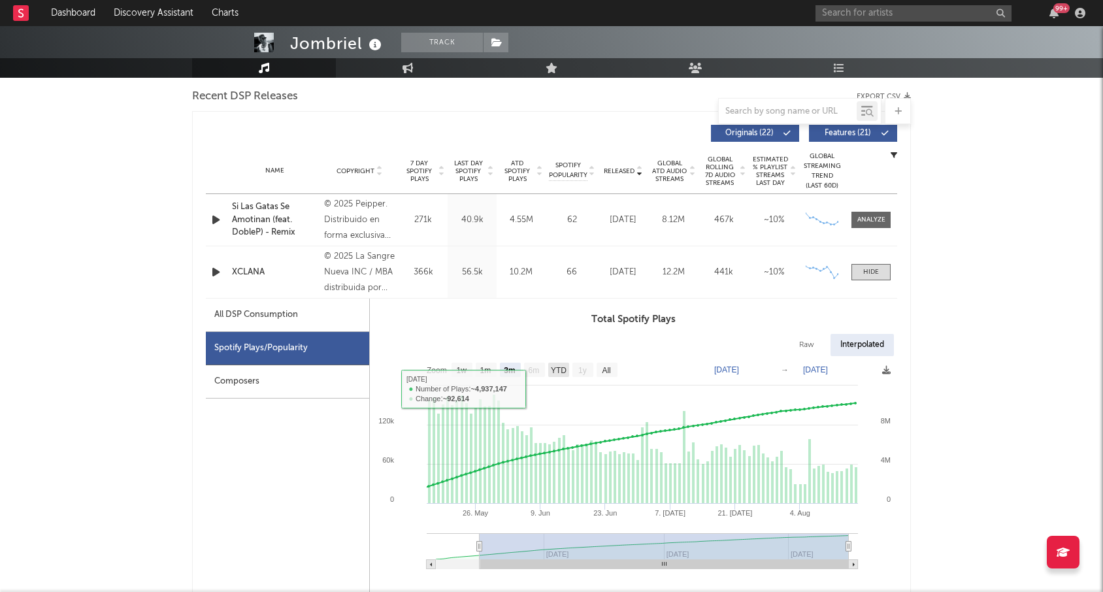
click at [559, 370] on text "YTD" at bounding box center [559, 370] width 16 height 9
select select "YTD"
type input "[DATE]"
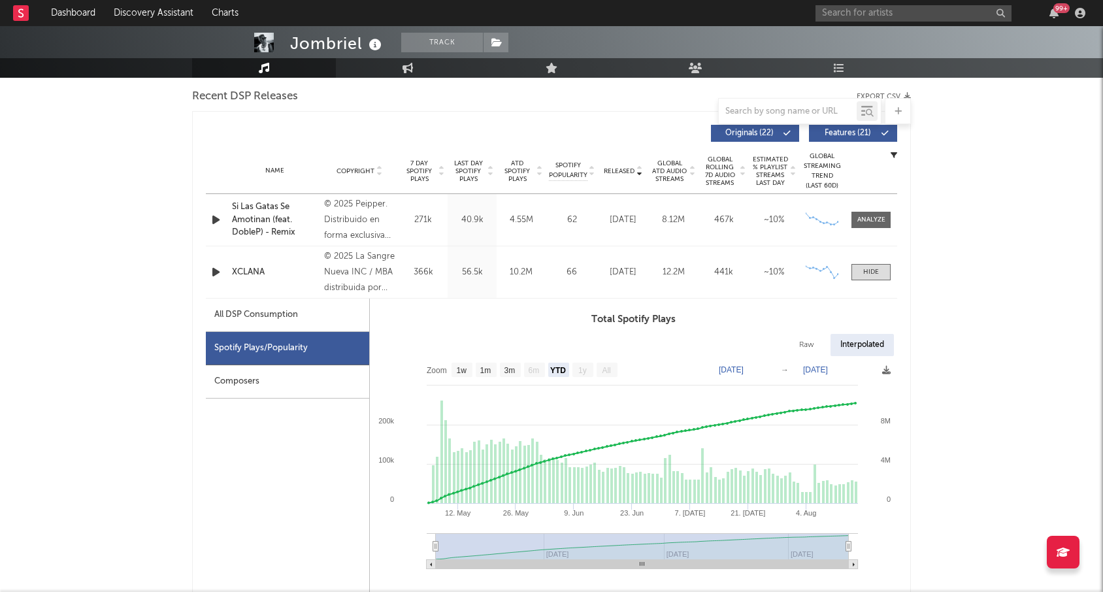
click at [879, 276] on span at bounding box center [870, 272] width 39 height 16
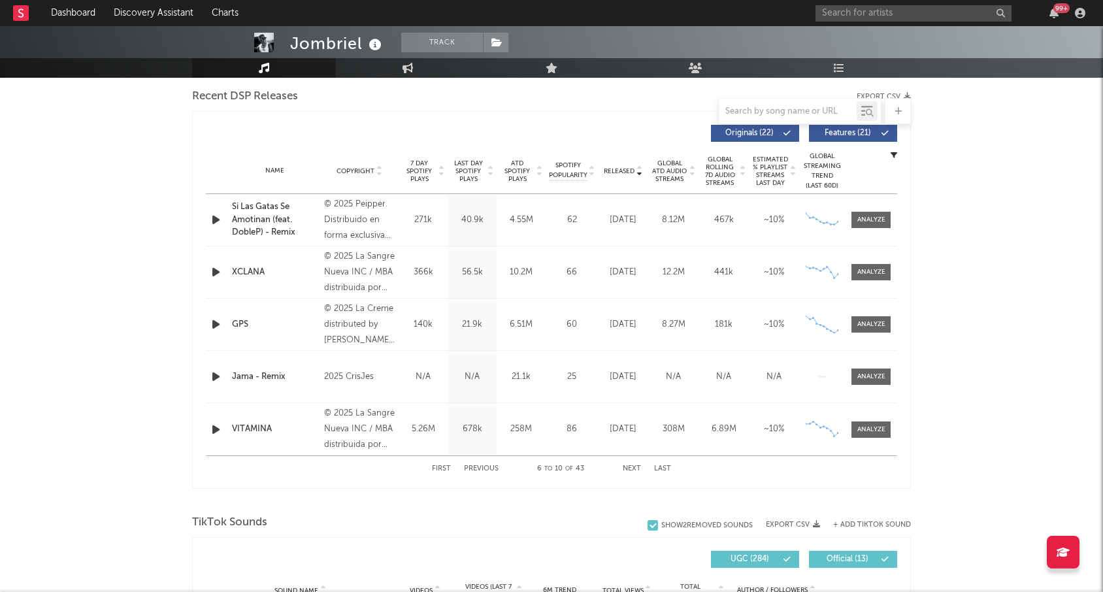
click at [915, 265] on div "Jombriel Track [GEOGRAPHIC_DATA] | Modern Dancehall Edit Track Benchmark Summar…" at bounding box center [551, 554] width 1103 height 1974
click at [942, 7] on input "text" at bounding box center [913, 13] width 196 height 16
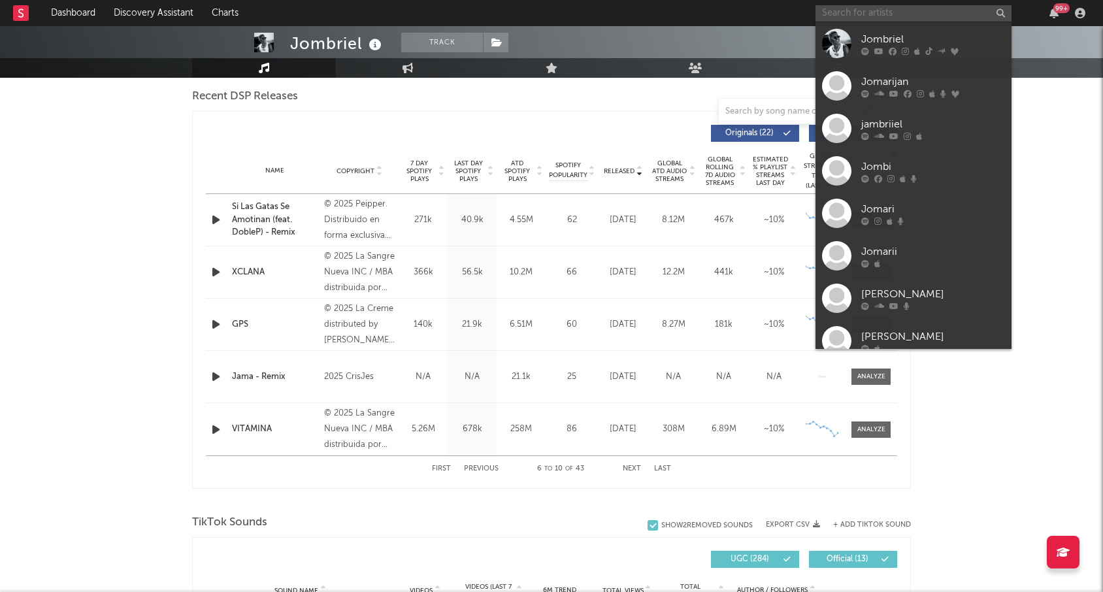
type input "e"
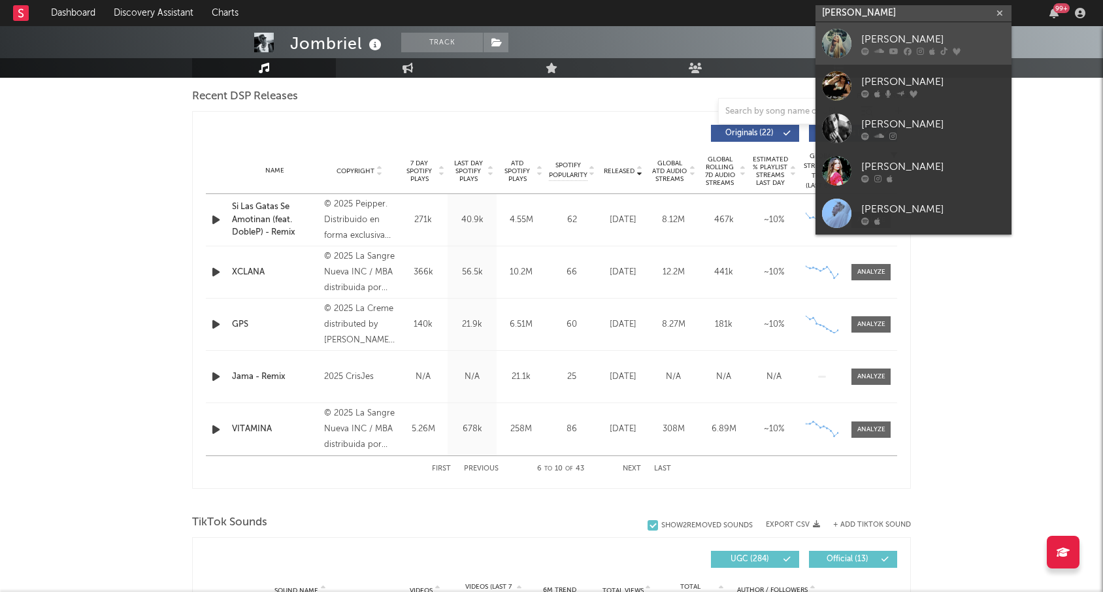
type input "[PERSON_NAME]"
click at [909, 42] on div "[PERSON_NAME]" at bounding box center [933, 39] width 144 height 16
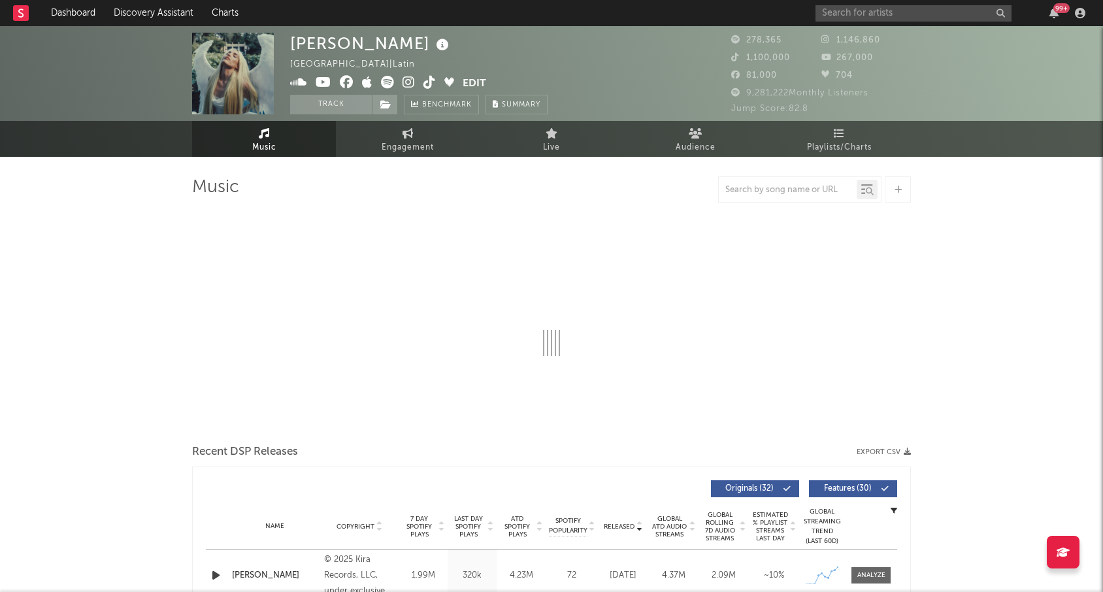
select select "6m"
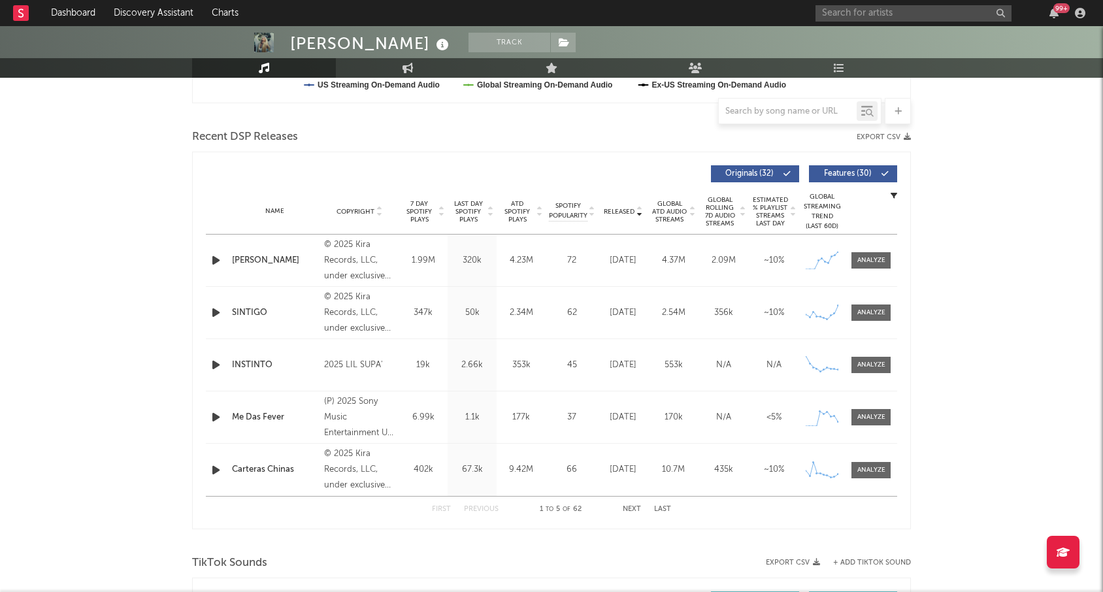
scroll to position [435, 0]
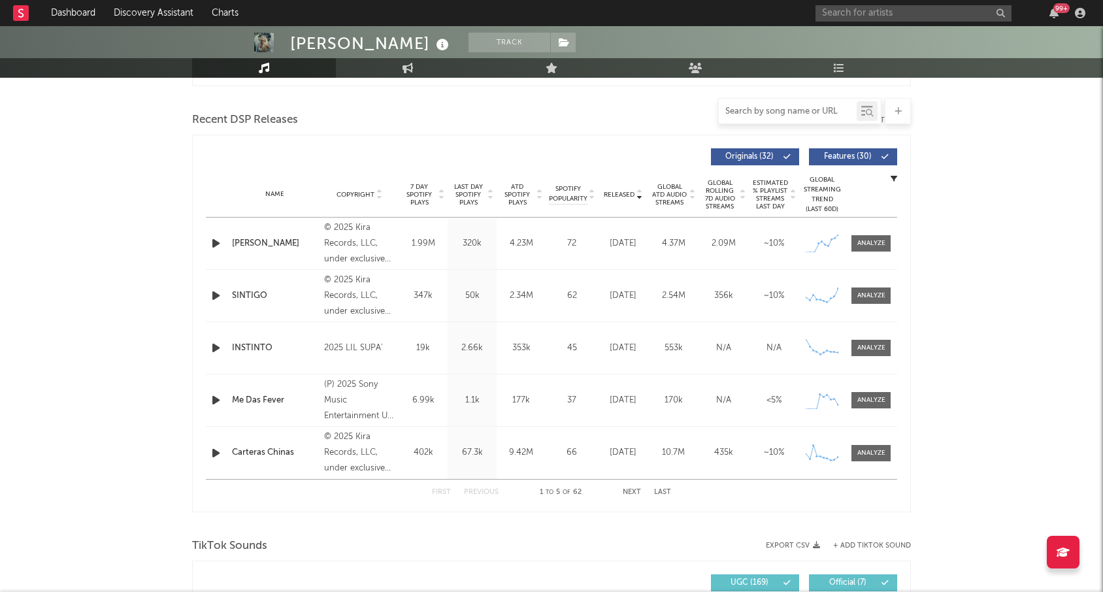
click at [773, 114] on input "text" at bounding box center [788, 112] width 138 height 10
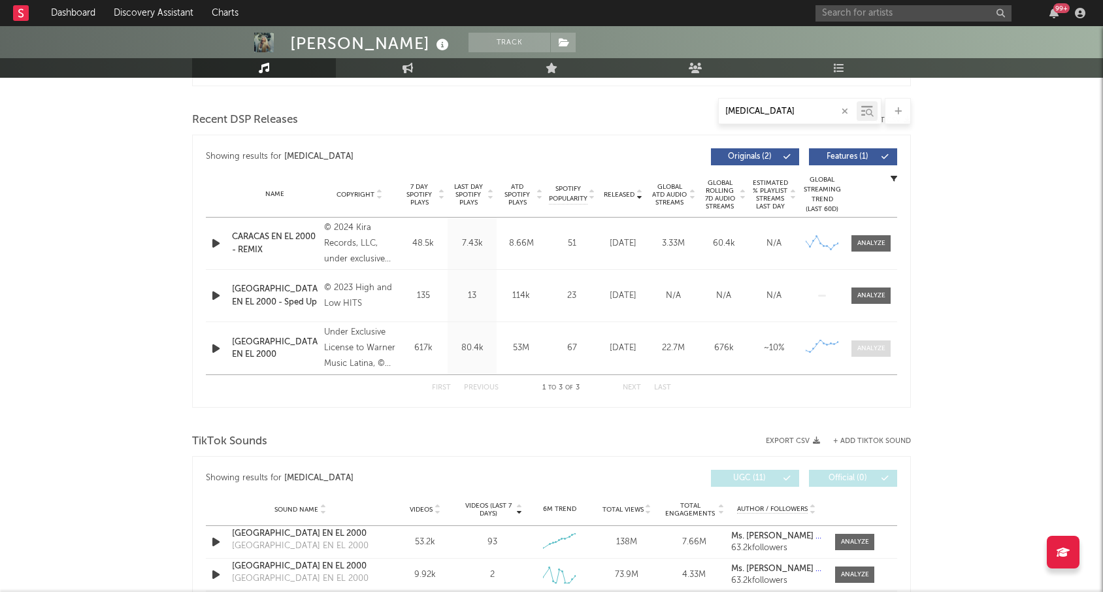
type input "[MEDICAL_DATA]"
click at [878, 350] on div at bounding box center [871, 349] width 28 height 10
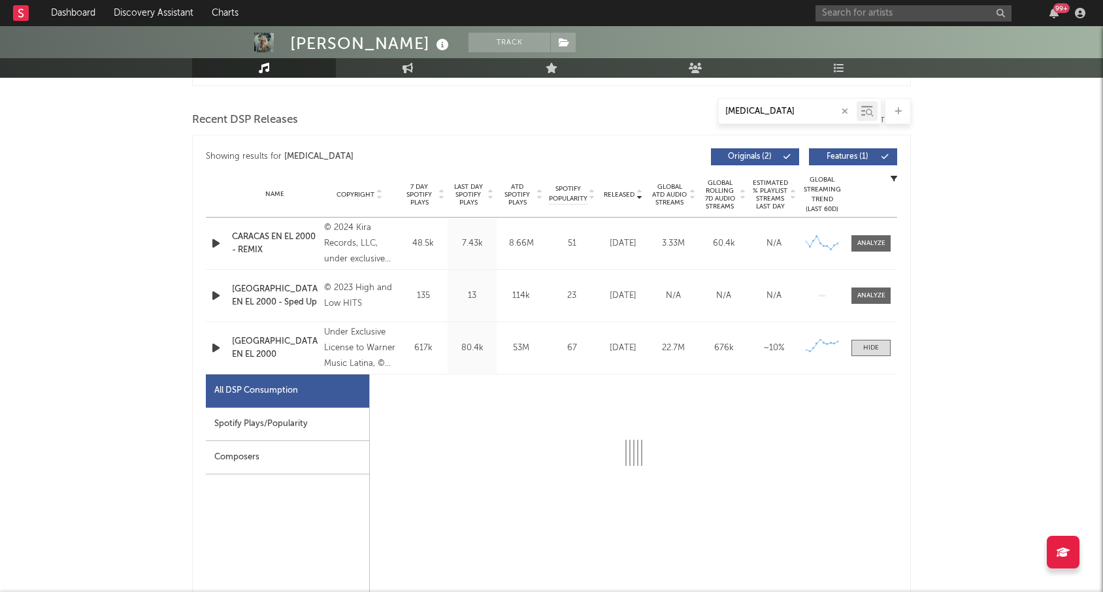
click at [275, 422] on div "Spotify Plays/Popularity" at bounding box center [287, 424] width 163 height 33
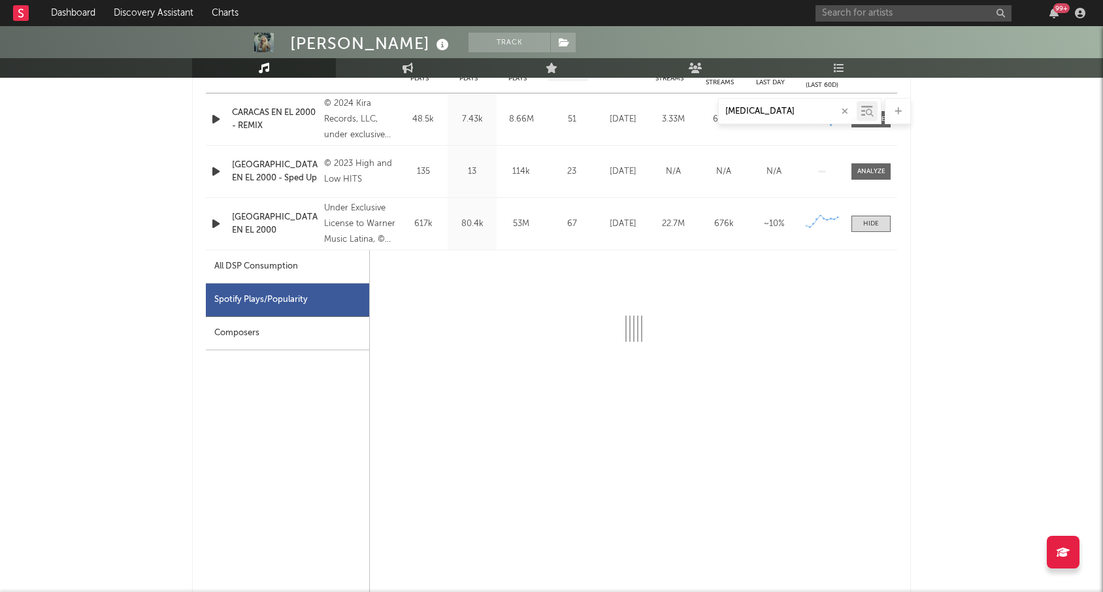
scroll to position [560, 0]
select select "6m"
select select "1w"
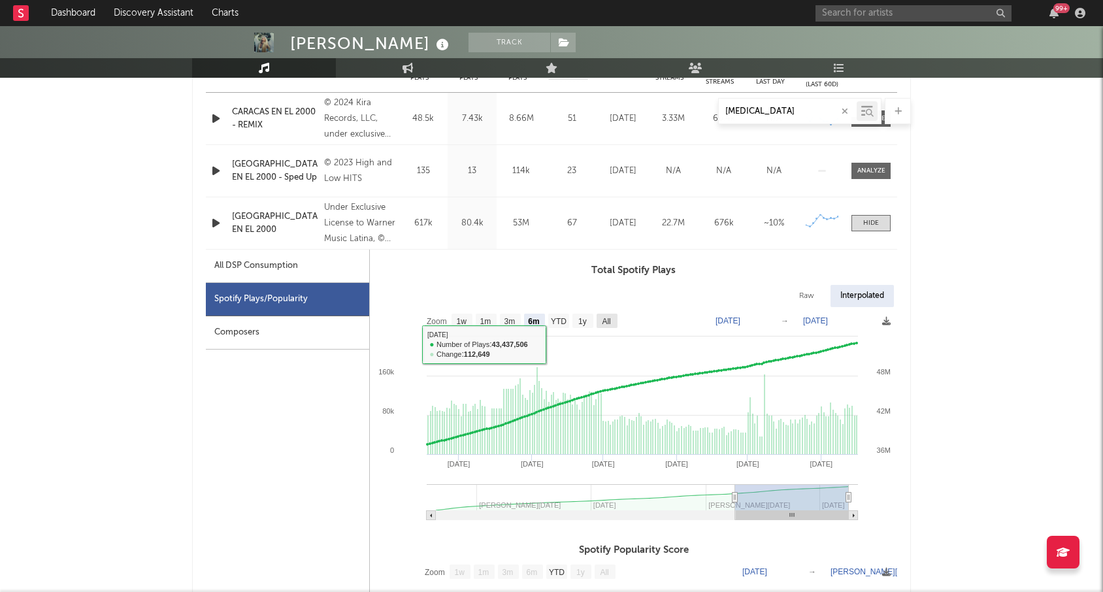
click at [603, 321] on text "All" at bounding box center [606, 321] width 8 height 9
select select "All"
type input "[DATE]"
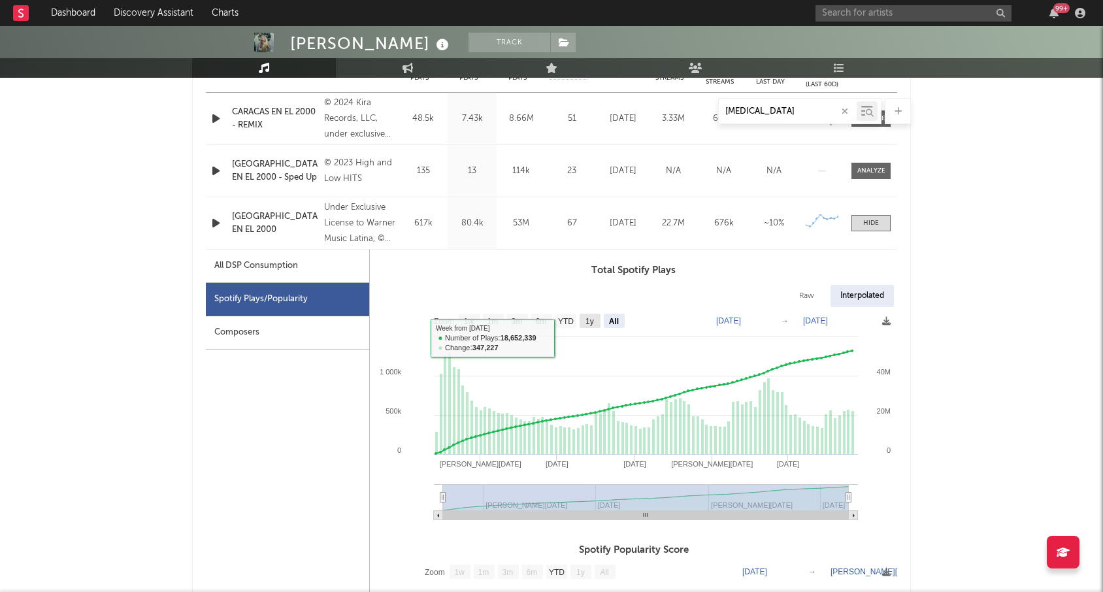
click at [598, 320] on rect at bounding box center [590, 321] width 21 height 14
select select "1y"
type input "[DATE]"
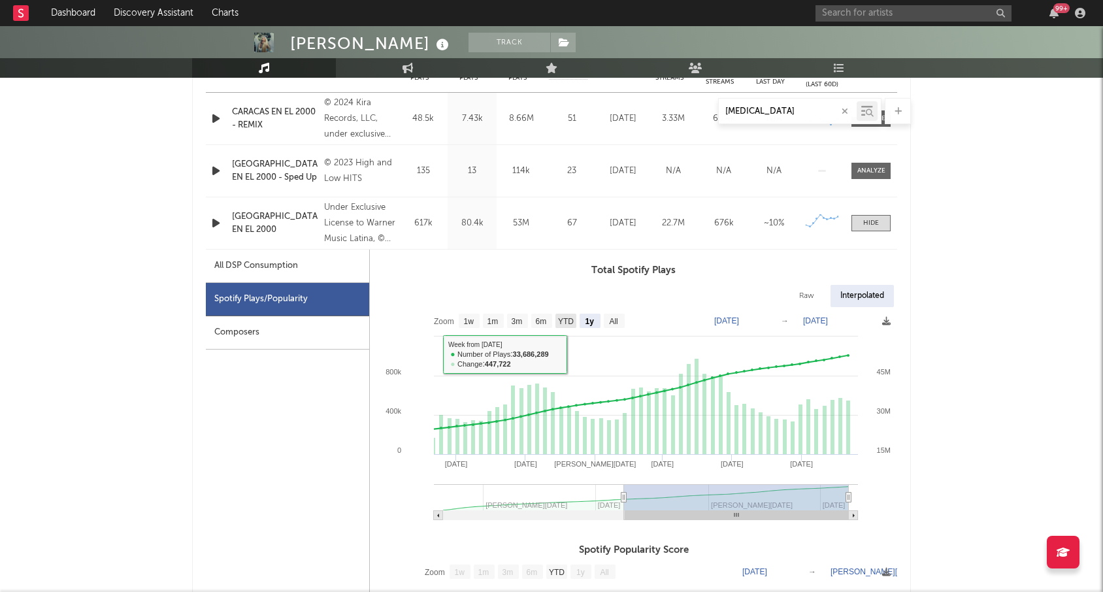
click at [570, 317] on text "YTD" at bounding box center [566, 321] width 16 height 9
select select "YTD"
type input "[DATE]"
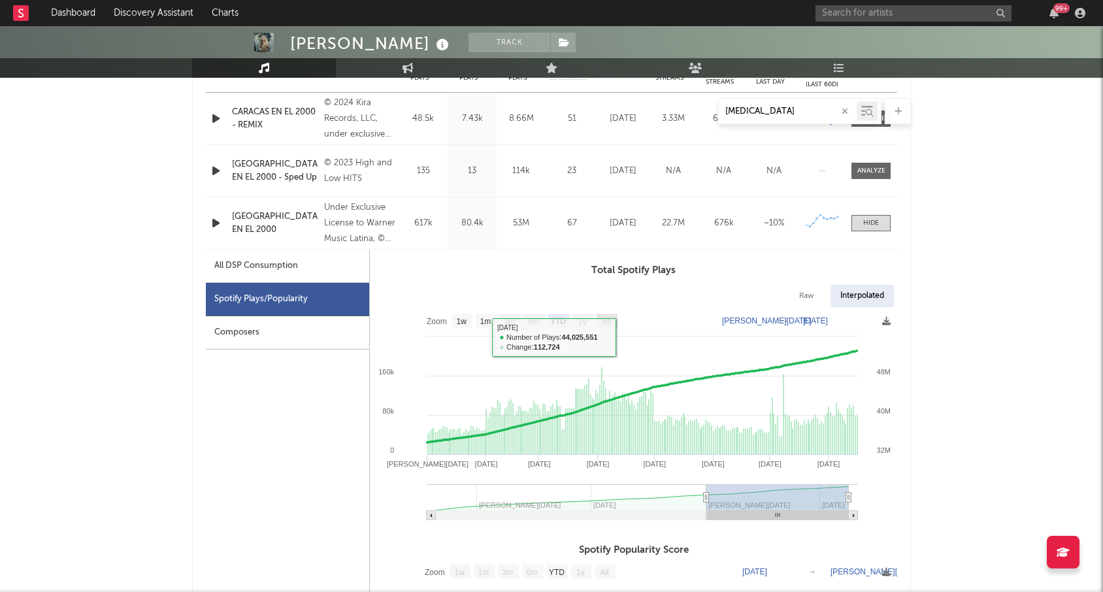
click at [608, 321] on text "All" at bounding box center [606, 321] width 8 height 9
select select "All"
type input "[DATE]"
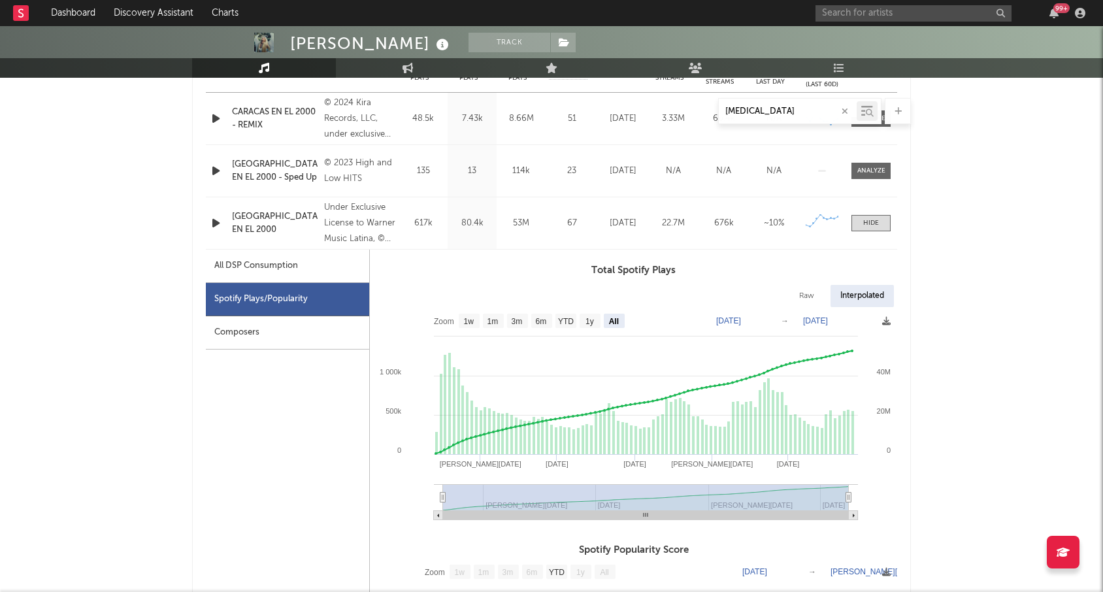
click at [828, 320] on text "[DATE]" at bounding box center [815, 320] width 25 height 9
click at [818, 321] on input "[DATE]" at bounding box center [825, 320] width 61 height 13
click at [843, 320] on input "[DATE]" at bounding box center [825, 320] width 61 height 13
type input "[DATE]"
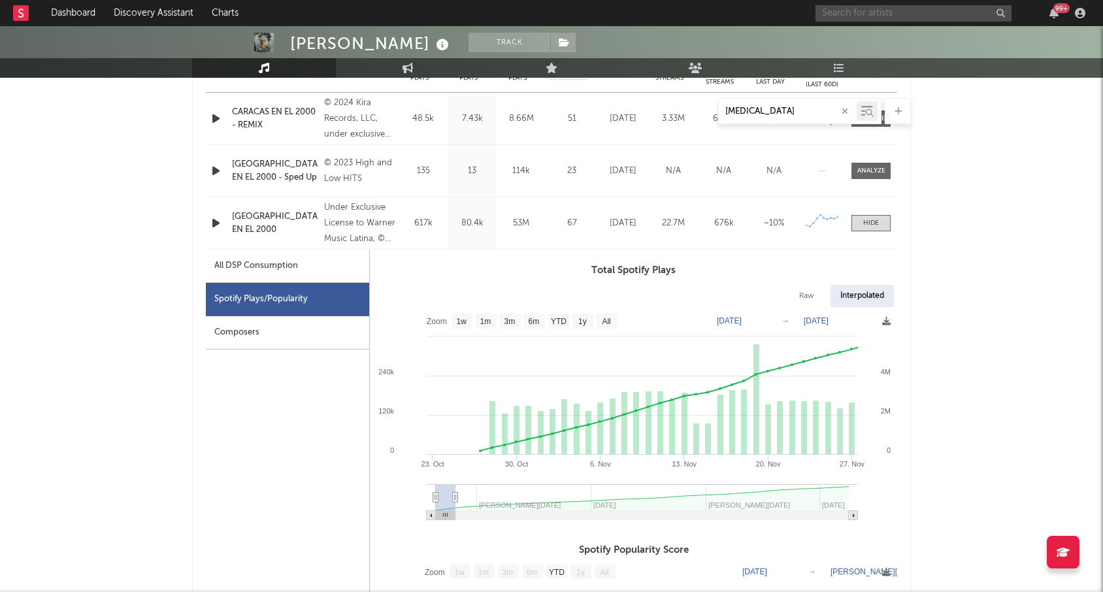
click at [872, 14] on input "text" at bounding box center [913, 13] width 196 height 16
type input "d"
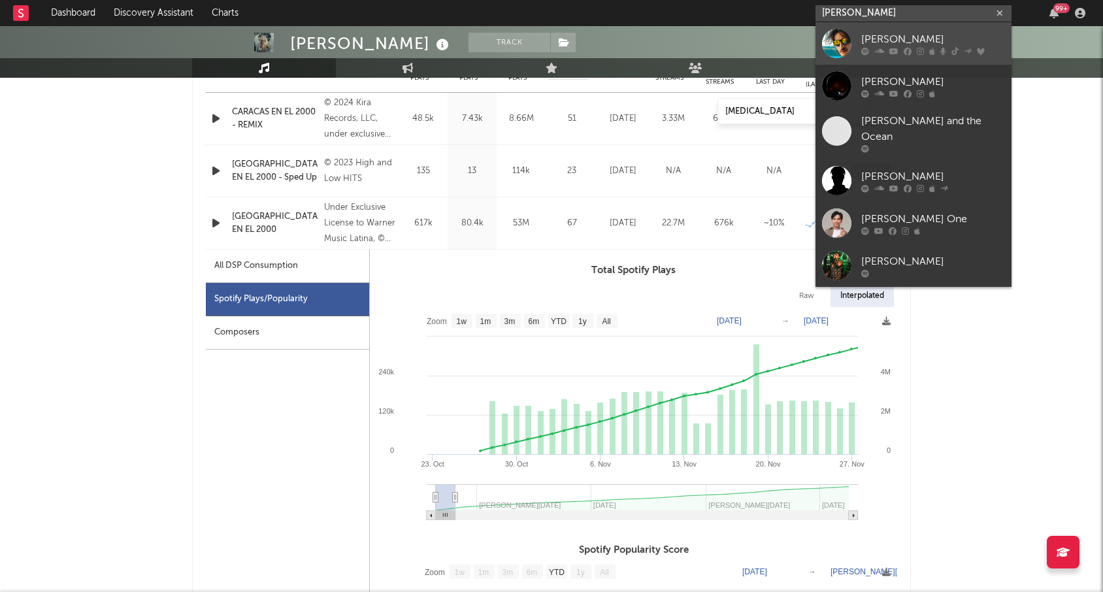
type input "[PERSON_NAME]"
click at [900, 34] on div "[PERSON_NAME]" at bounding box center [933, 39] width 144 height 16
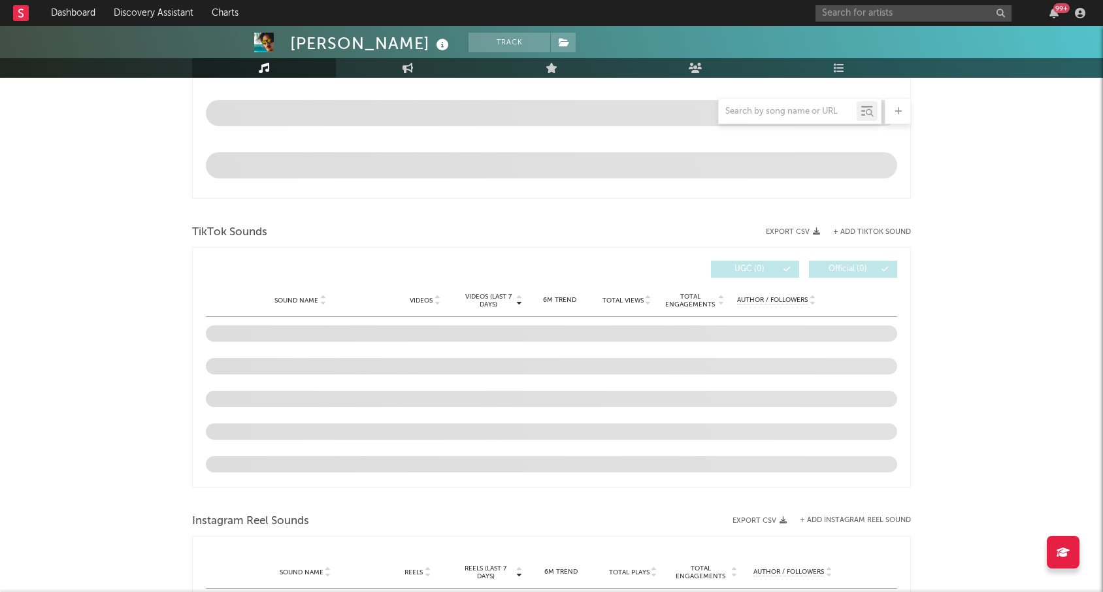
select select "6m"
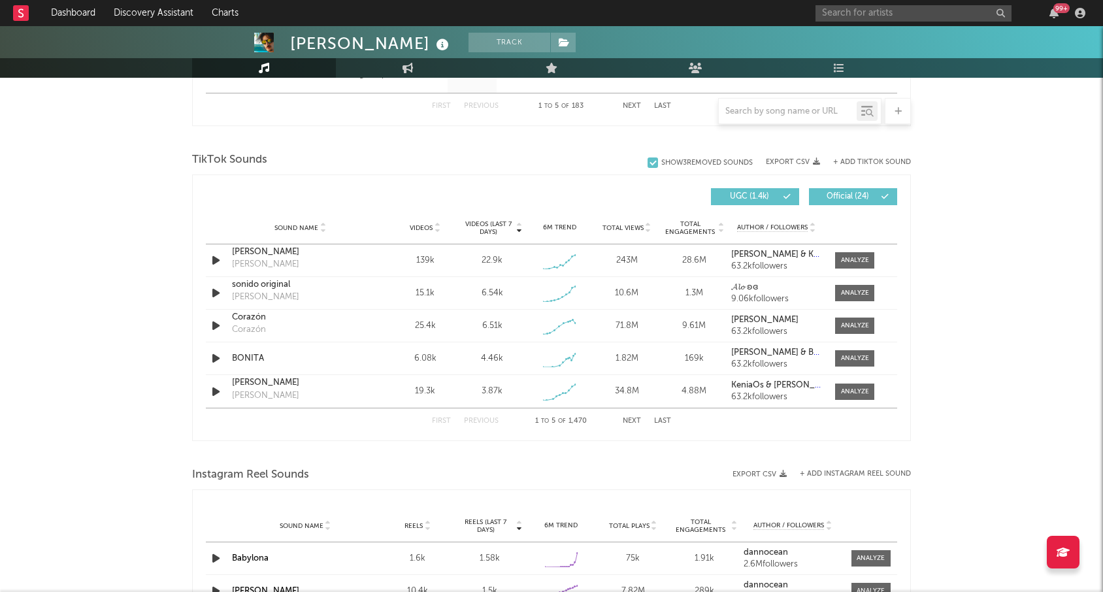
scroll to position [821, 0]
click at [848, 326] on div at bounding box center [855, 326] width 28 height 10
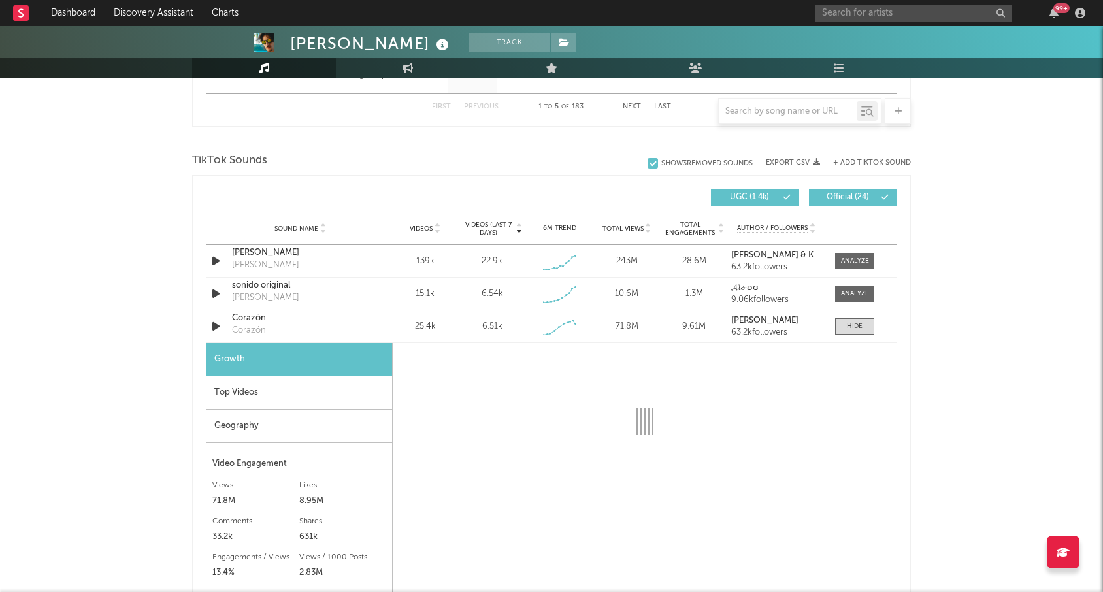
select select "1w"
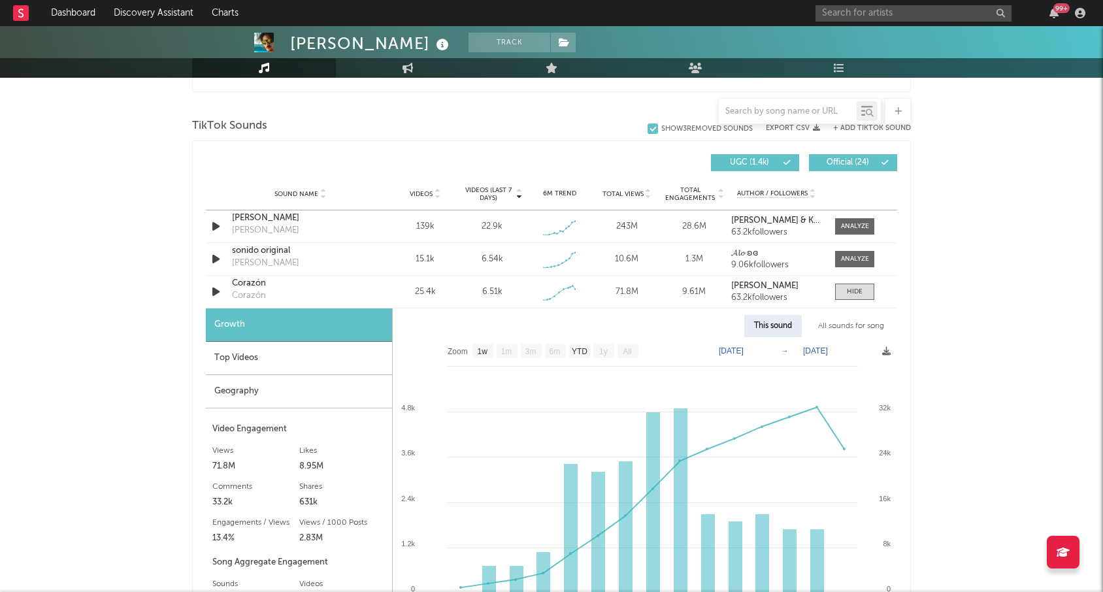
scroll to position [870, 0]
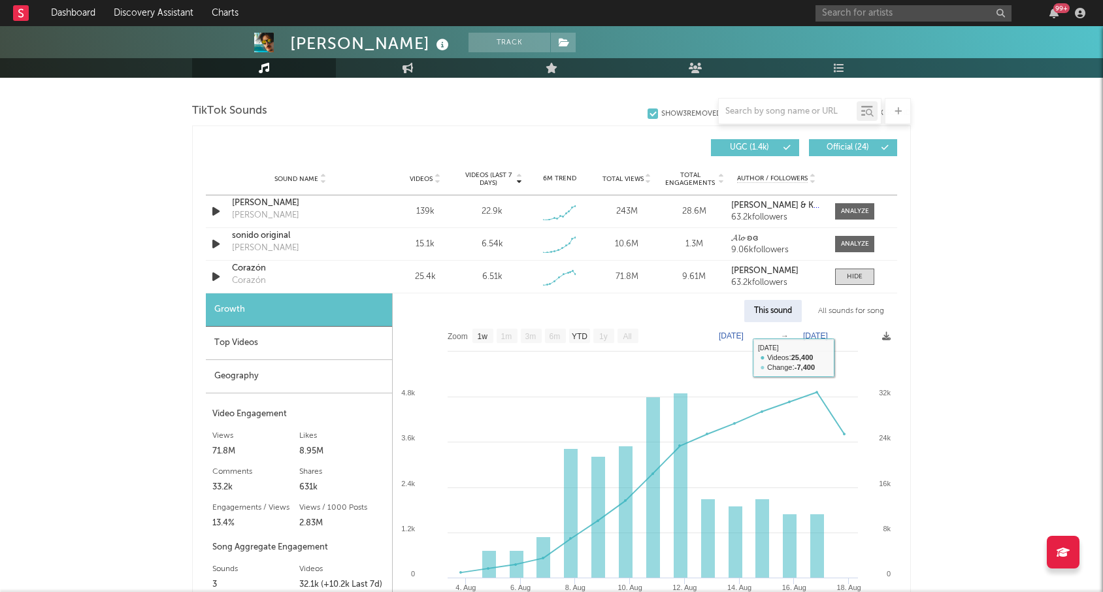
click at [860, 310] on div "All sounds for song" at bounding box center [851, 311] width 86 height 22
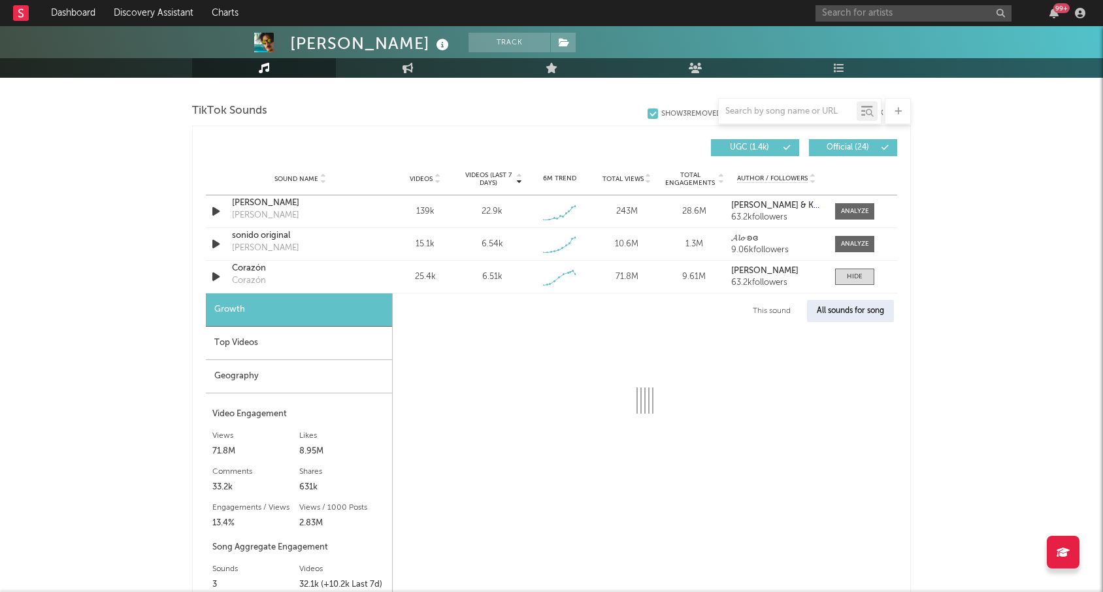
select select "1w"
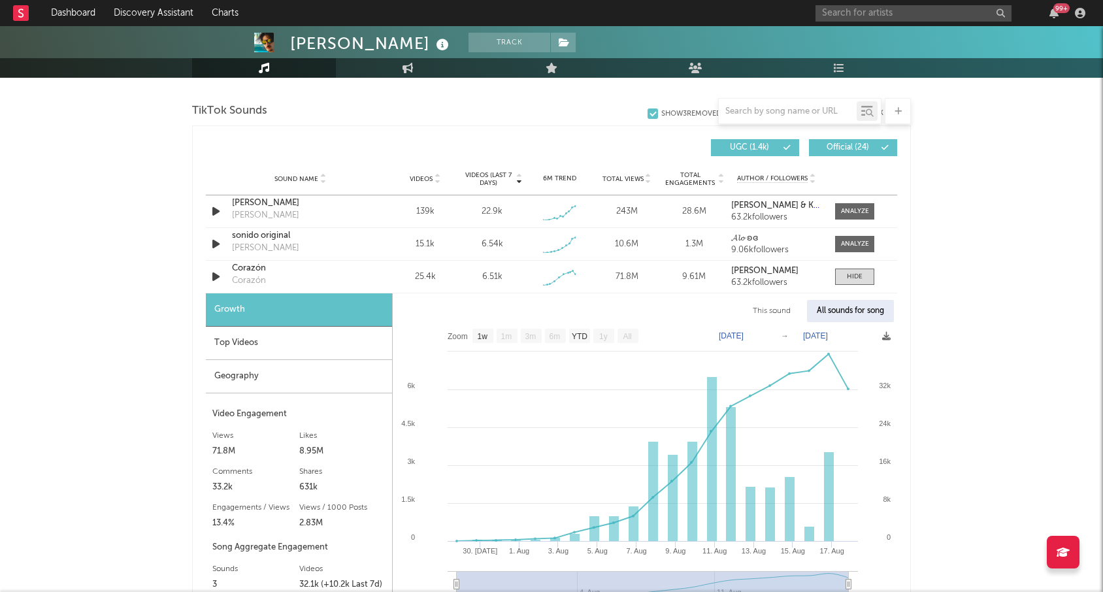
click at [145, 328] on div "[PERSON_NAME] Track [GEOGRAPHIC_DATA] | Pop in Spanish Edit Track Benchmark Sum…" at bounding box center [551, 323] width 1103 height 2334
click at [863, 214] on div at bounding box center [855, 211] width 28 height 10
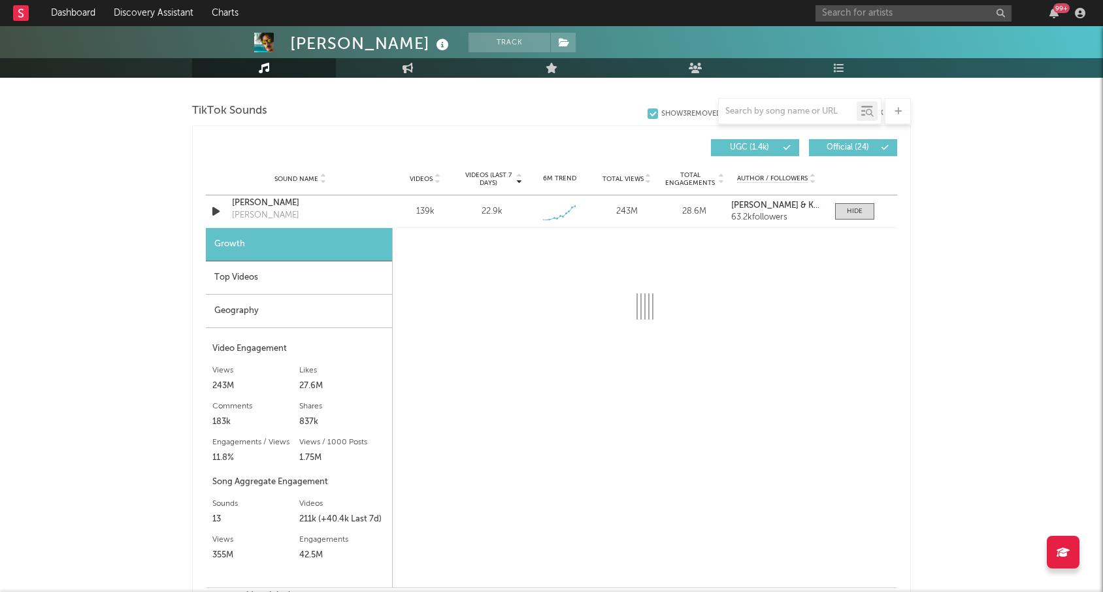
select select "1w"
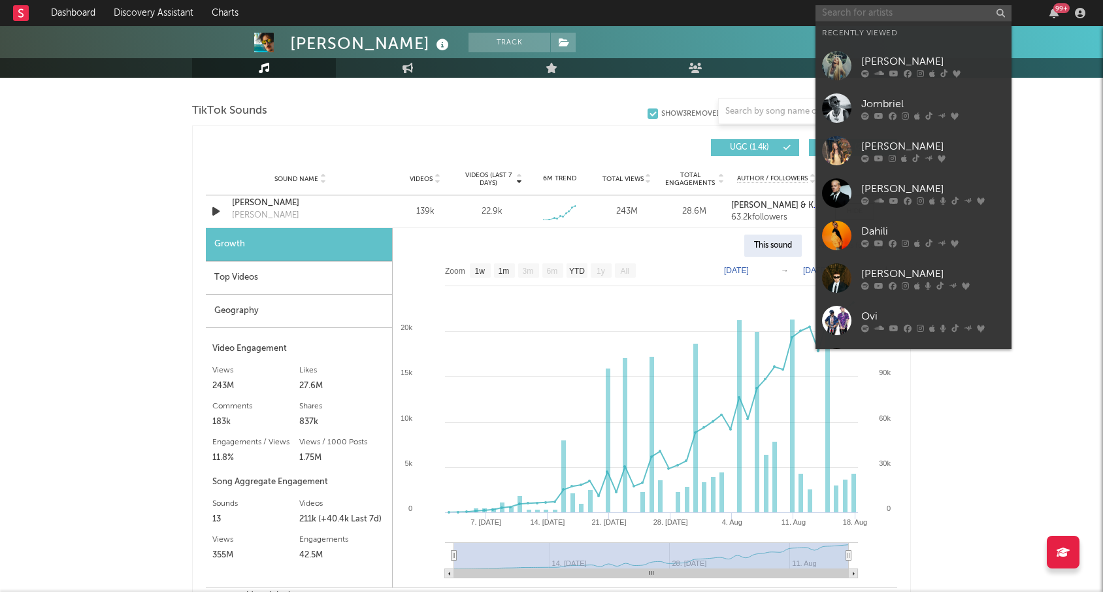
click at [854, 7] on input "text" at bounding box center [913, 13] width 196 height 16
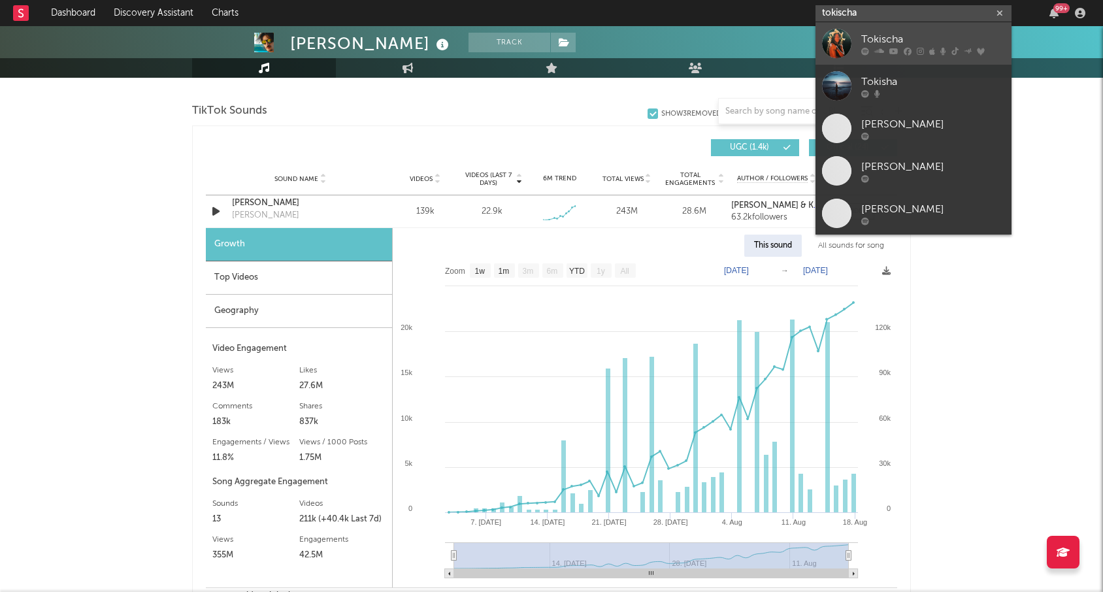
type input "tokischa"
click at [905, 41] on div "Tokischa" at bounding box center [933, 39] width 144 height 16
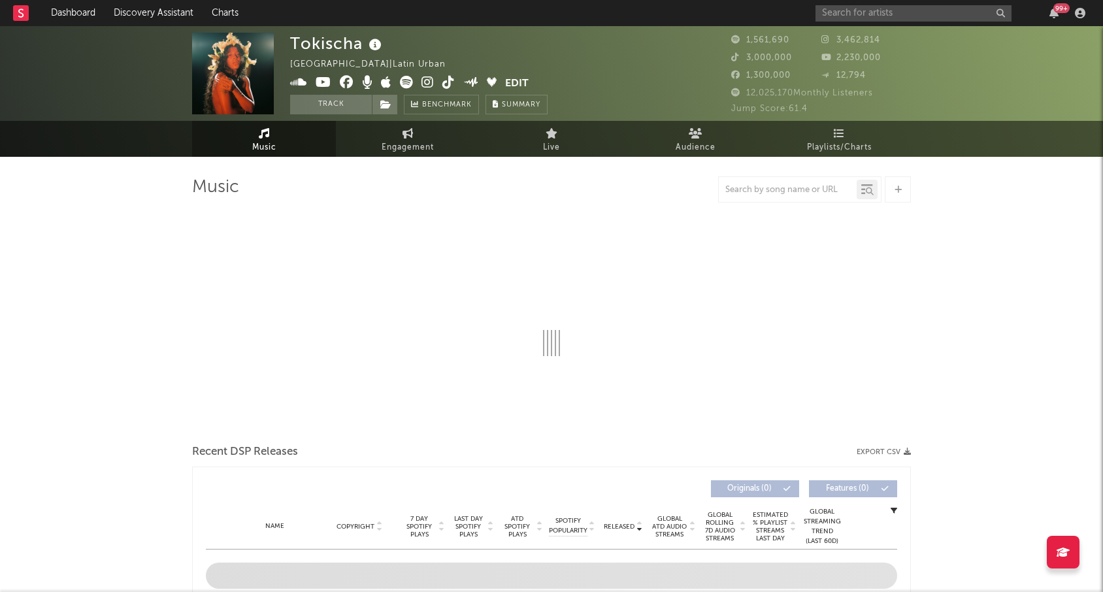
select select "6m"
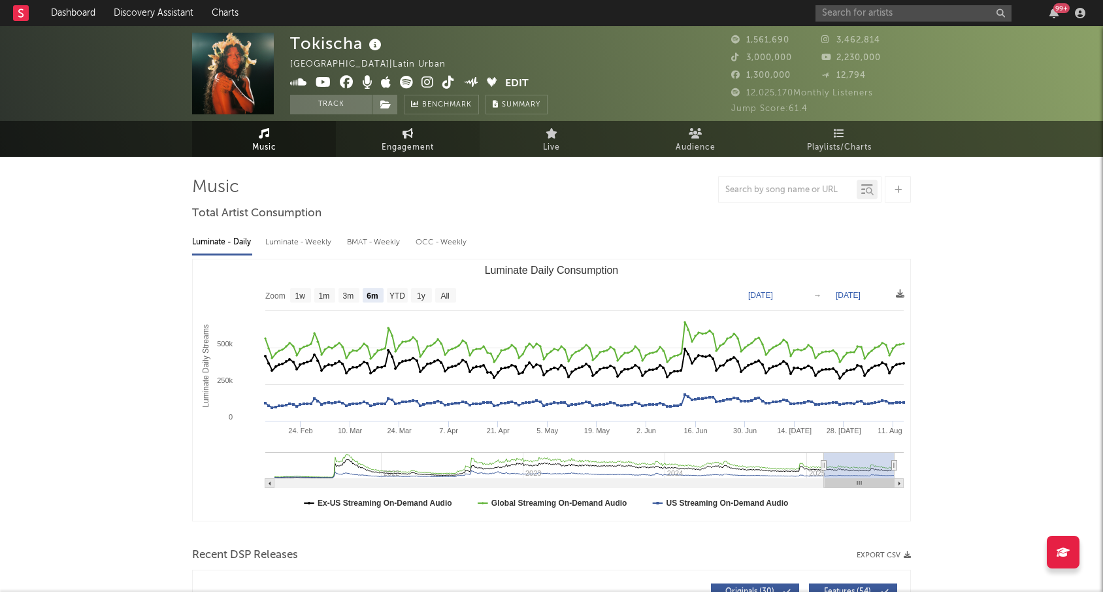
click at [408, 135] on icon at bounding box center [407, 133] width 11 height 10
select select "1w"
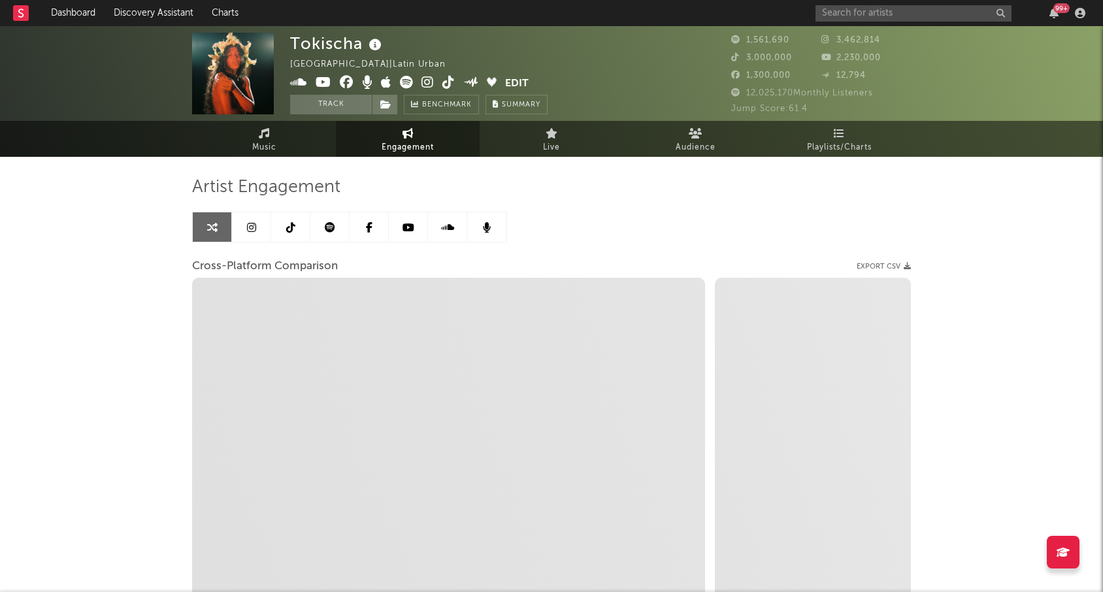
click at [255, 229] on icon at bounding box center [251, 227] width 9 height 10
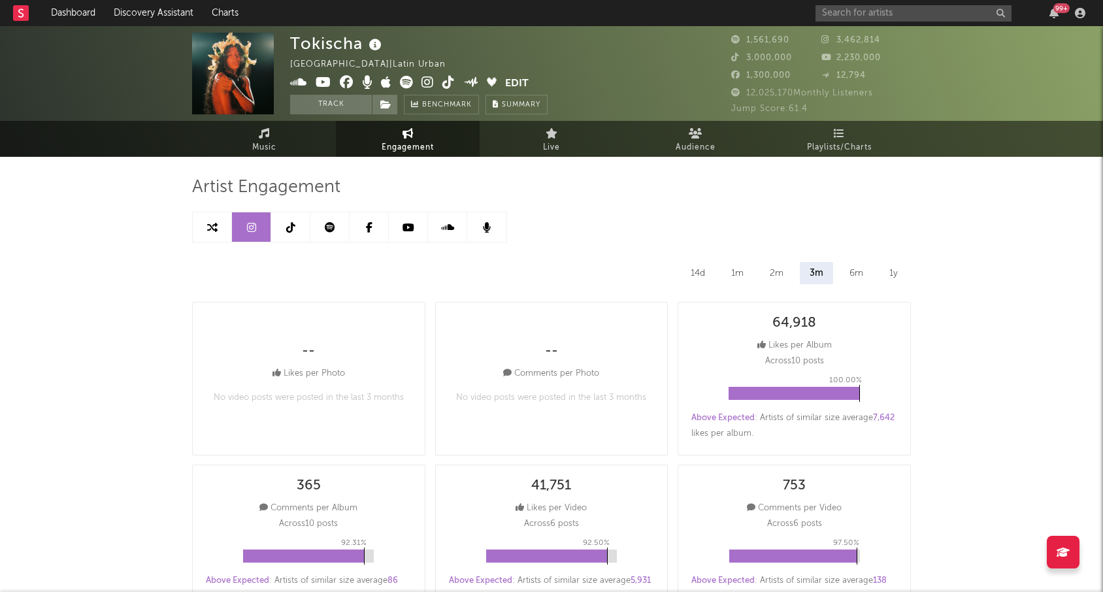
select select "6m"
click at [339, 224] on link at bounding box center [329, 226] width 39 height 29
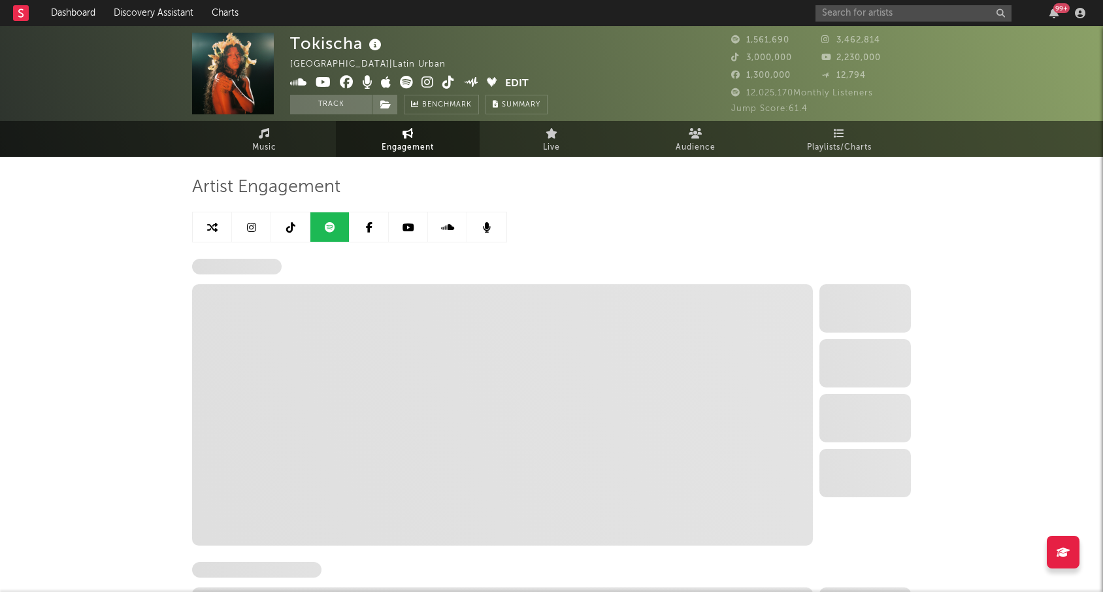
select select "6m"
select select "1w"
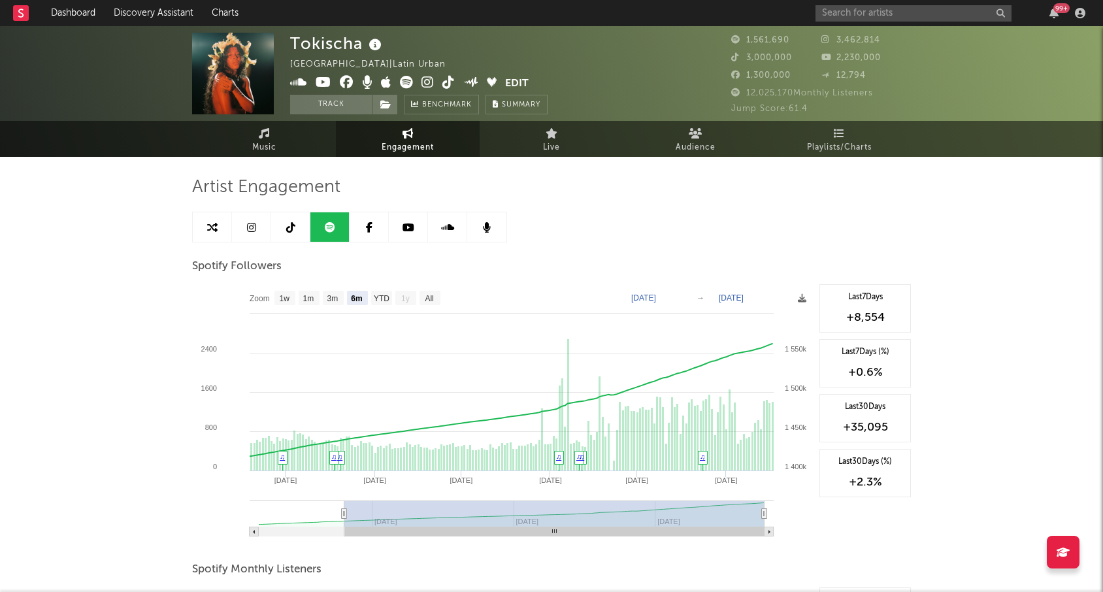
click at [299, 224] on link at bounding box center [290, 226] width 39 height 29
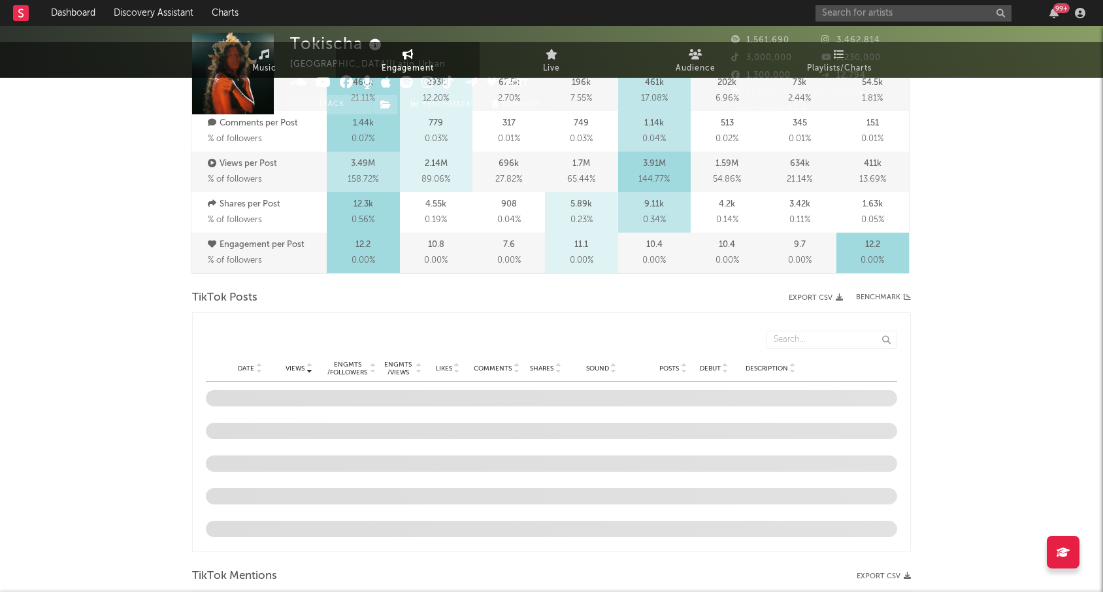
select select "6m"
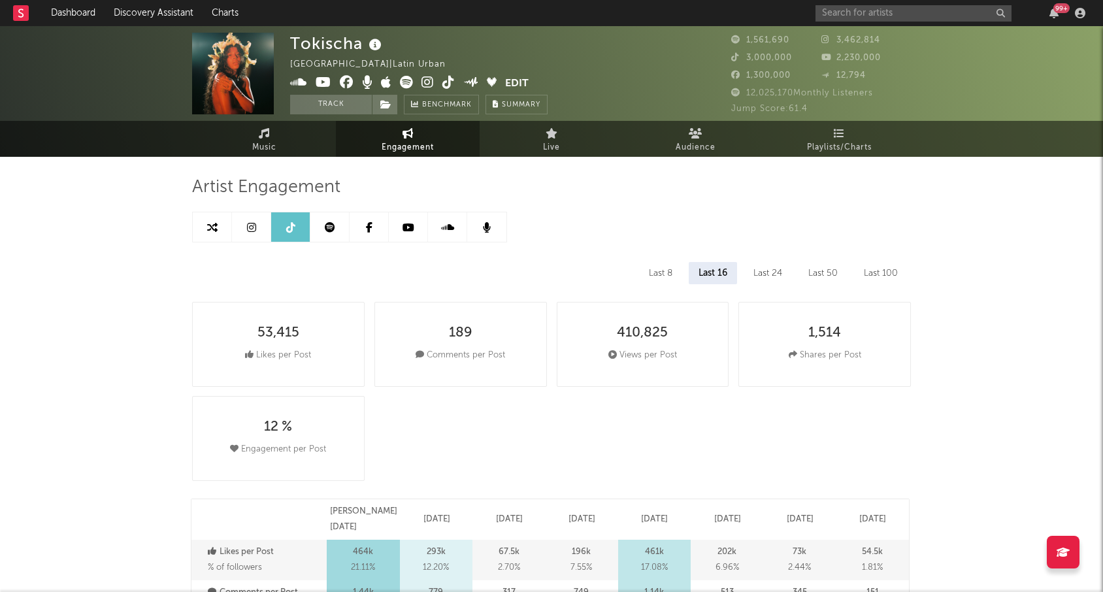
click at [251, 228] on icon at bounding box center [251, 227] width 9 height 10
select select "6m"
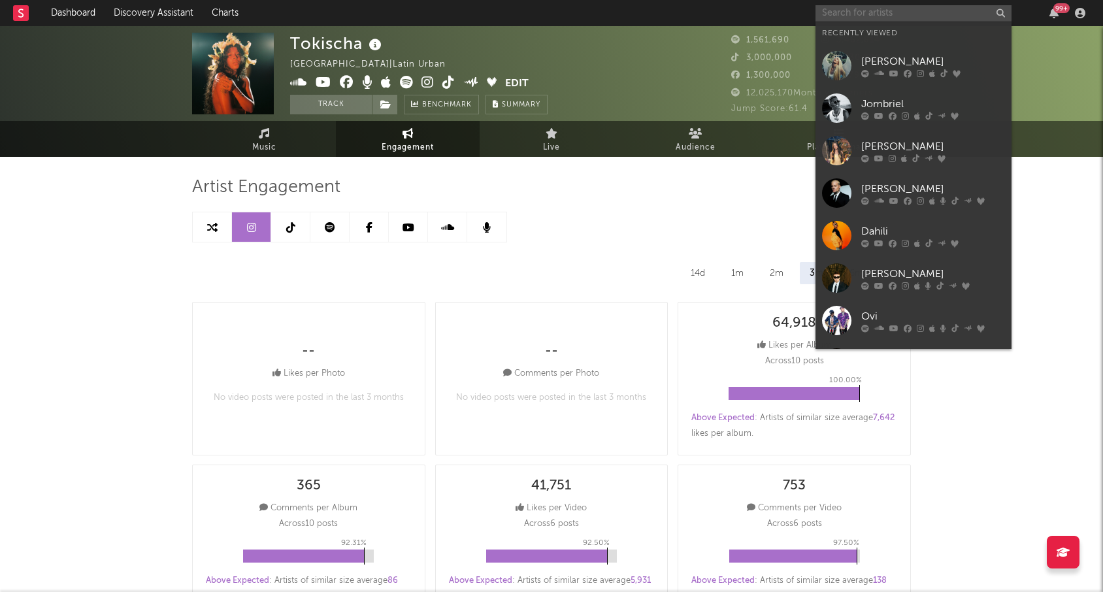
click at [862, 12] on input "text" at bounding box center [913, 13] width 196 height 16
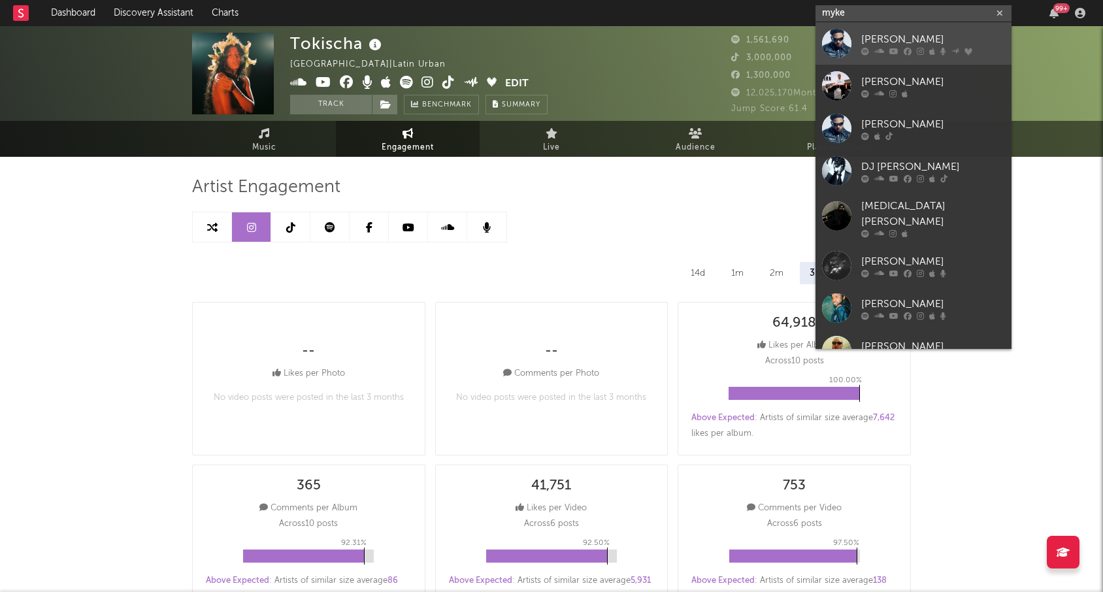
type input "myke"
click at [911, 42] on div "[PERSON_NAME]" at bounding box center [933, 39] width 144 height 16
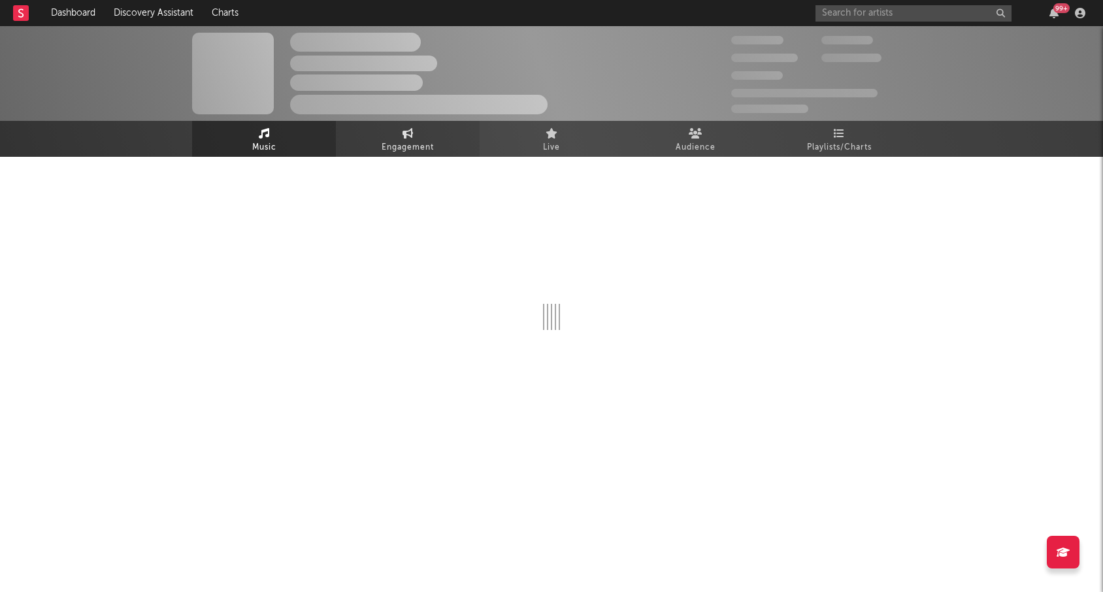
click at [410, 146] on span "Engagement" at bounding box center [408, 148] width 52 height 16
select select "1w"
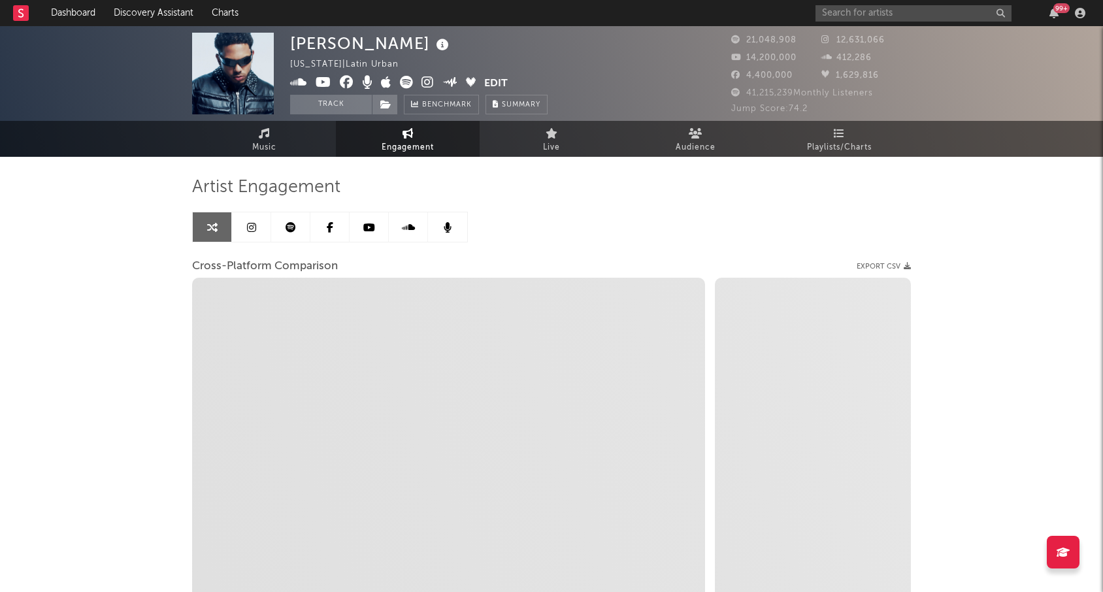
click at [245, 229] on link at bounding box center [251, 226] width 39 height 29
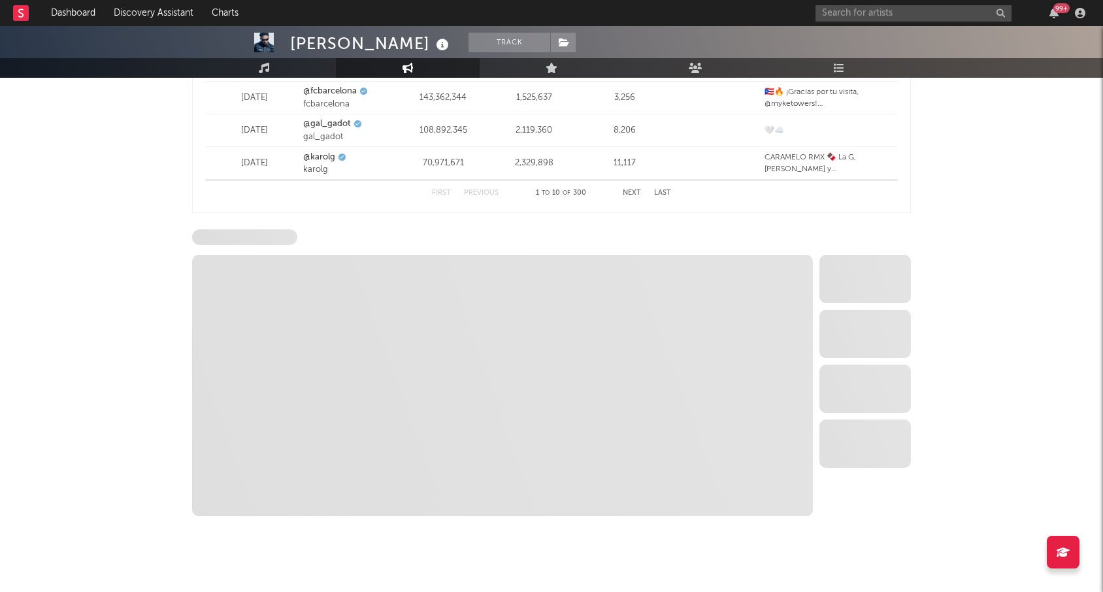
select select "6m"
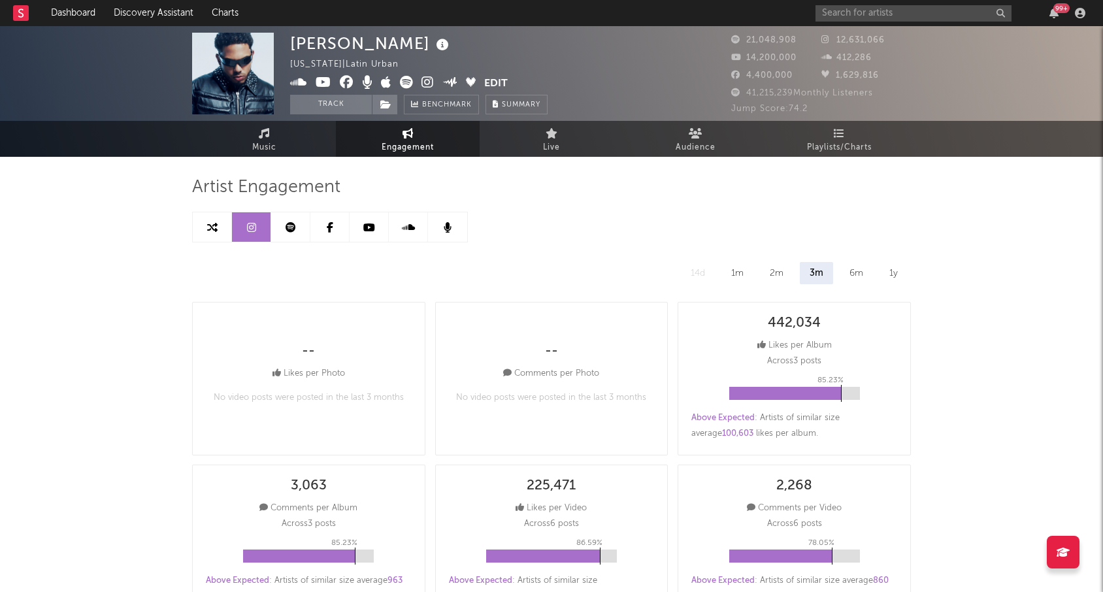
click at [295, 223] on icon at bounding box center [291, 227] width 10 height 10
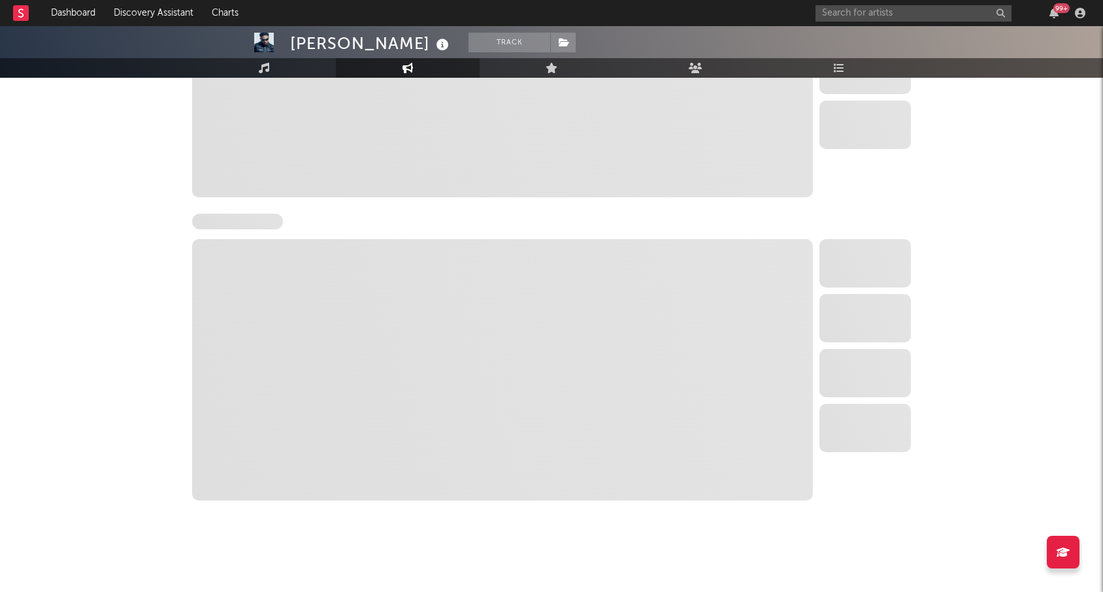
select select "6m"
select select "1w"
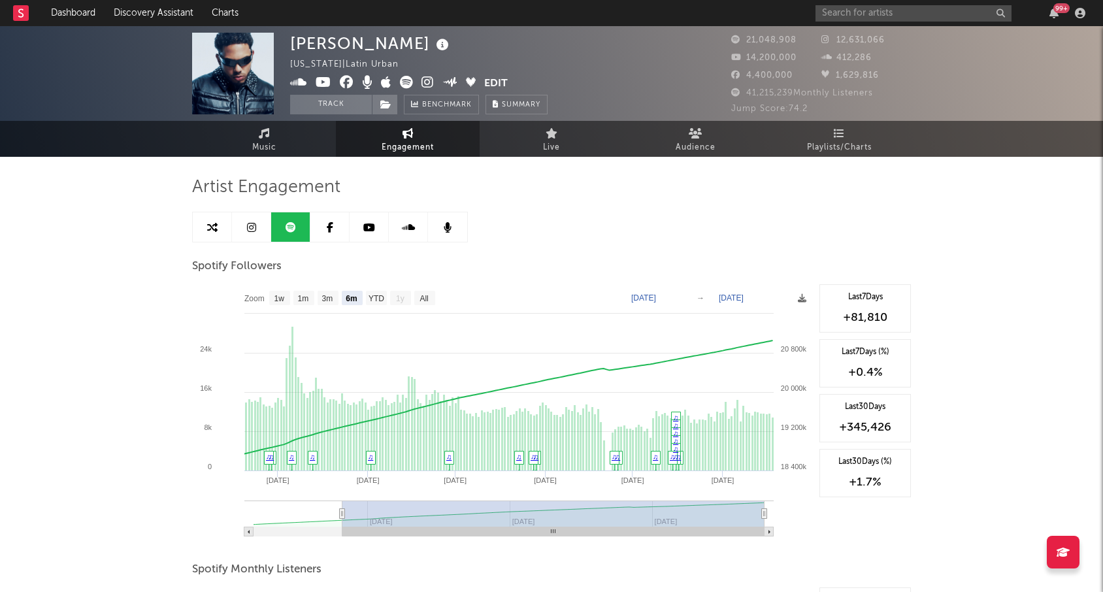
click at [271, 137] on link "Music" at bounding box center [264, 139] width 144 height 36
select select "6m"
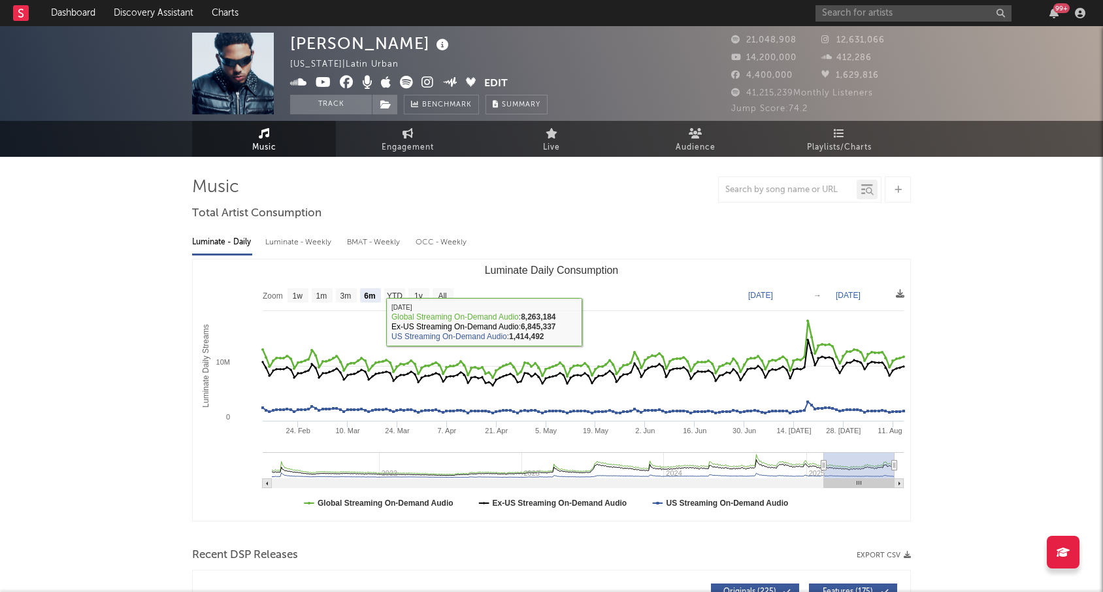
click at [630, 182] on div at bounding box center [551, 189] width 719 height 26
